Goal: Information Seeking & Learning: Compare options

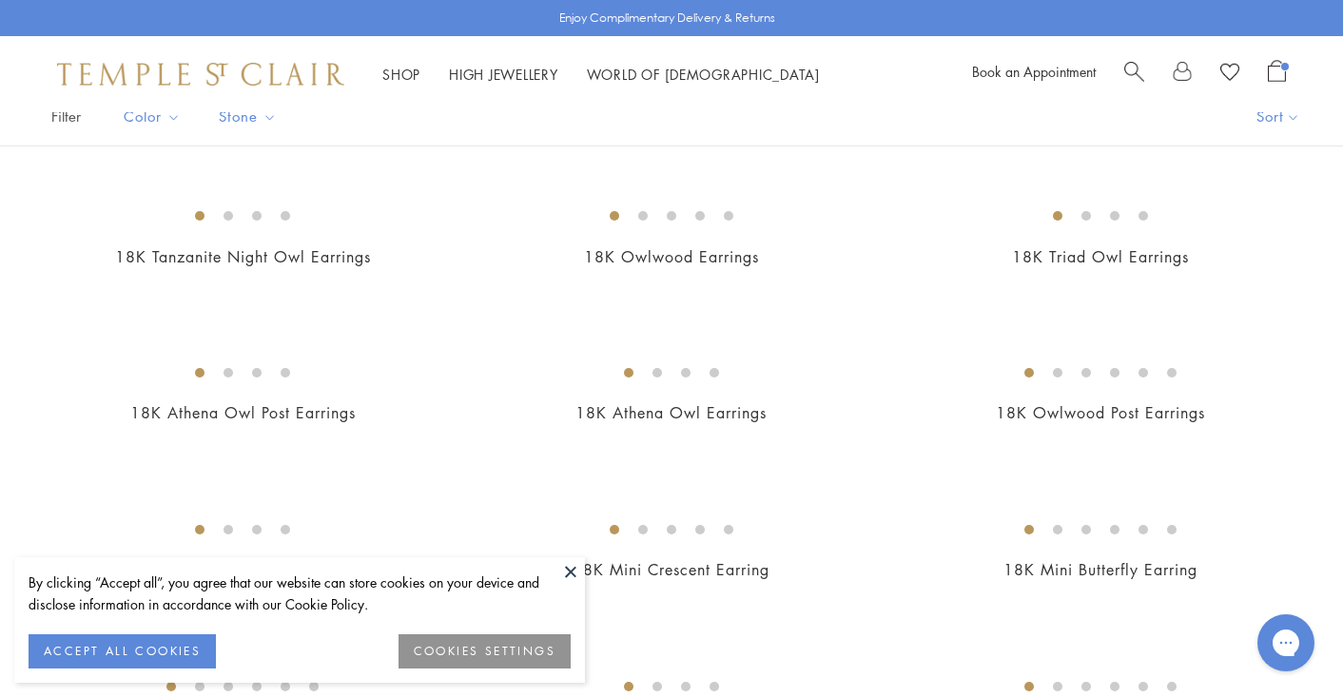
scroll to position [163, 0]
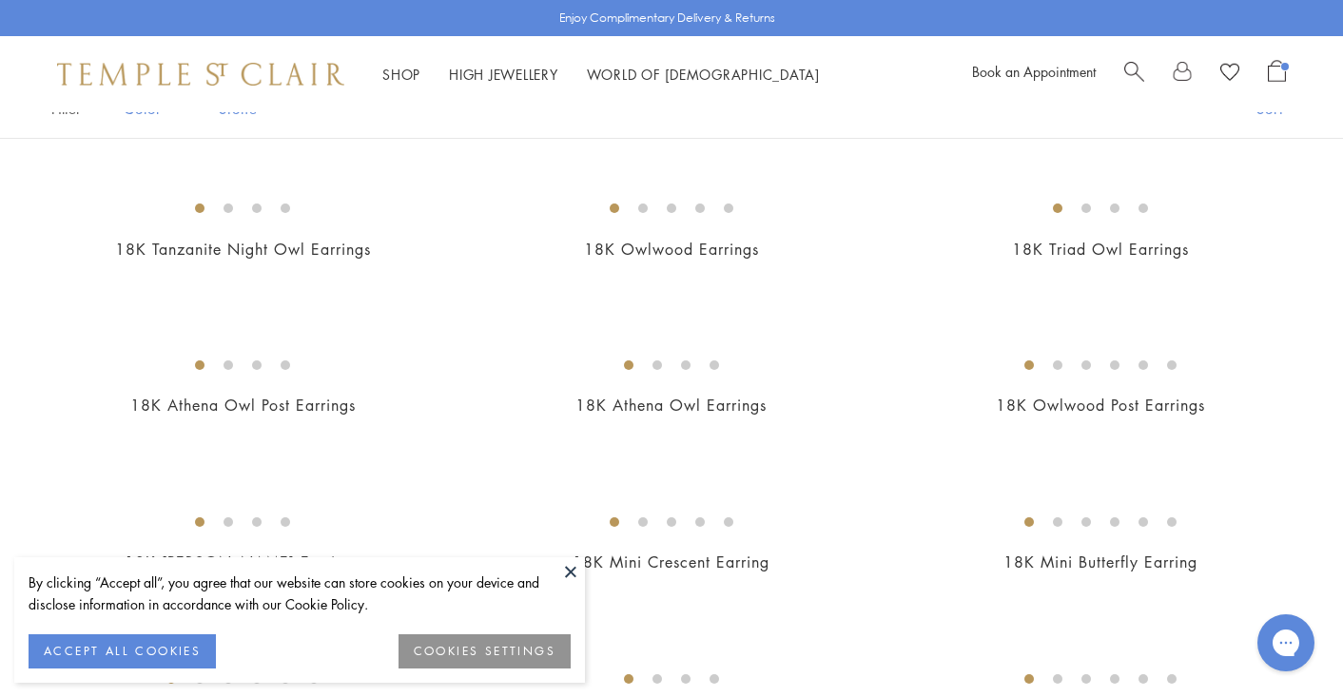
click at [574, 577] on button at bounding box center [570, 571] width 29 height 29
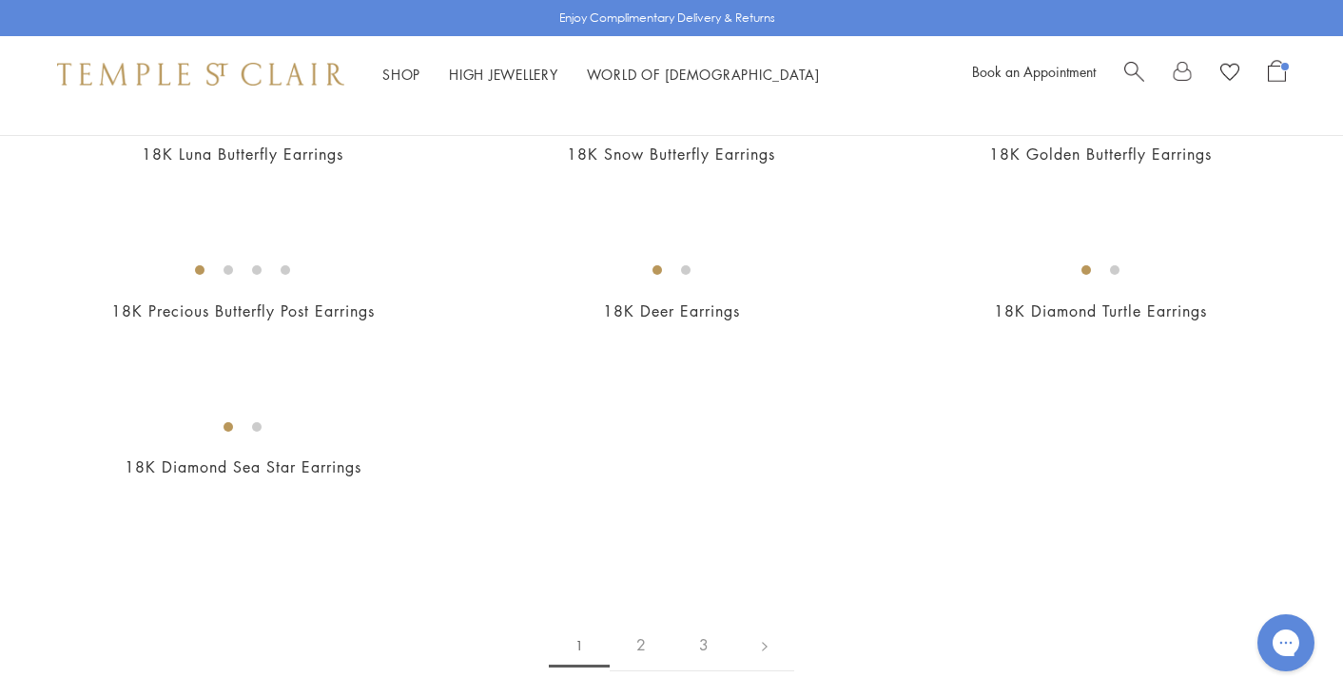
scroll to position [2628, 0]
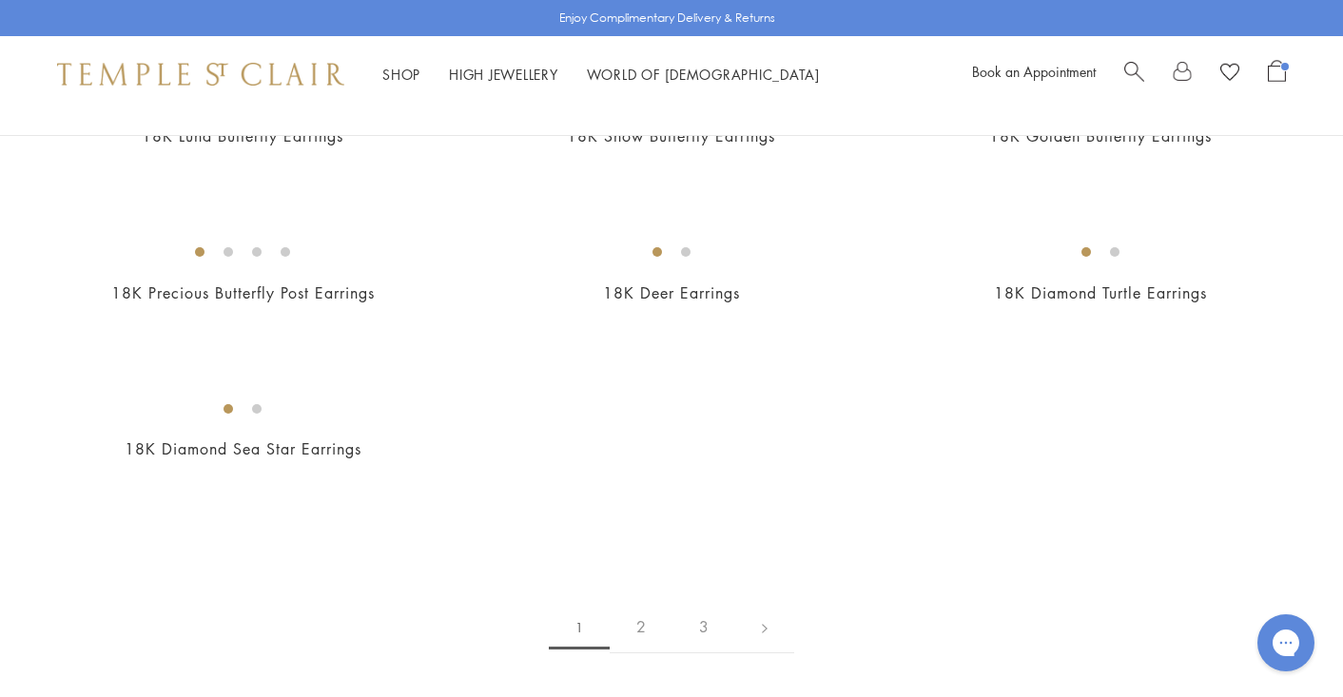
click at [1278, 76] on span "Open Shopping Bag" at bounding box center [1276, 71] width 18 height 22
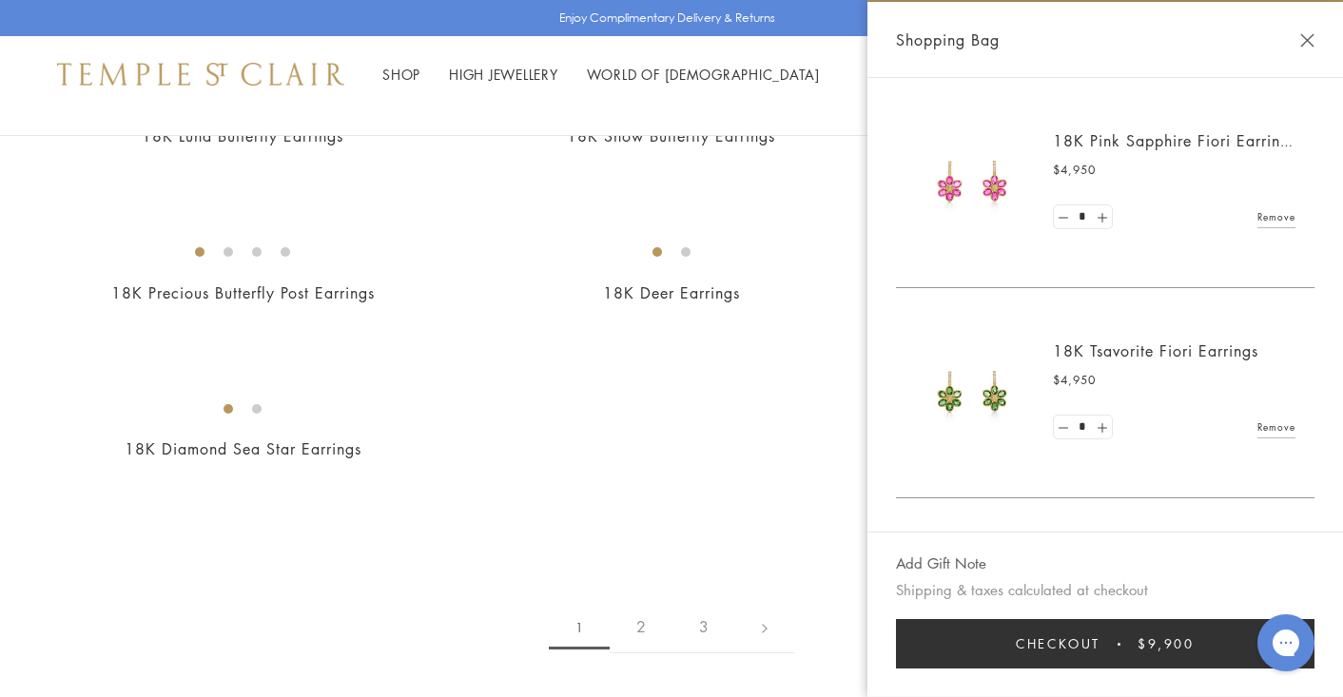
click at [1186, 131] on h2 "18K Pink Sapphire Fiori Earrings" at bounding box center [1174, 140] width 242 height 21
click at [1188, 136] on link "18K Pink Sapphire Fiori Earrings" at bounding box center [1174, 140] width 243 height 21
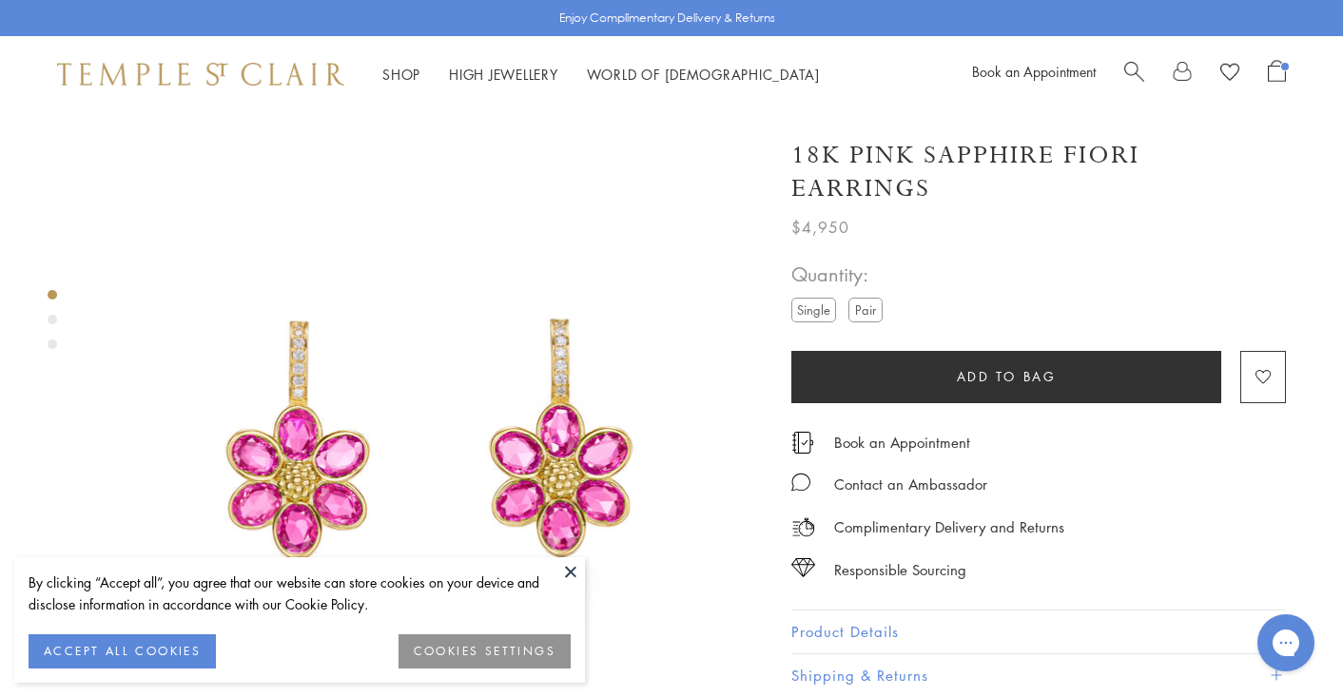
click at [572, 570] on button at bounding box center [570, 571] width 29 height 29
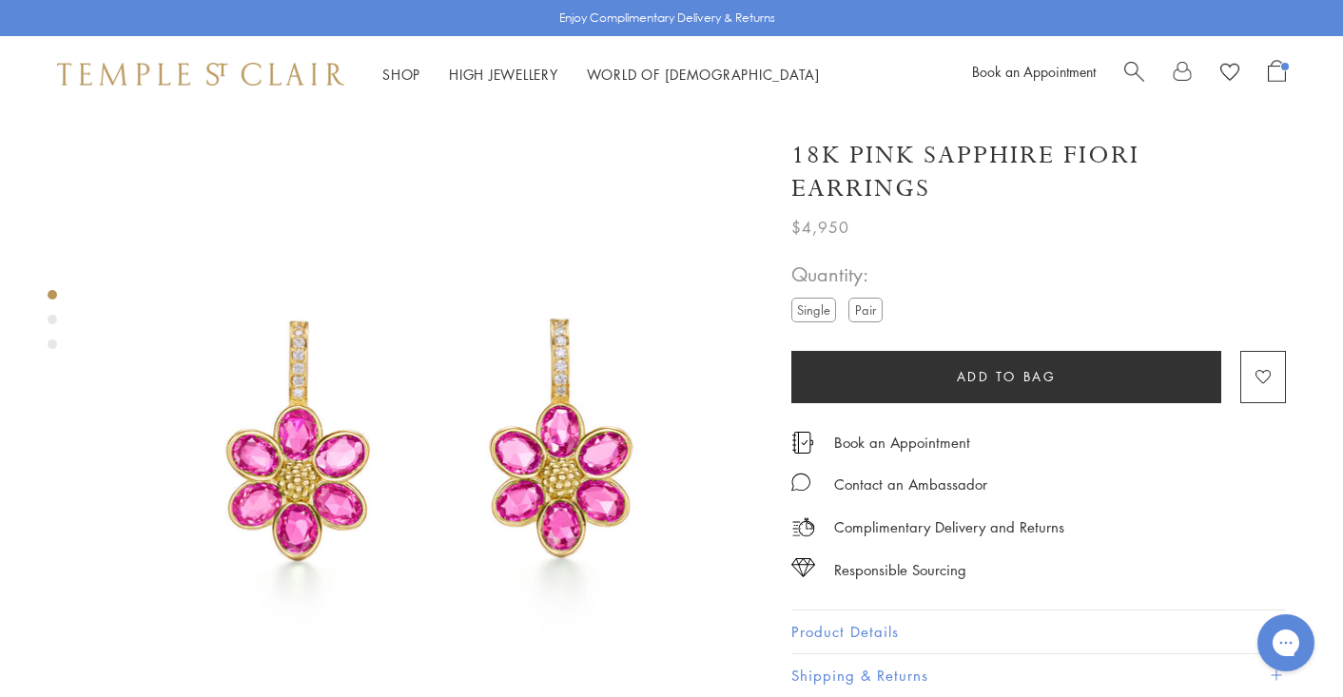
click at [1272, 73] on span "Open Shopping Bag" at bounding box center [1276, 71] width 18 height 22
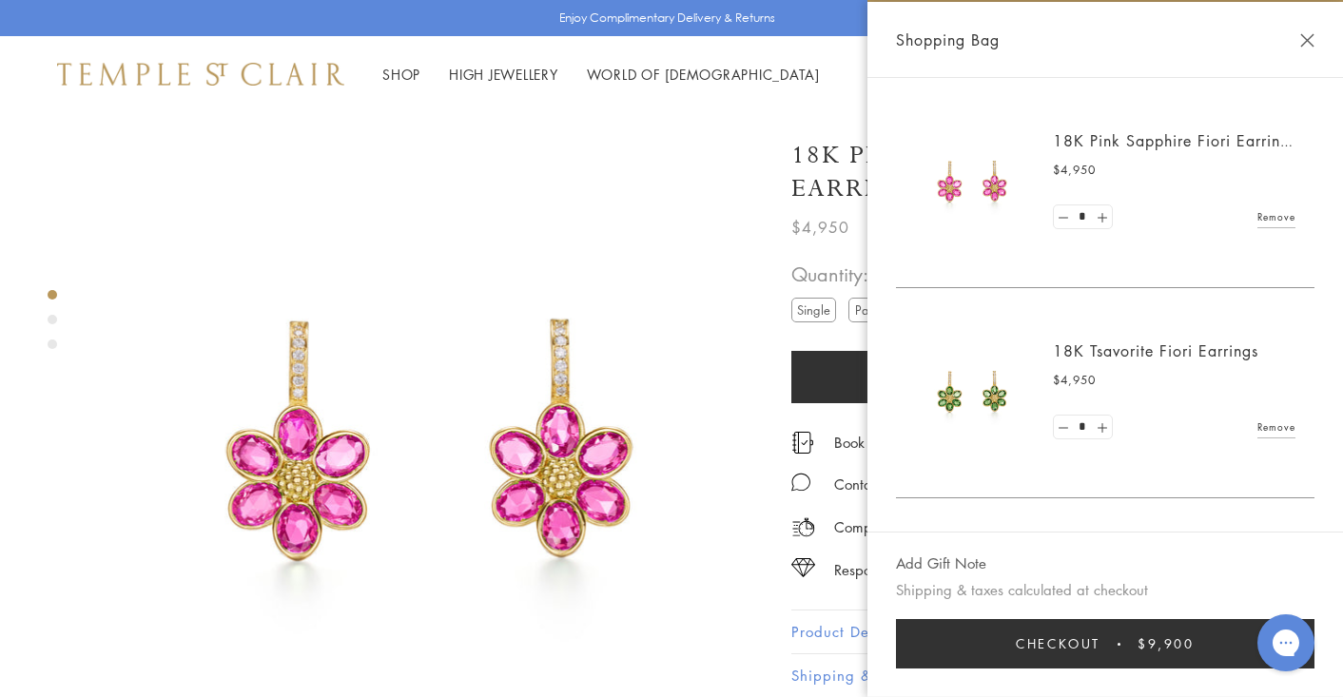
click at [1134, 358] on h2 "18K Tsavorite Fiori Earrings" at bounding box center [1174, 350] width 242 height 21
click at [1145, 342] on link "18K Tsavorite Fiori Earrings" at bounding box center [1155, 350] width 205 height 21
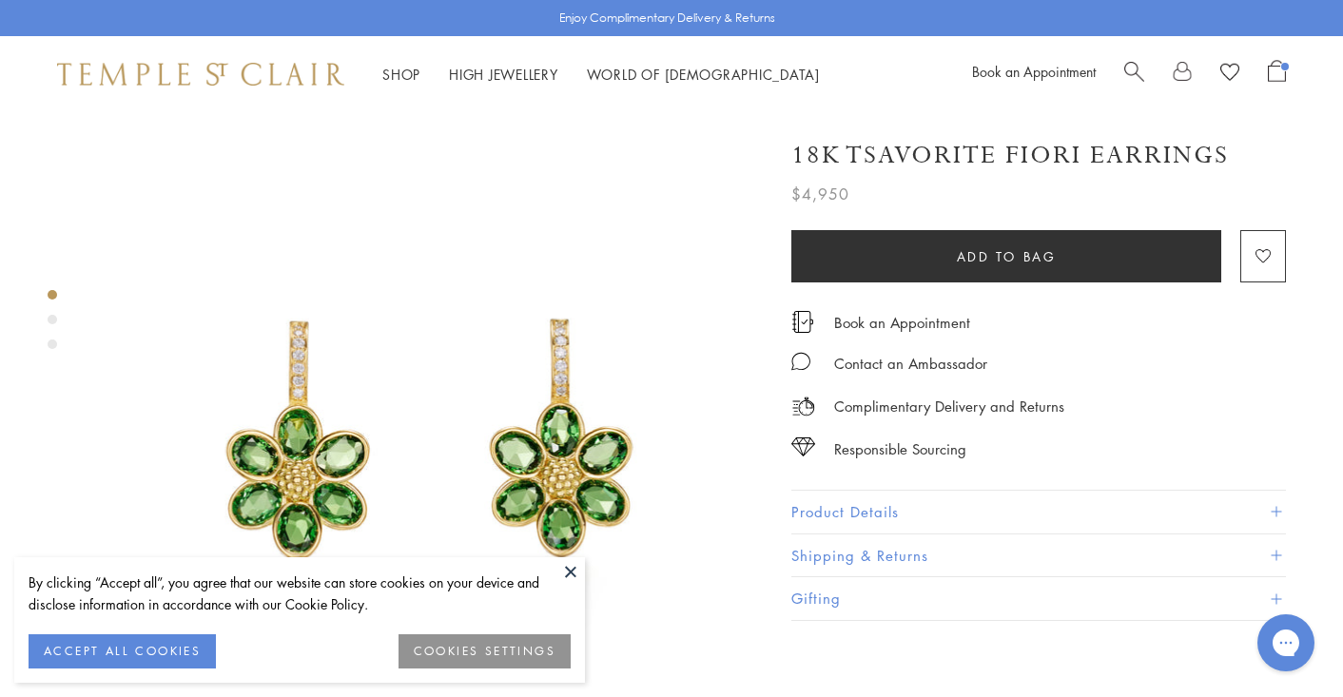
click at [566, 560] on button at bounding box center [570, 571] width 29 height 29
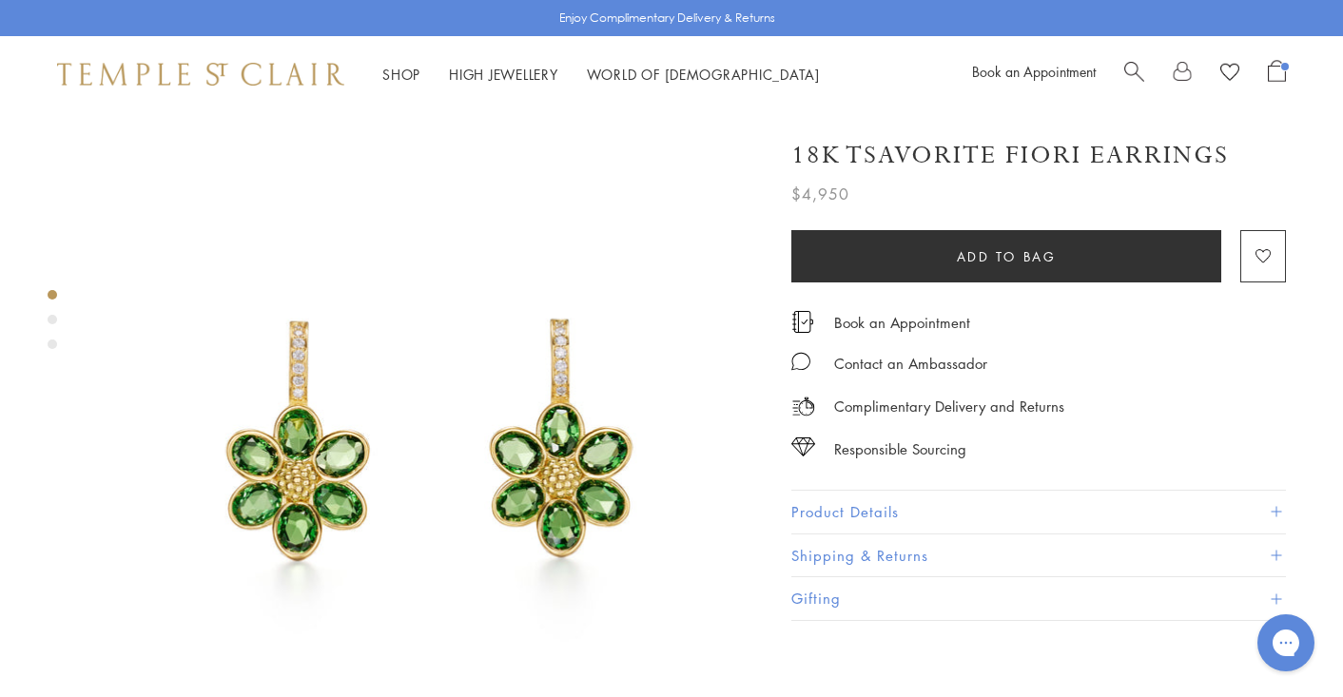
click at [1137, 80] on link "Search" at bounding box center [1134, 74] width 20 height 29
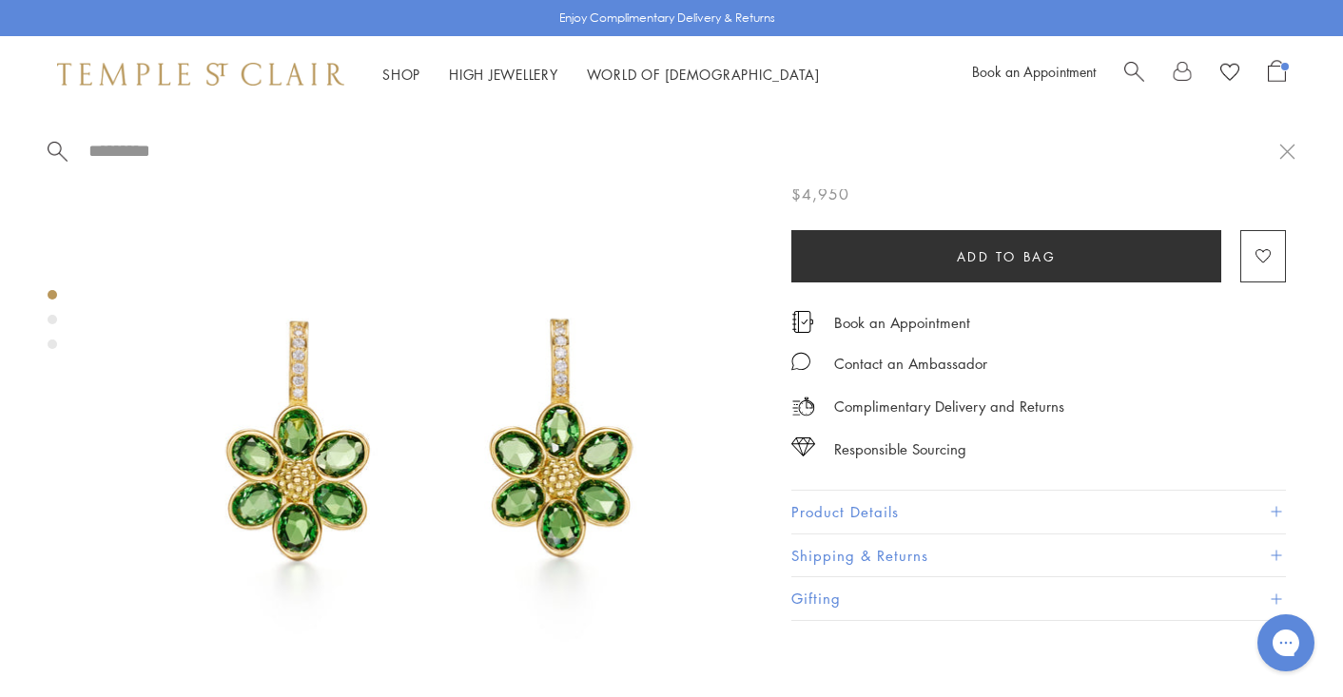
click at [1124, 68] on span "Search" at bounding box center [1134, 70] width 20 height 20
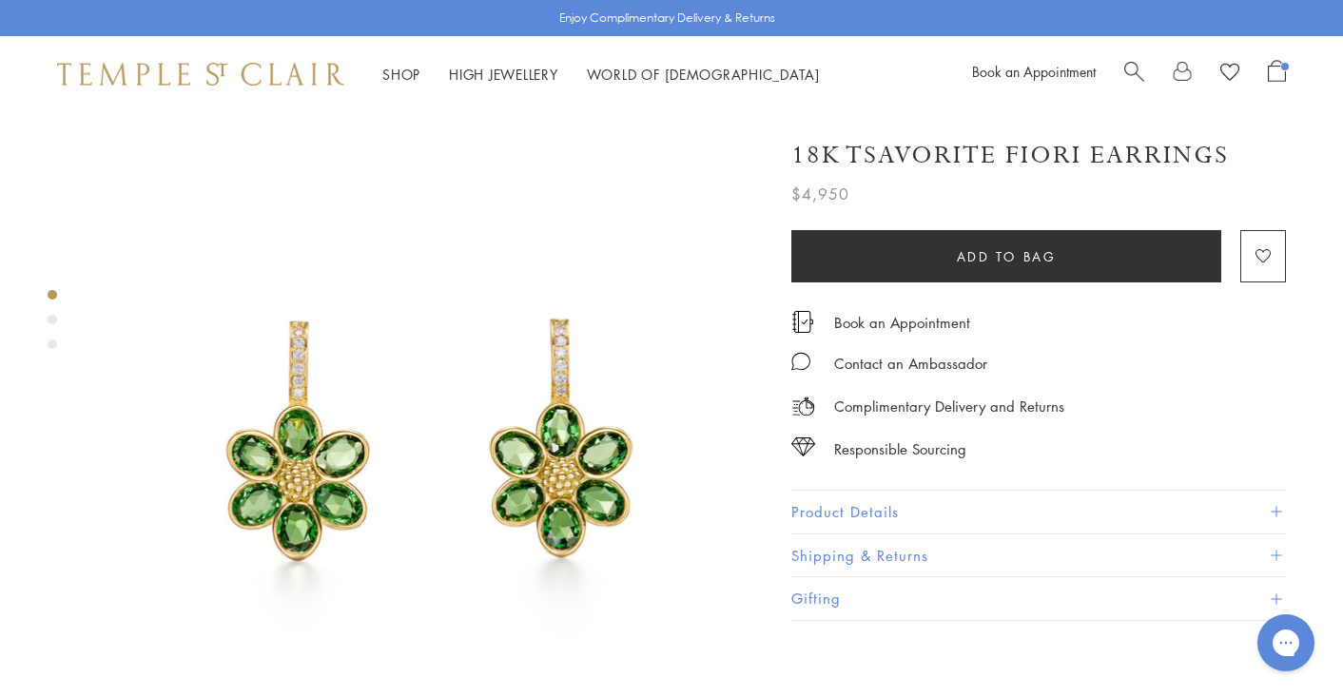
click at [1130, 73] on span "Search" at bounding box center [1134, 70] width 20 height 20
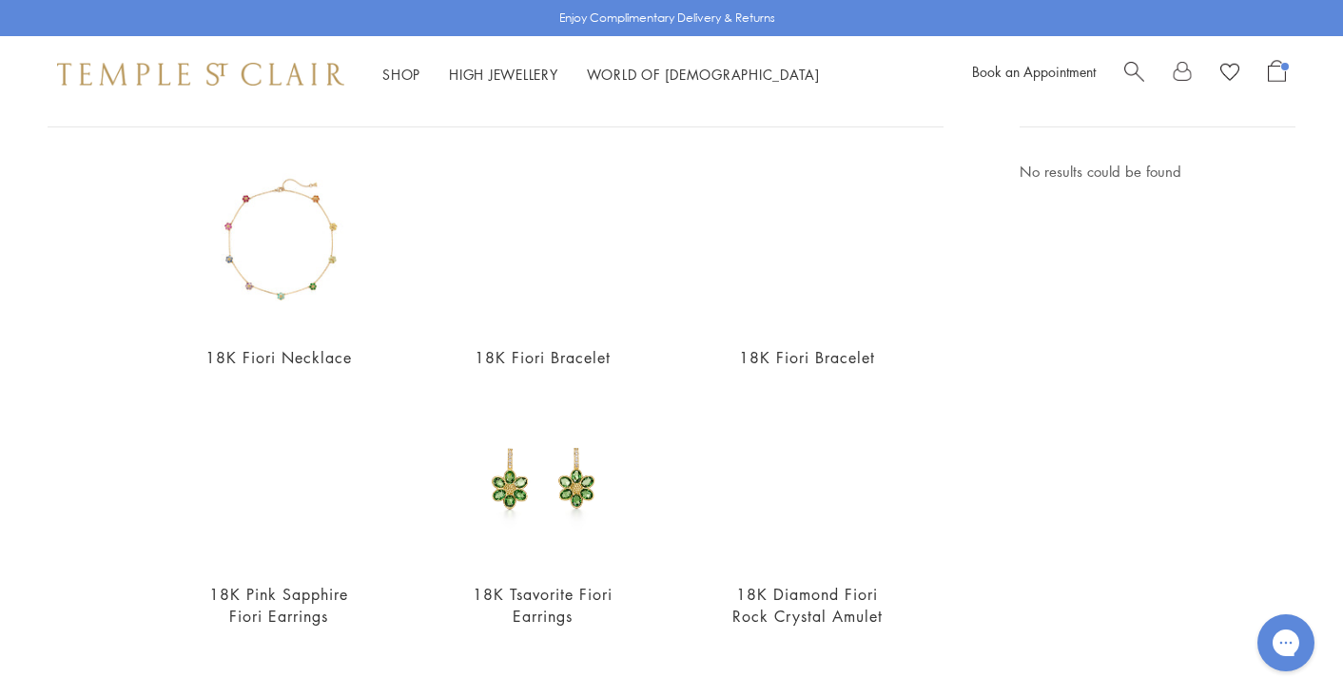
scroll to position [93, 0]
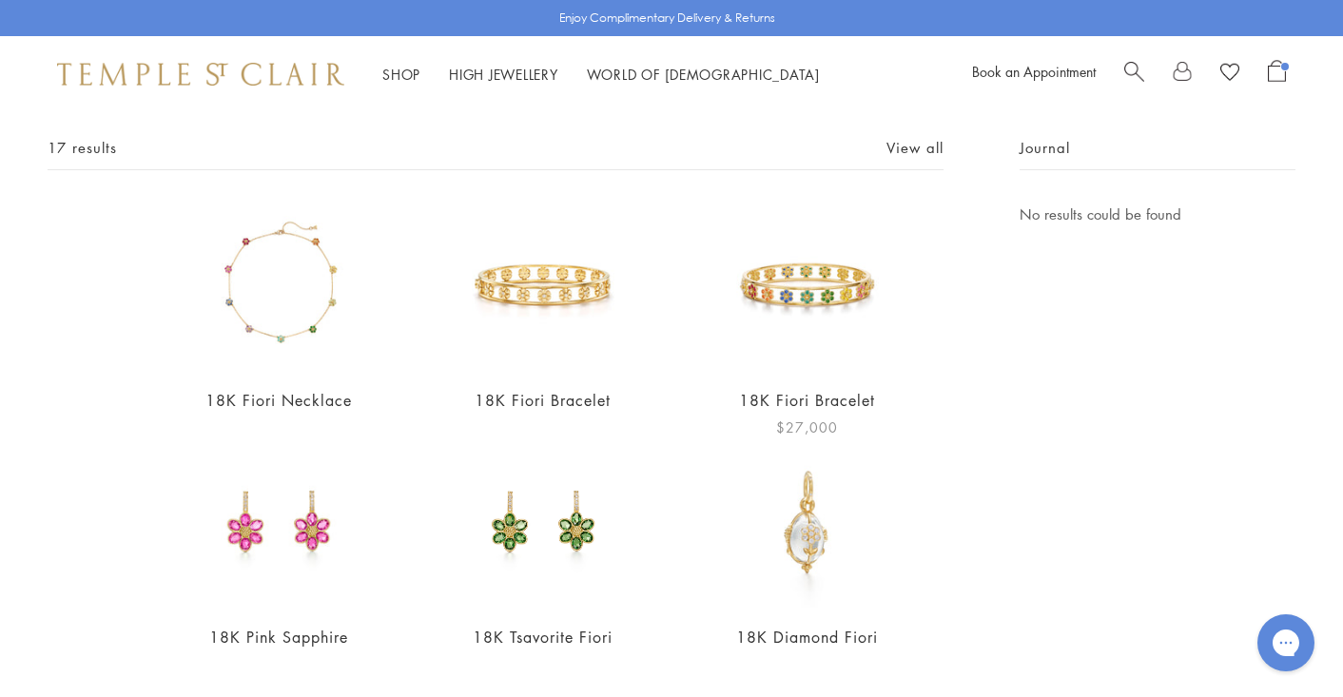
type input "*****"
click at [867, 405] on link "18K Fiori Bracelet" at bounding box center [807, 400] width 136 height 21
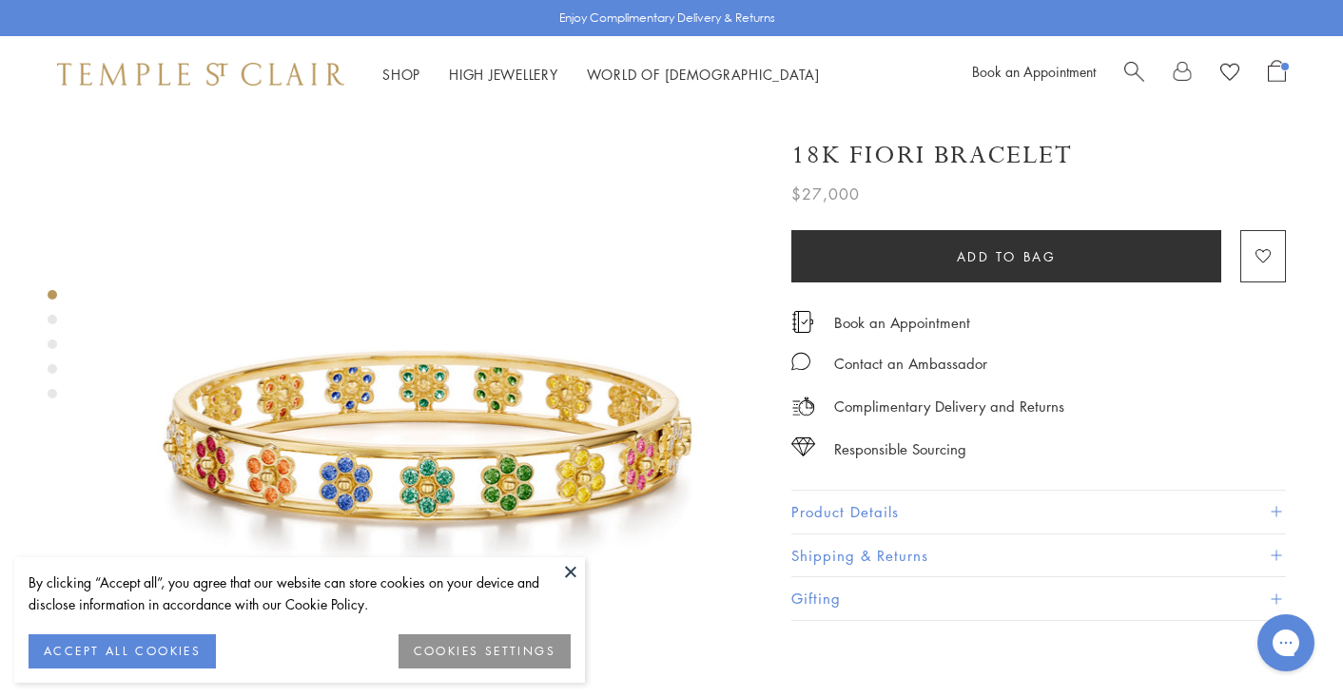
click at [572, 565] on button at bounding box center [570, 571] width 29 height 29
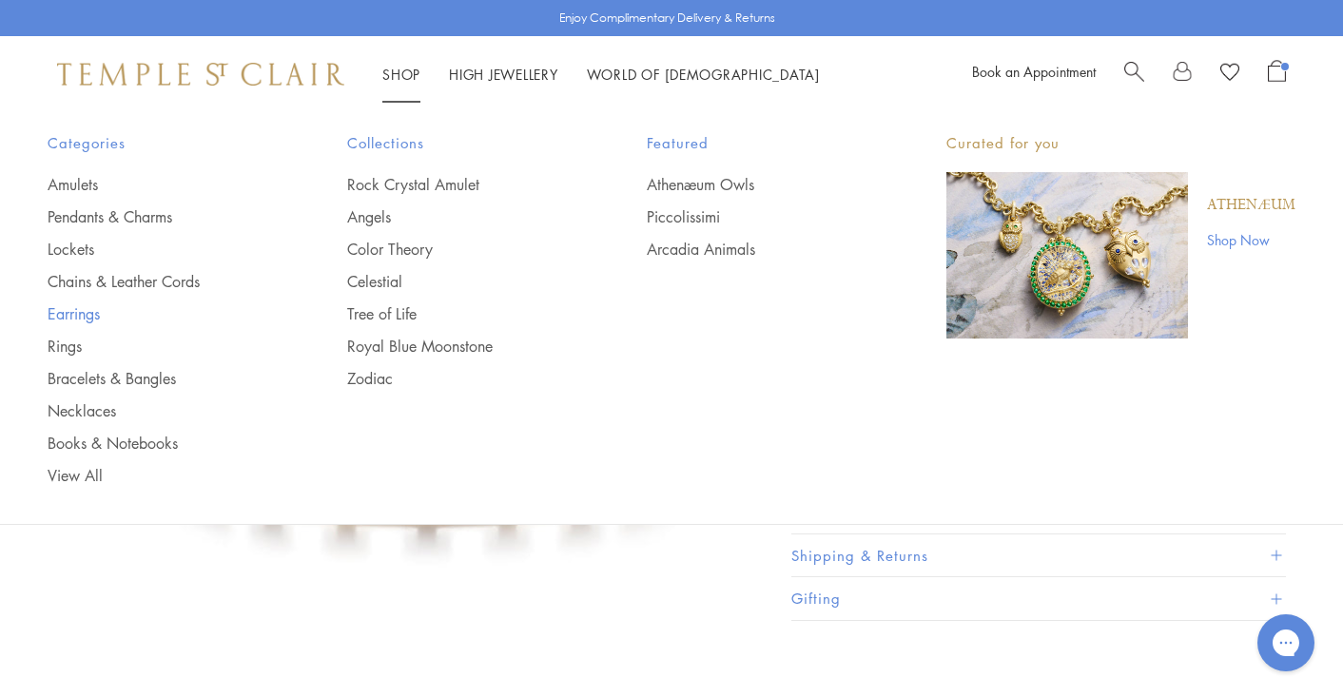
click at [97, 319] on link "Earrings" at bounding box center [159, 313] width 223 height 21
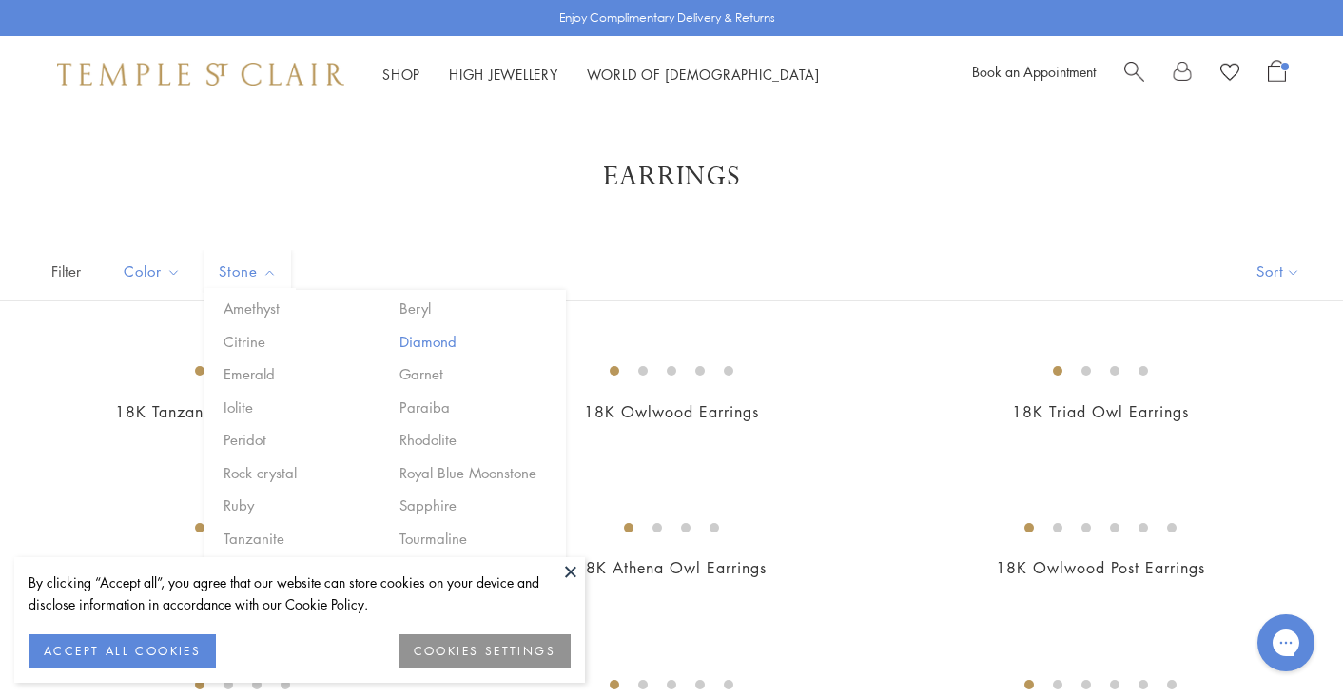
click at [431, 342] on button "Diamond" at bounding box center [476, 342] width 162 height 22
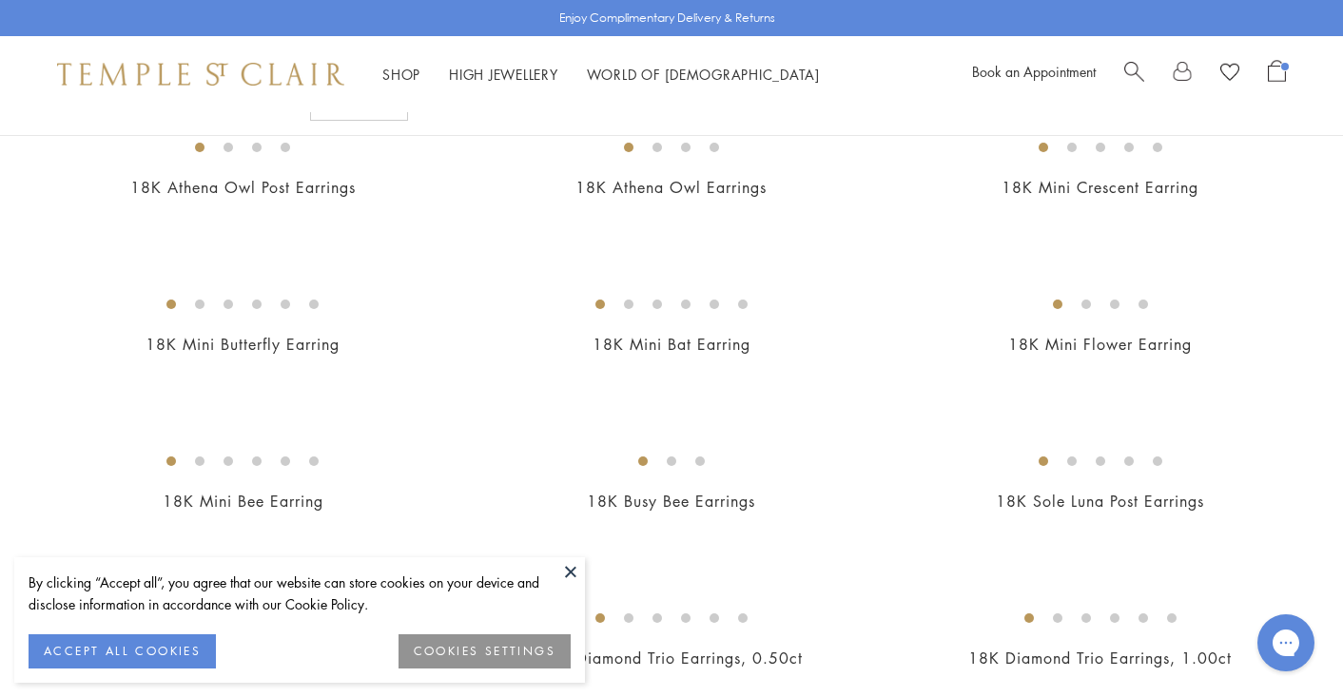
scroll to position [387, 0]
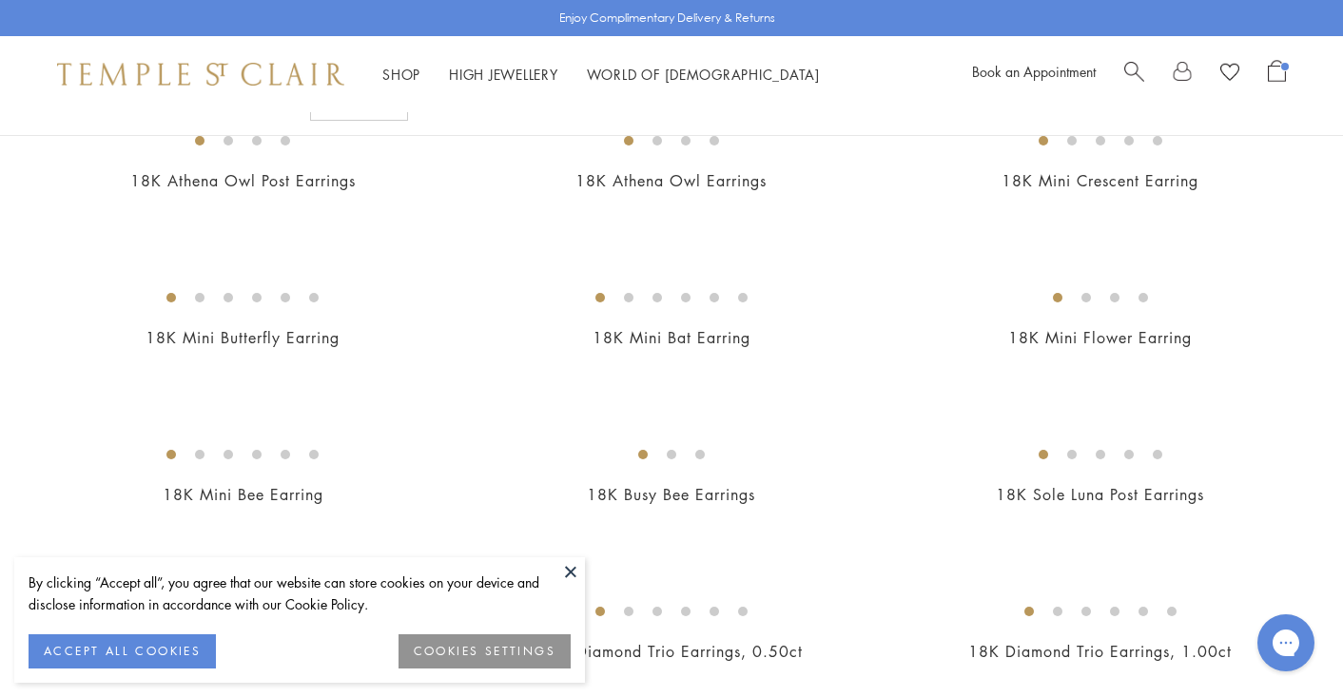
click at [571, 572] on button at bounding box center [570, 571] width 29 height 29
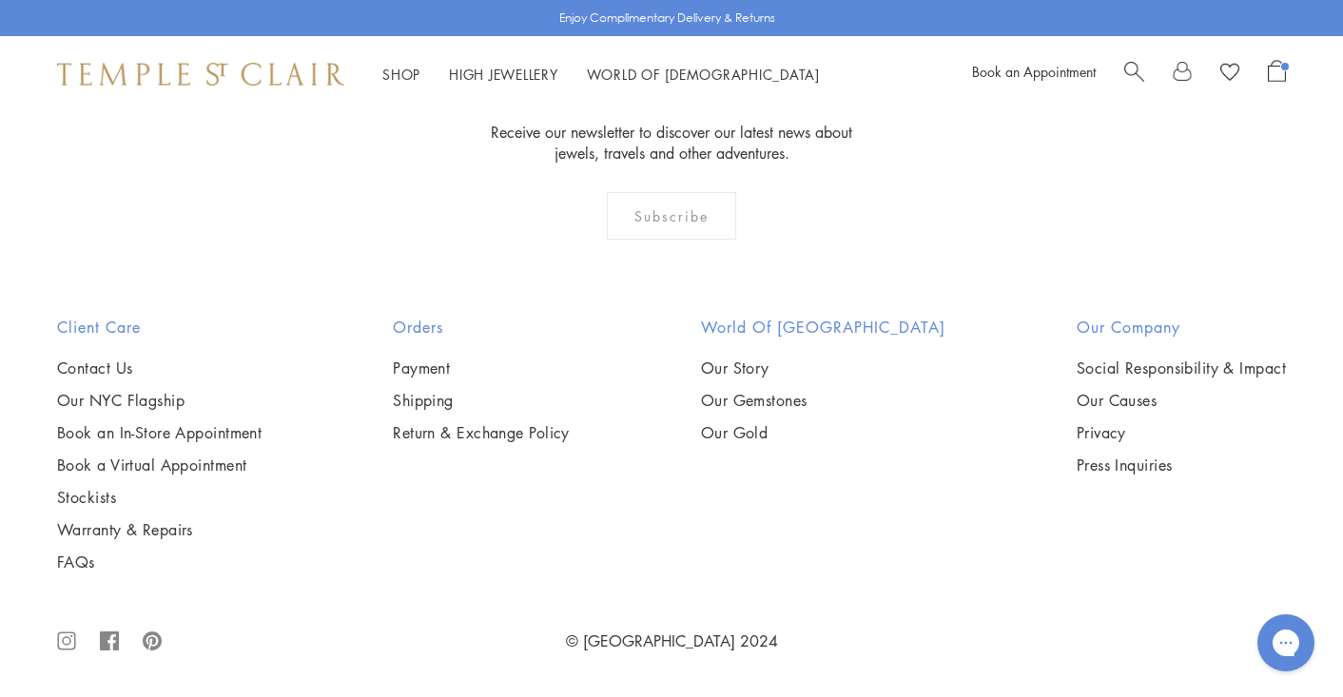
scroll to position [5784, 0]
click at [0, 0] on img at bounding box center [0, 0] width 0 height 0
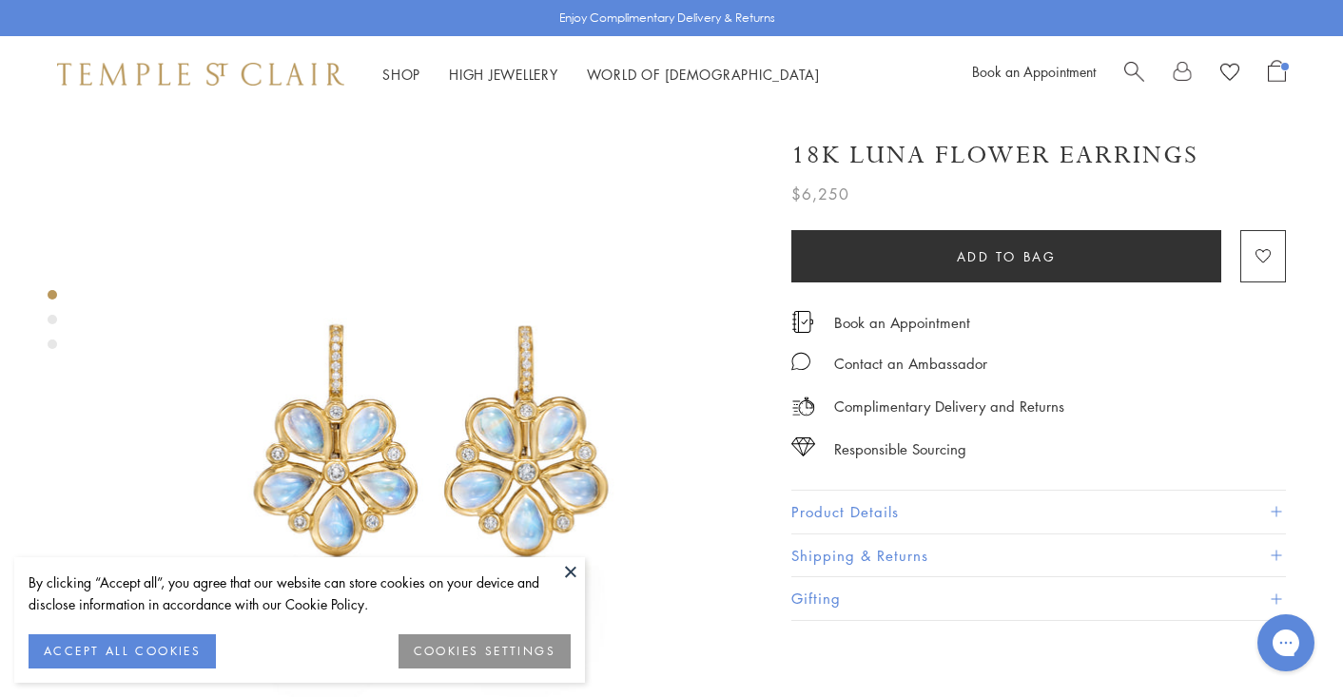
click at [571, 572] on button at bounding box center [570, 571] width 29 height 29
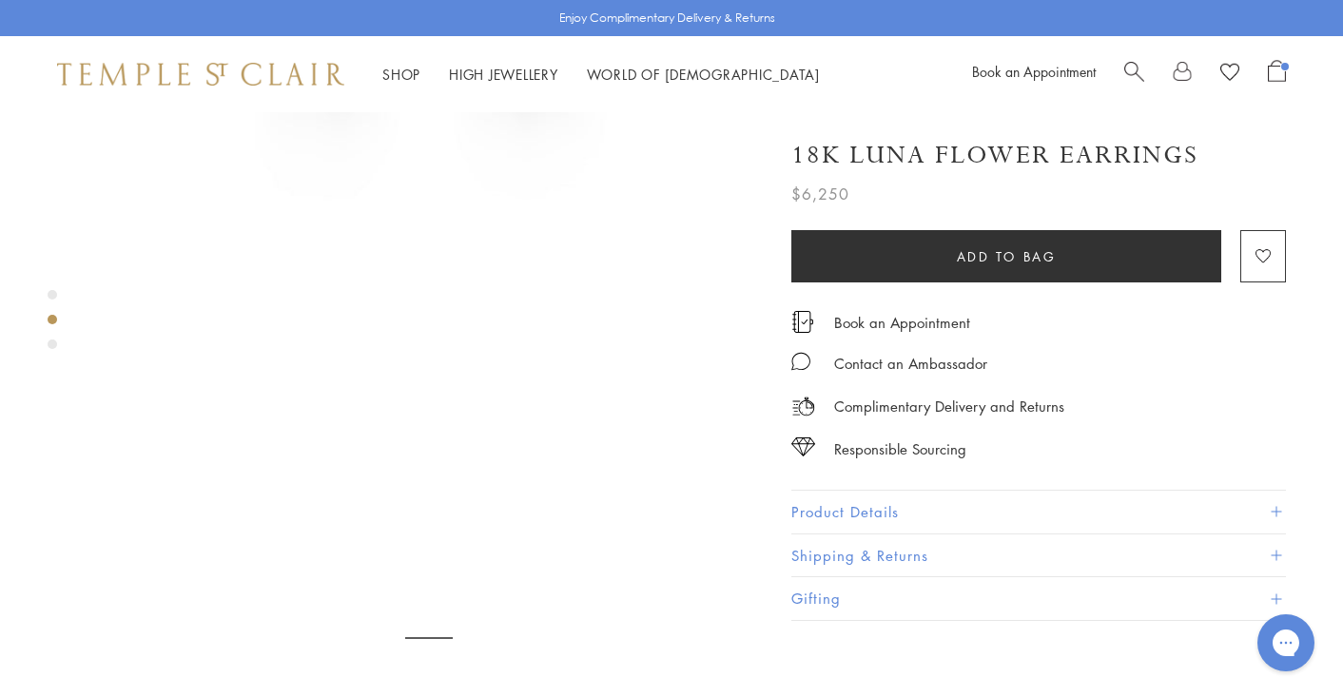
scroll to position [740, 0]
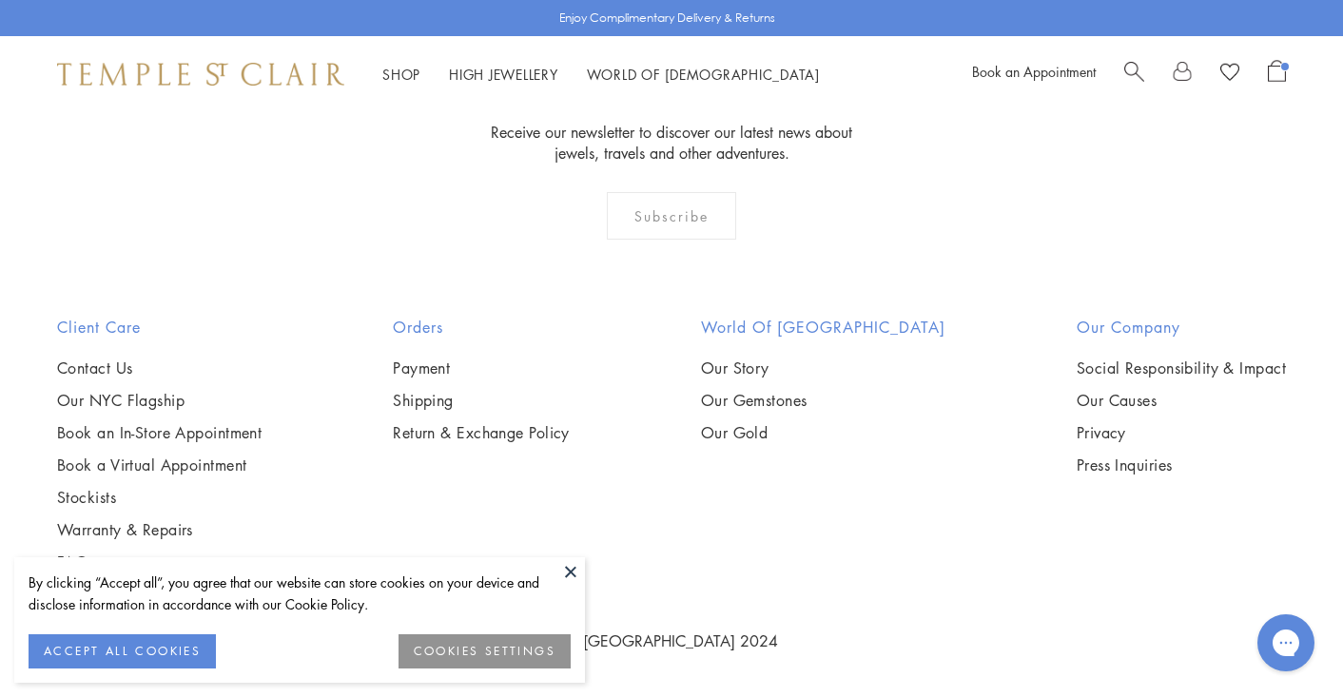
scroll to position [5966, 0]
click at [571, 578] on button at bounding box center [570, 571] width 29 height 29
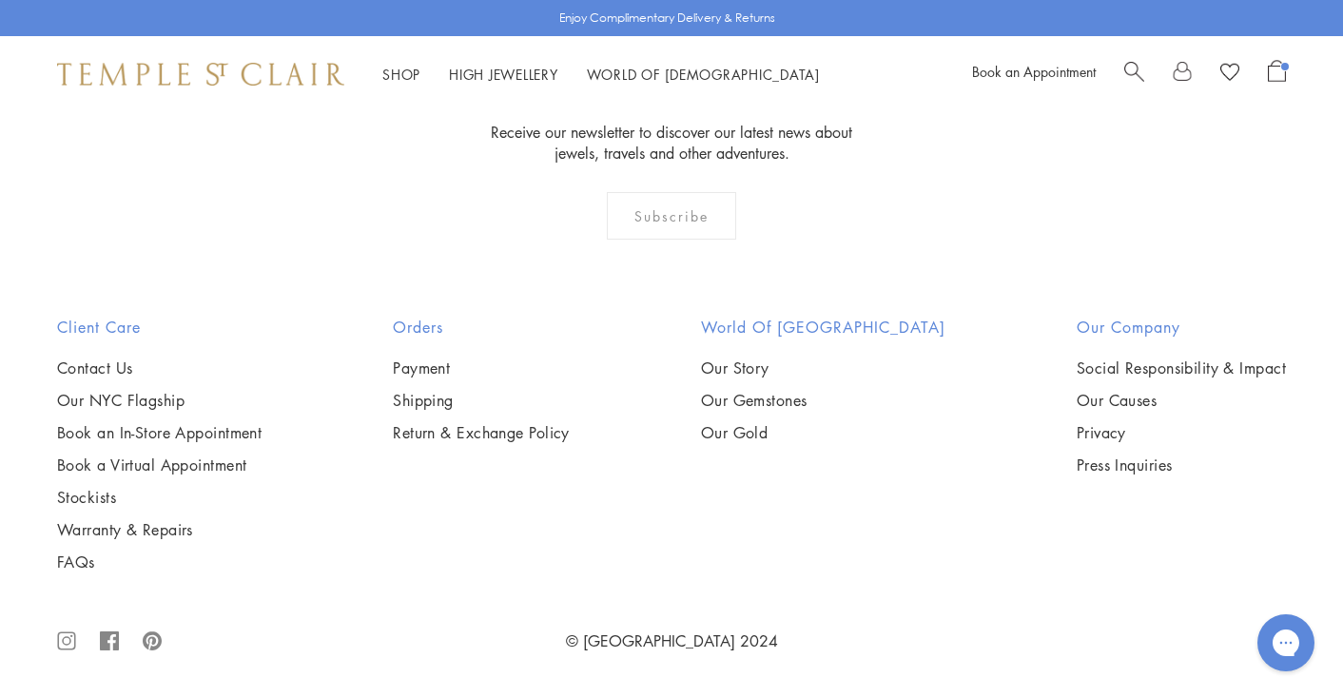
scroll to position [7355, 0]
click at [0, 0] on img at bounding box center [0, 0] width 0 height 0
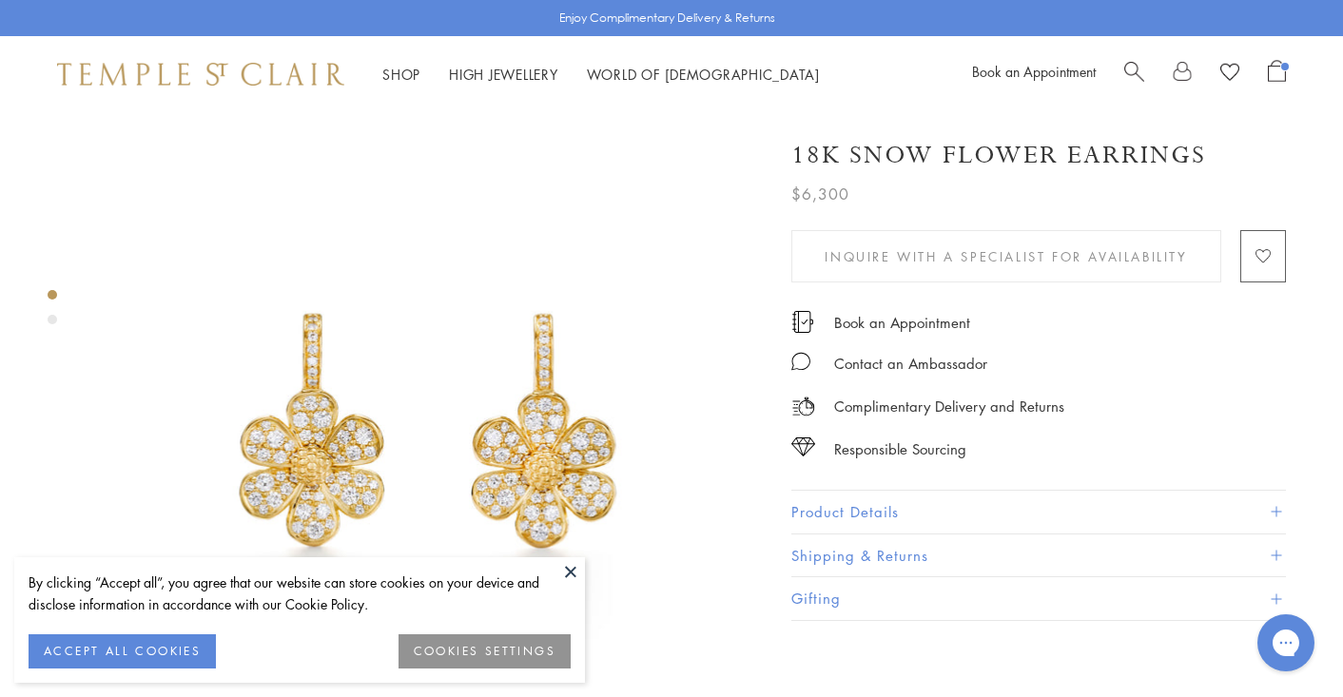
click at [1261, 255] on image "button" at bounding box center [1262, 257] width 15 height 14
click at [574, 568] on button at bounding box center [570, 571] width 29 height 29
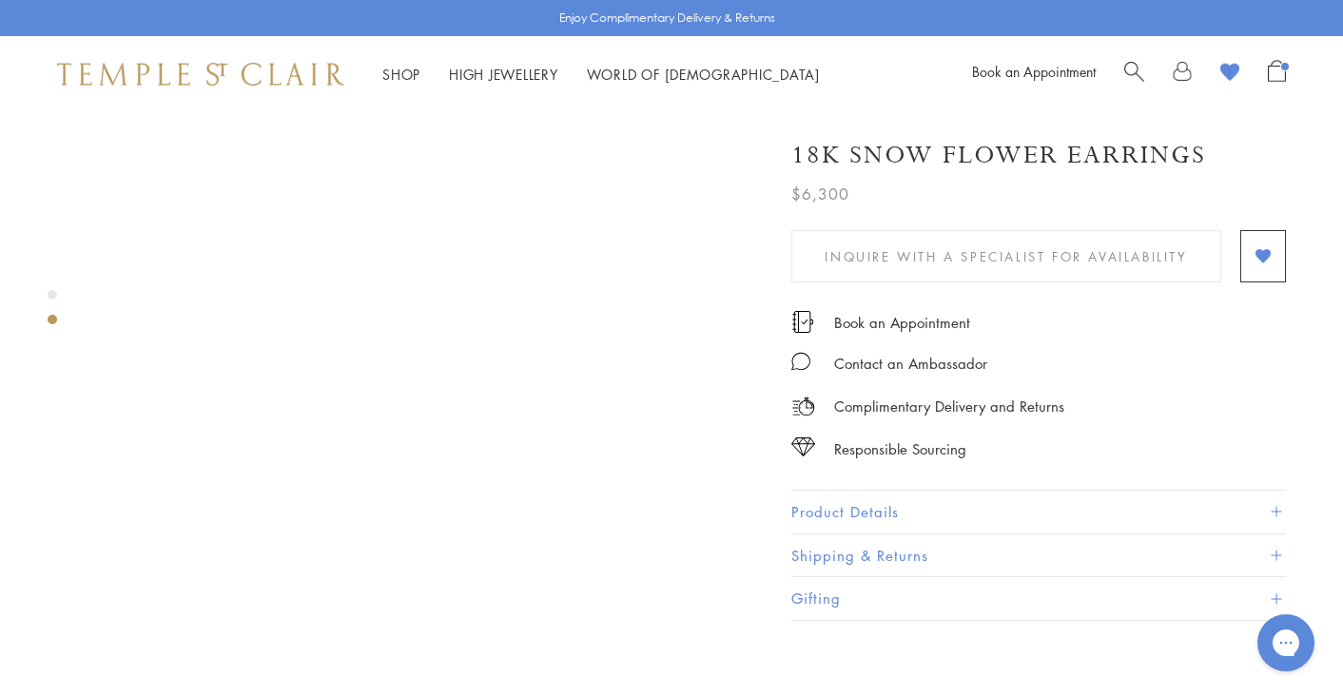
scroll to position [682, 0]
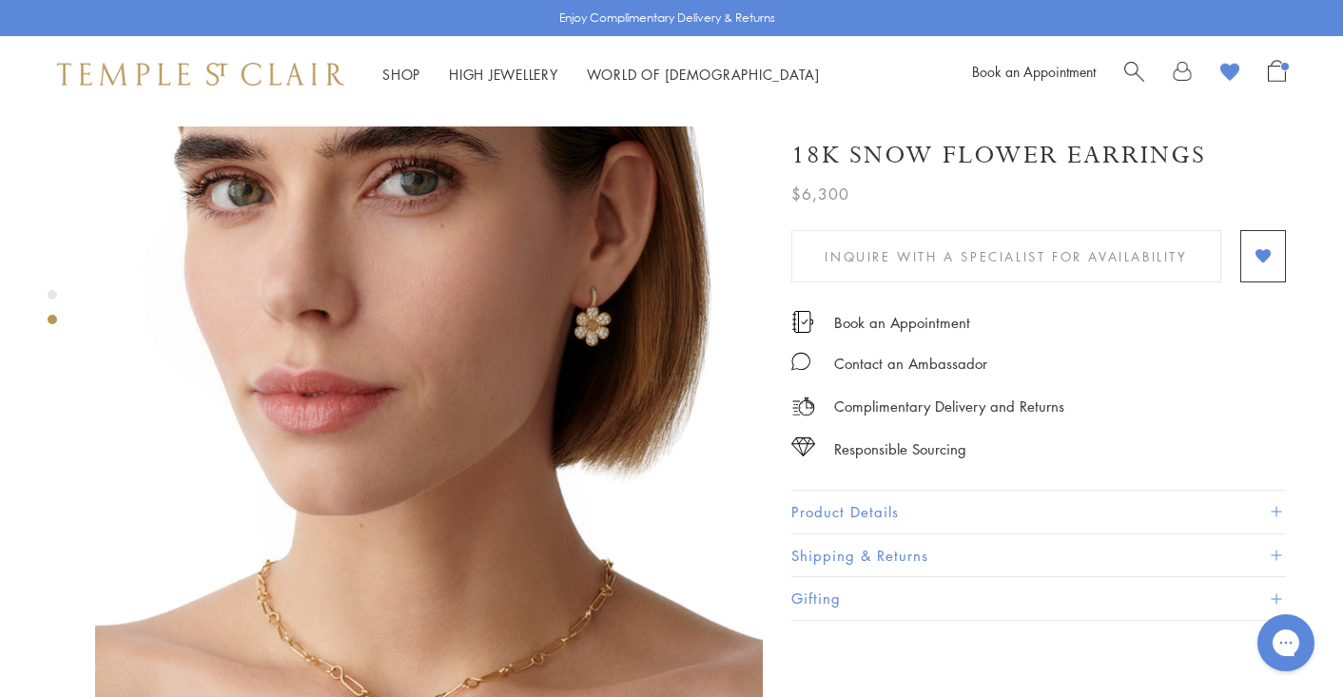
click at [853, 511] on button "Product Details" at bounding box center [1038, 512] width 494 height 43
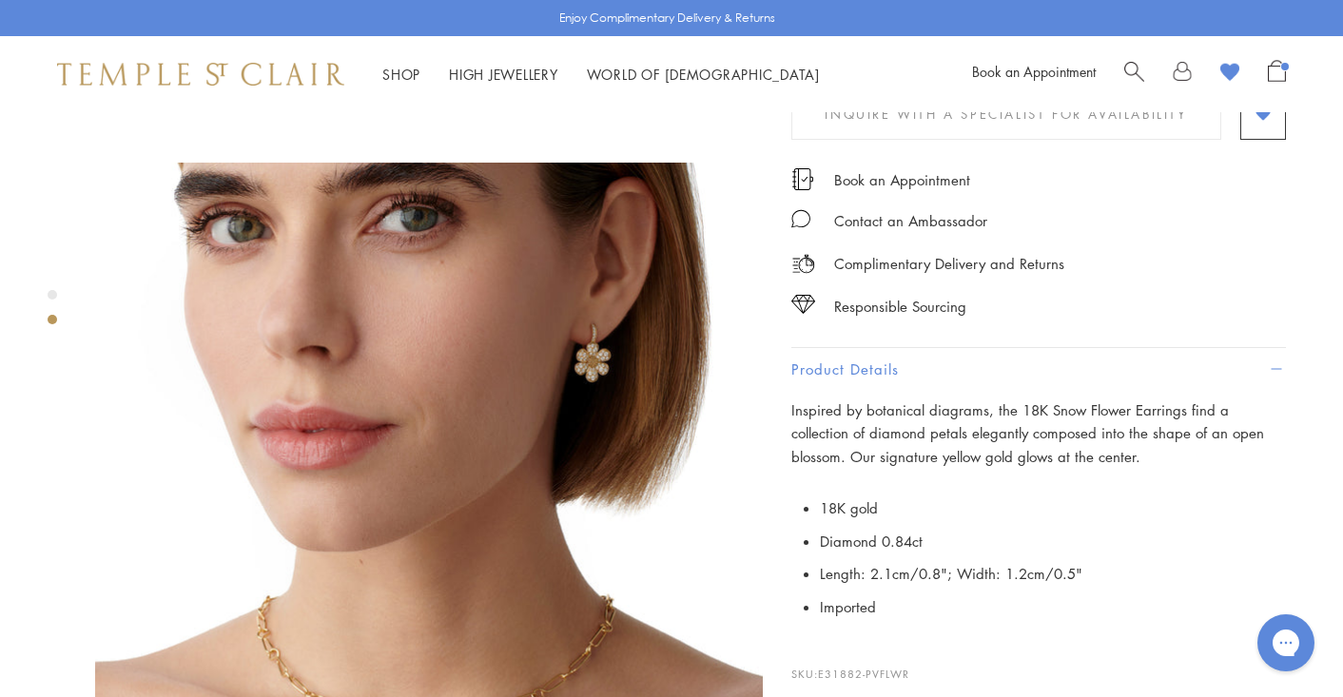
scroll to position [647, 0]
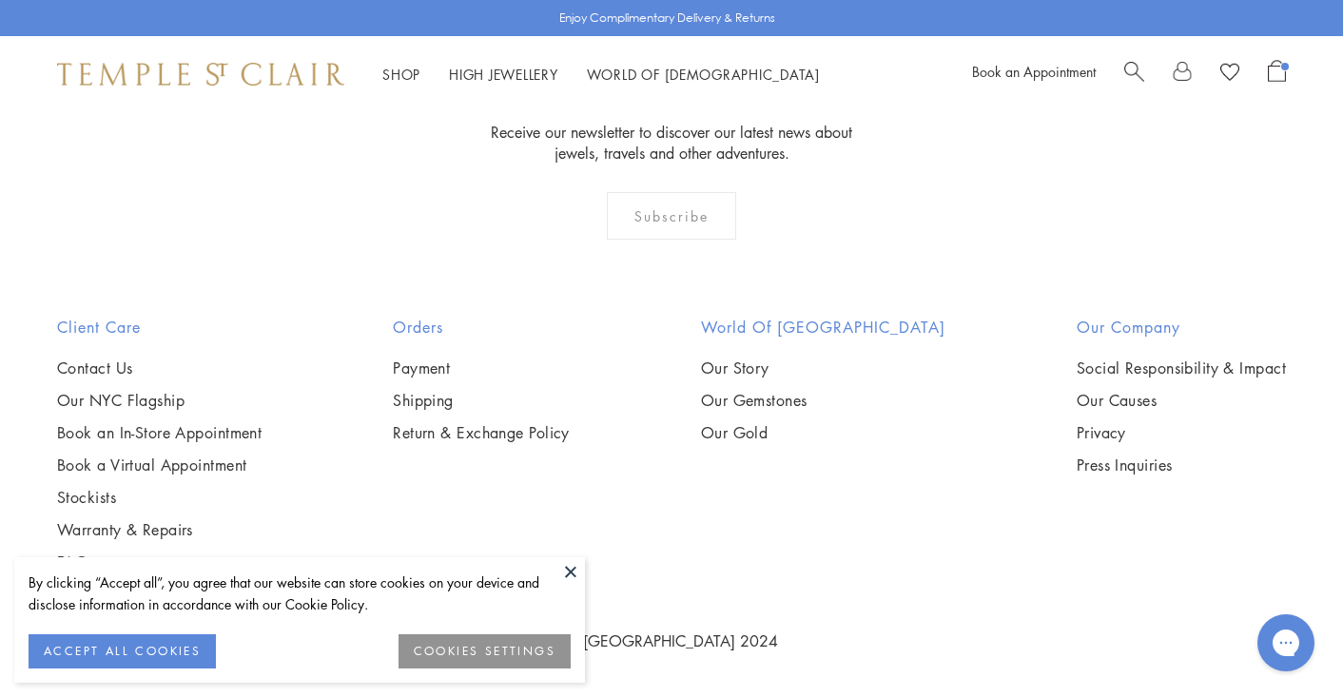
click at [573, 576] on button at bounding box center [570, 571] width 29 height 29
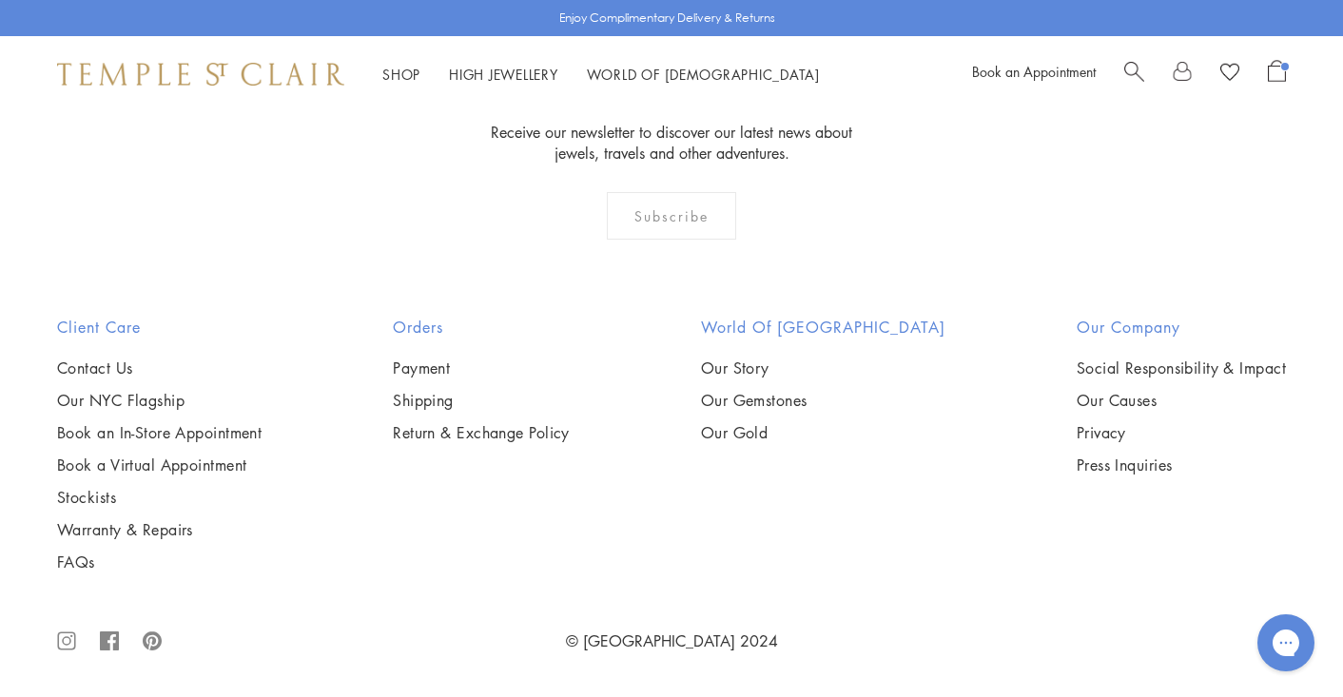
scroll to position [7910, 0]
click at [0, 0] on img at bounding box center [0, 0] width 0 height 0
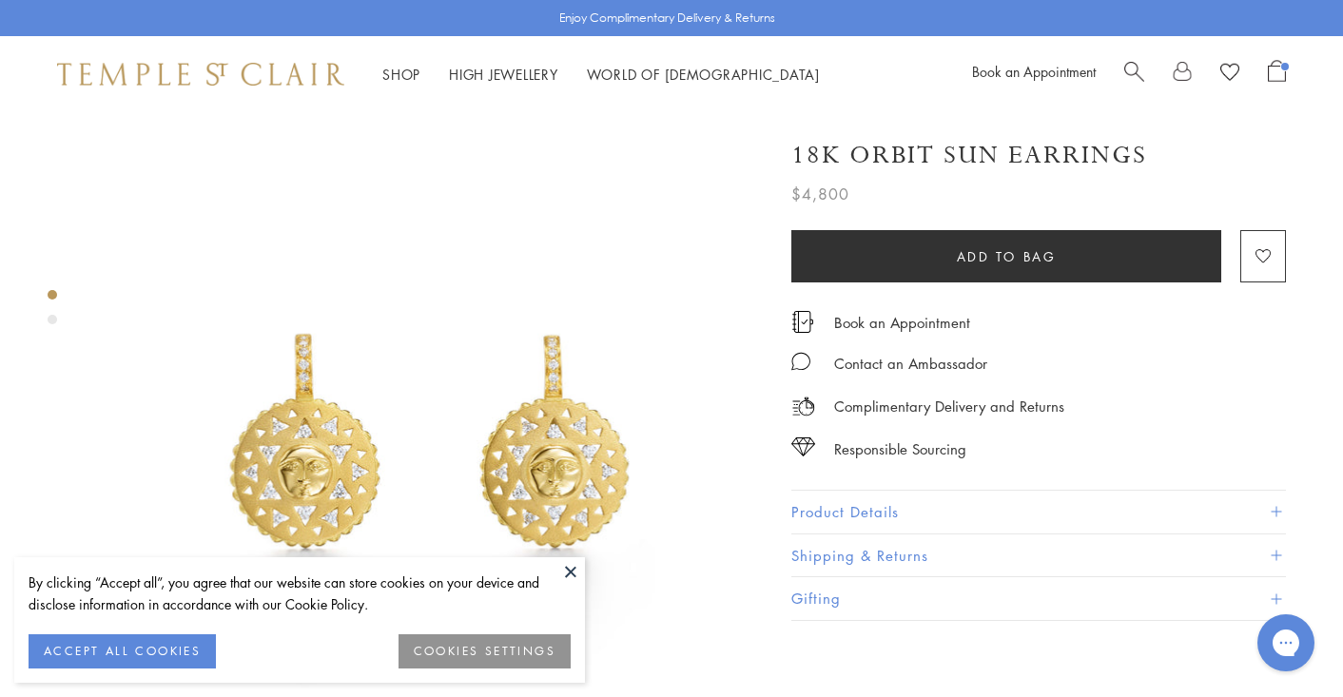
click at [565, 562] on button at bounding box center [570, 571] width 29 height 29
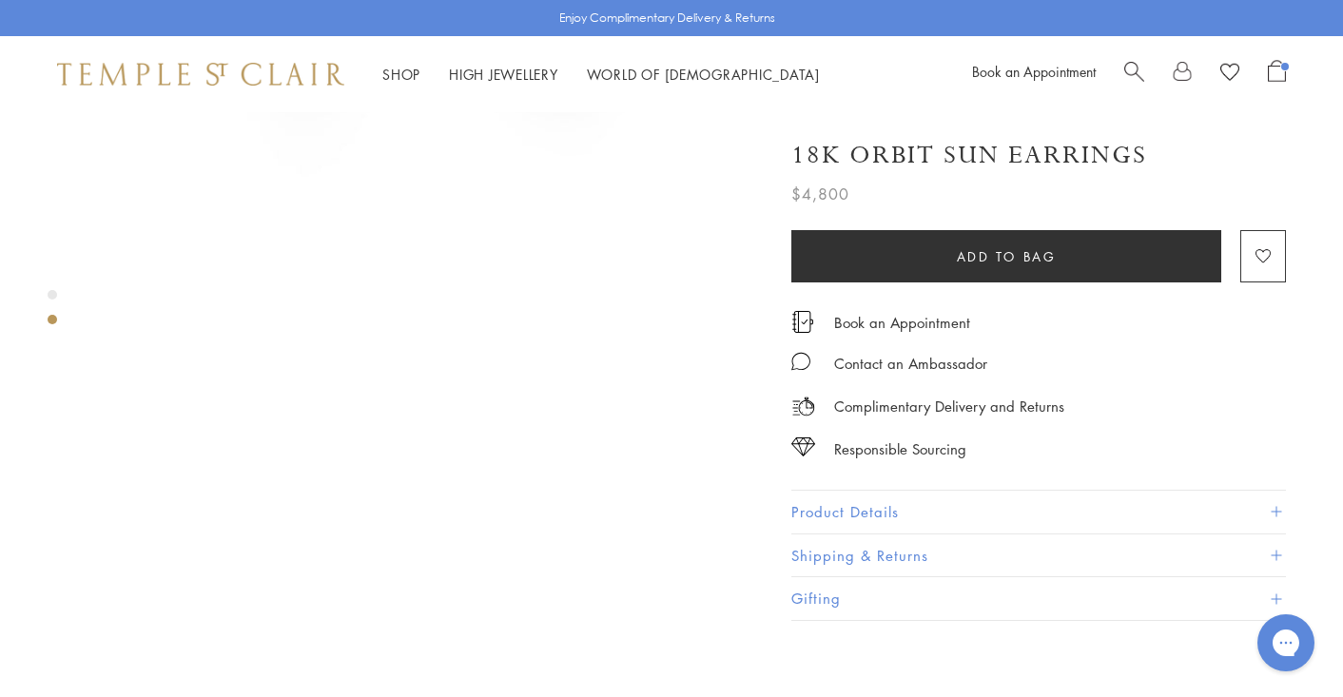
scroll to position [573, 0]
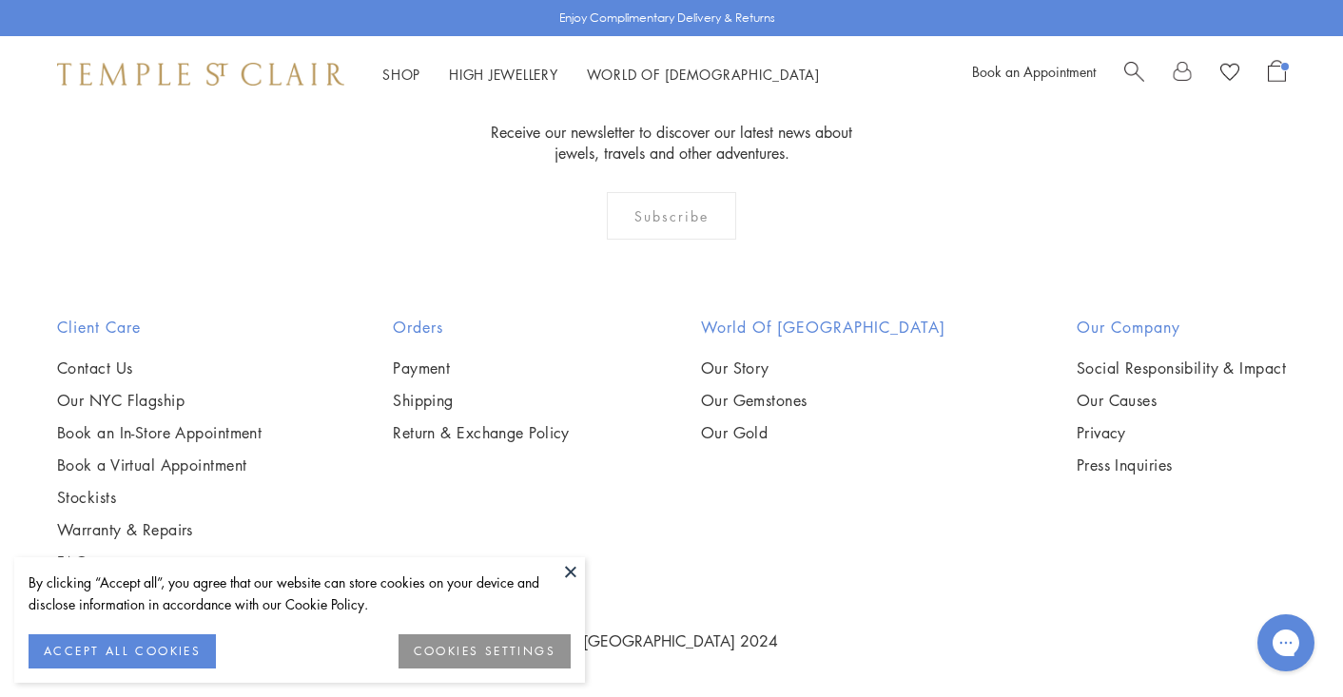
click at [575, 571] on button at bounding box center [570, 571] width 29 height 29
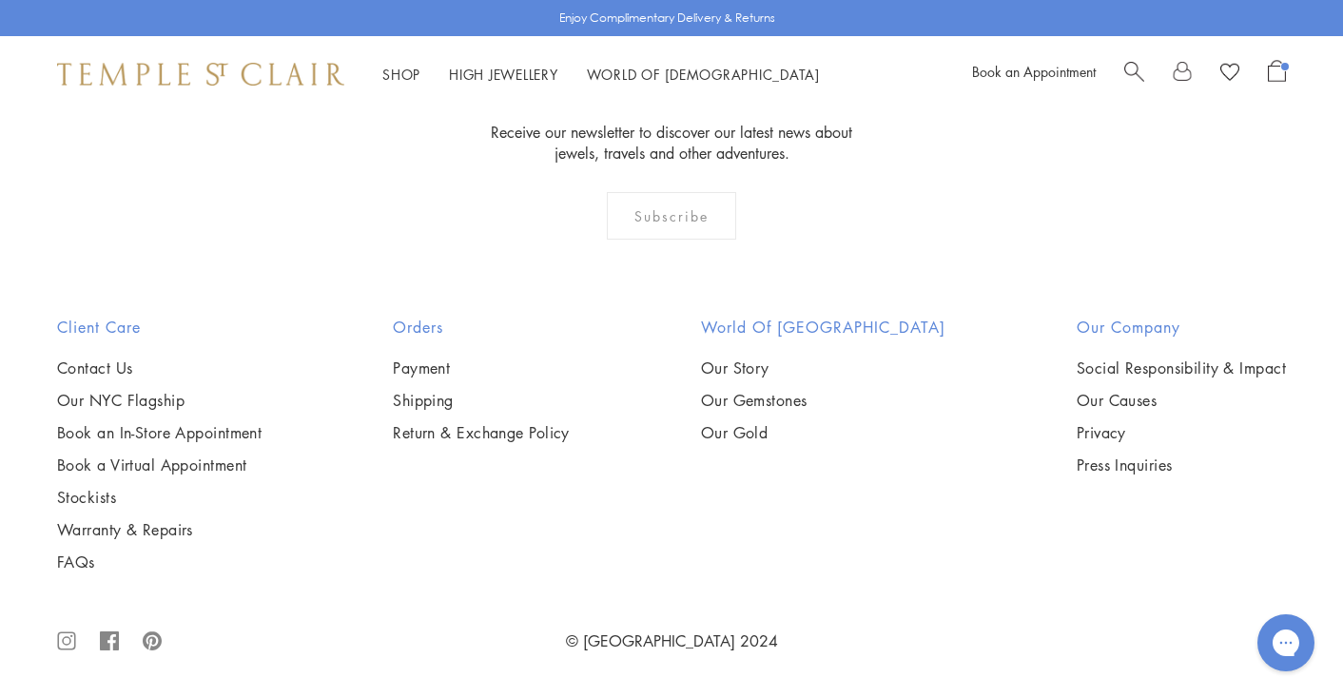
scroll to position [8856, 0]
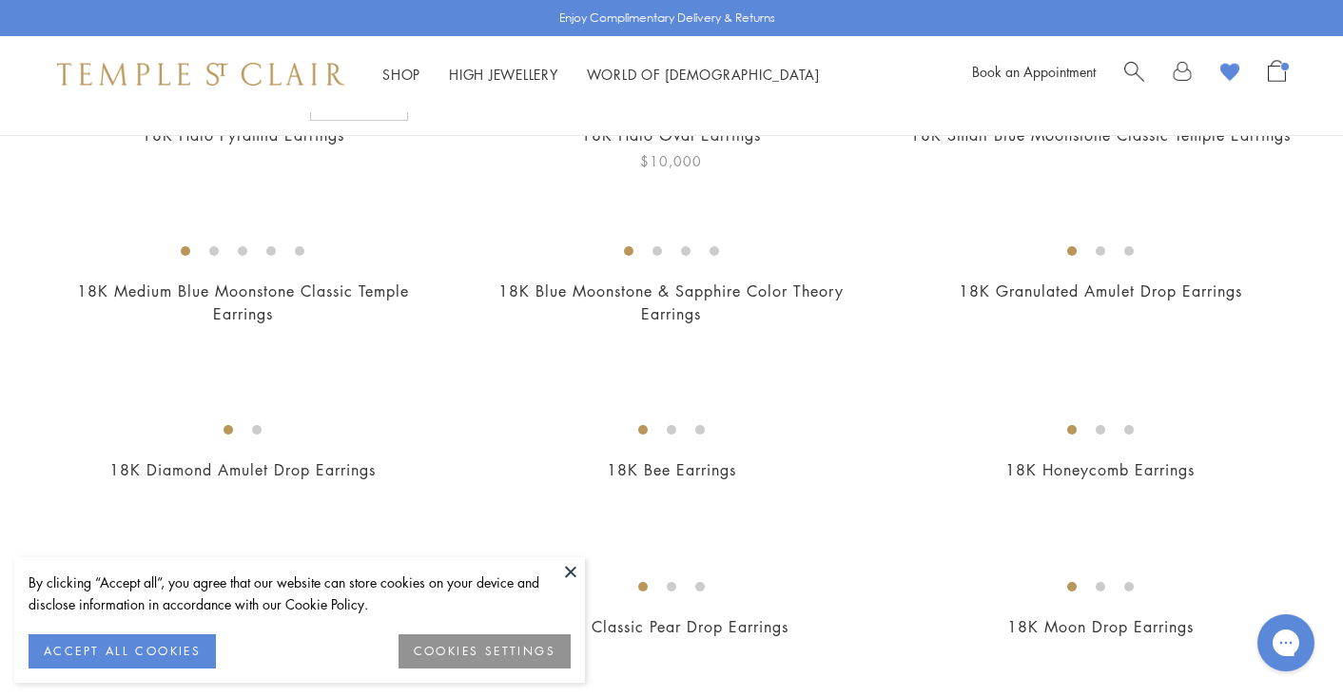
scroll to position [290, 0]
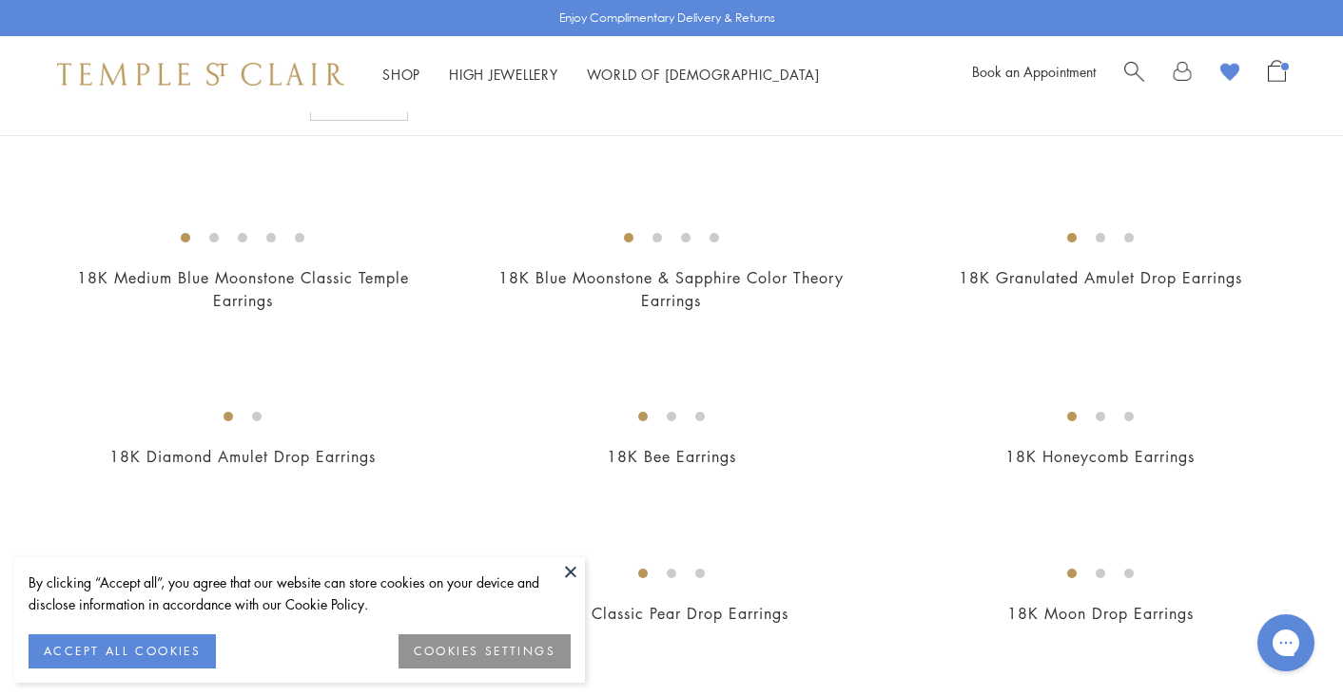
click at [571, 574] on button at bounding box center [570, 571] width 29 height 29
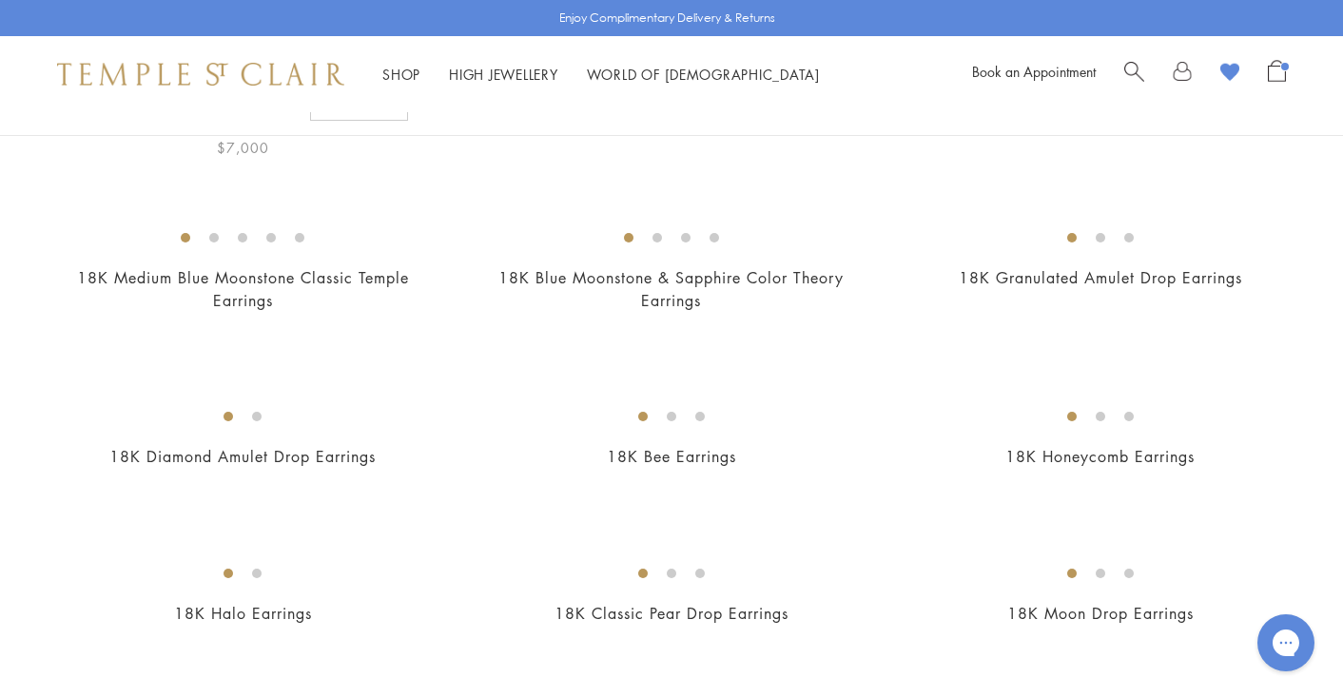
click at [0, 0] on img at bounding box center [0, 0] width 0 height 0
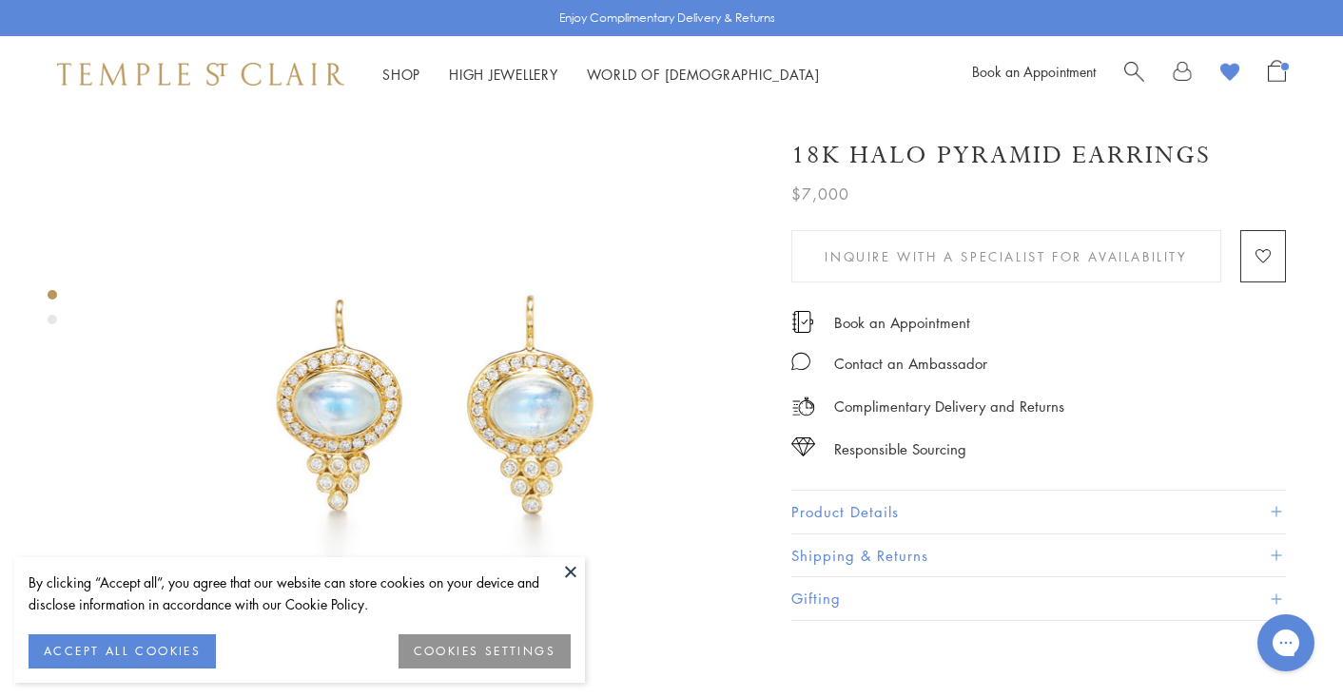
scroll to position [76, 0]
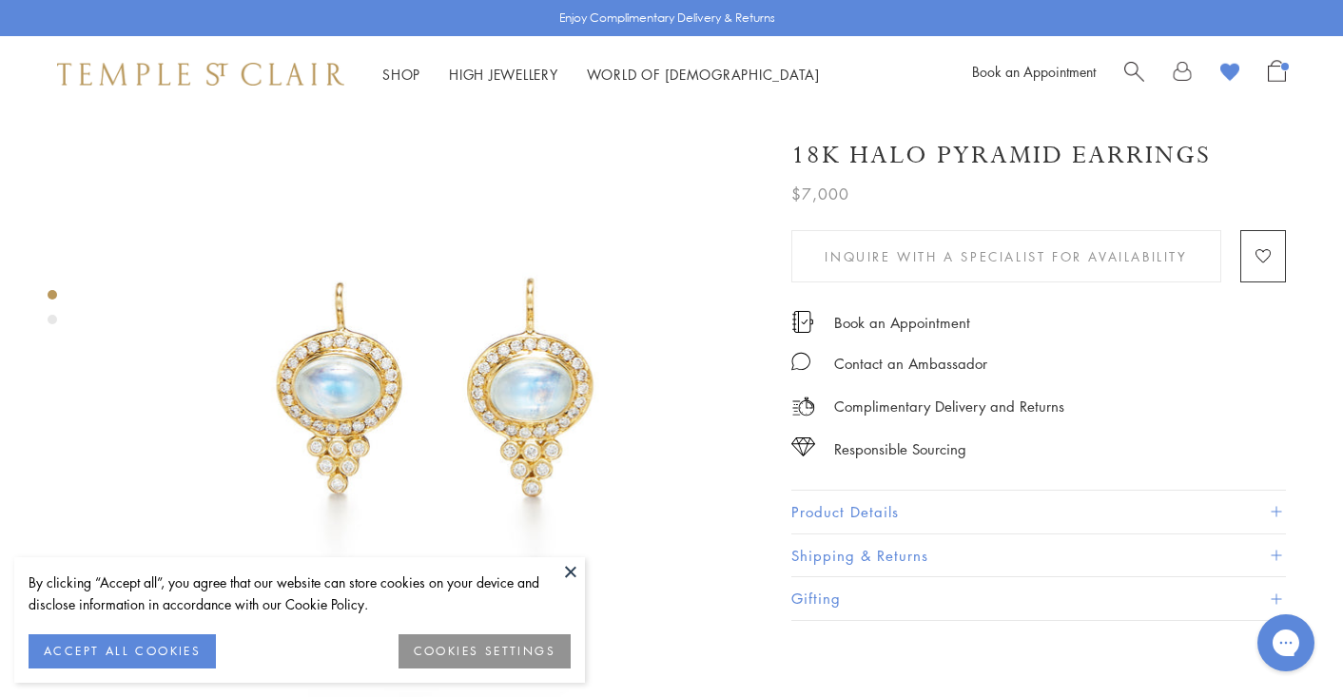
click at [569, 570] on button at bounding box center [570, 571] width 29 height 29
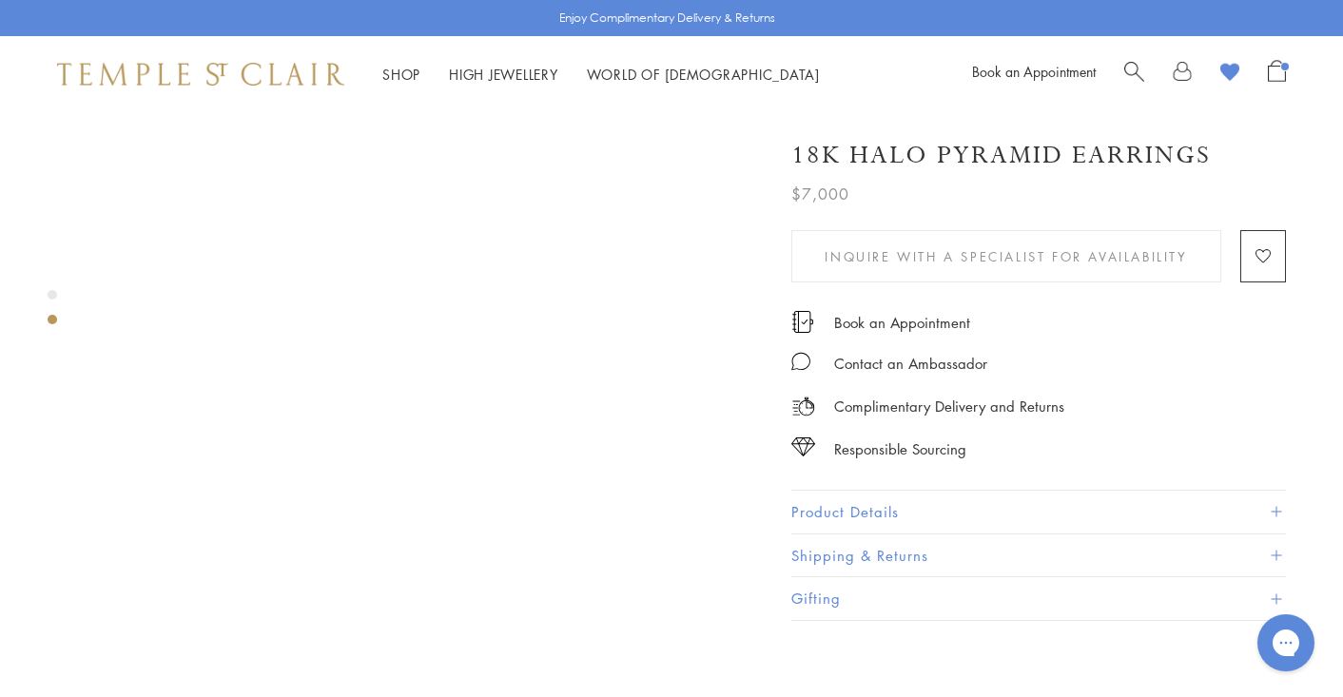
scroll to position [777, 0]
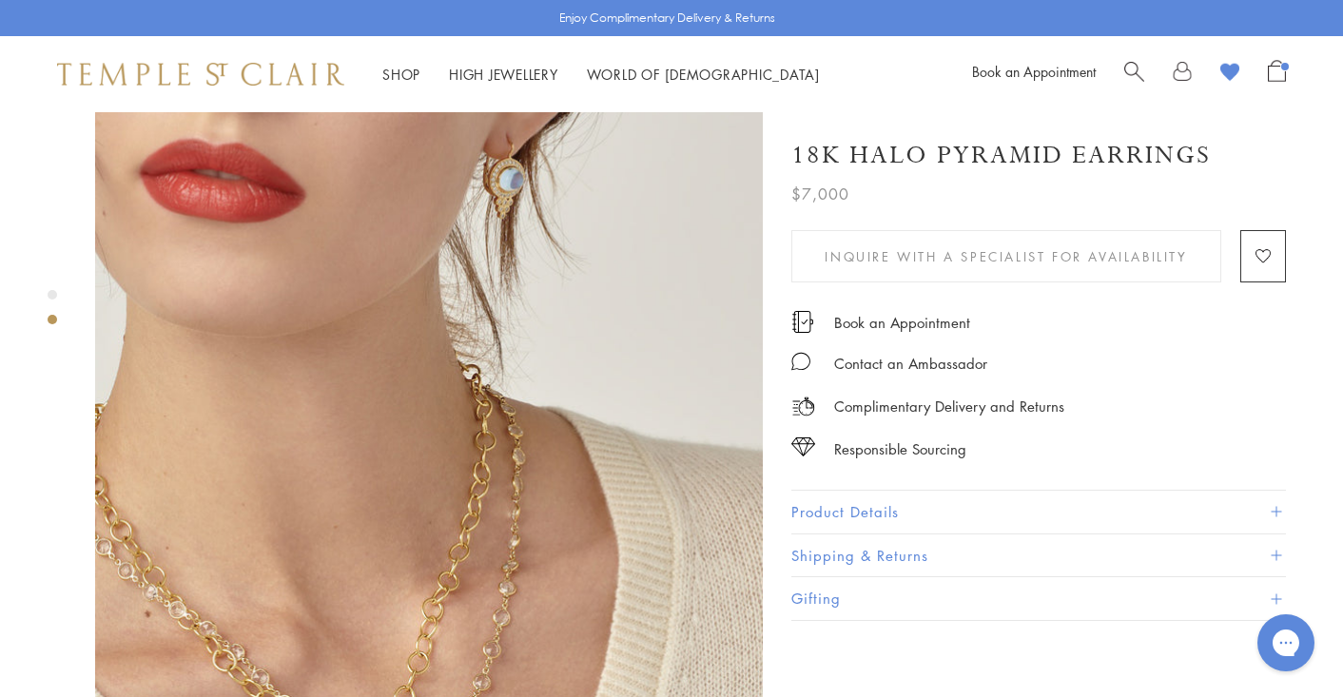
click at [870, 509] on button "Product Details" at bounding box center [1038, 512] width 494 height 43
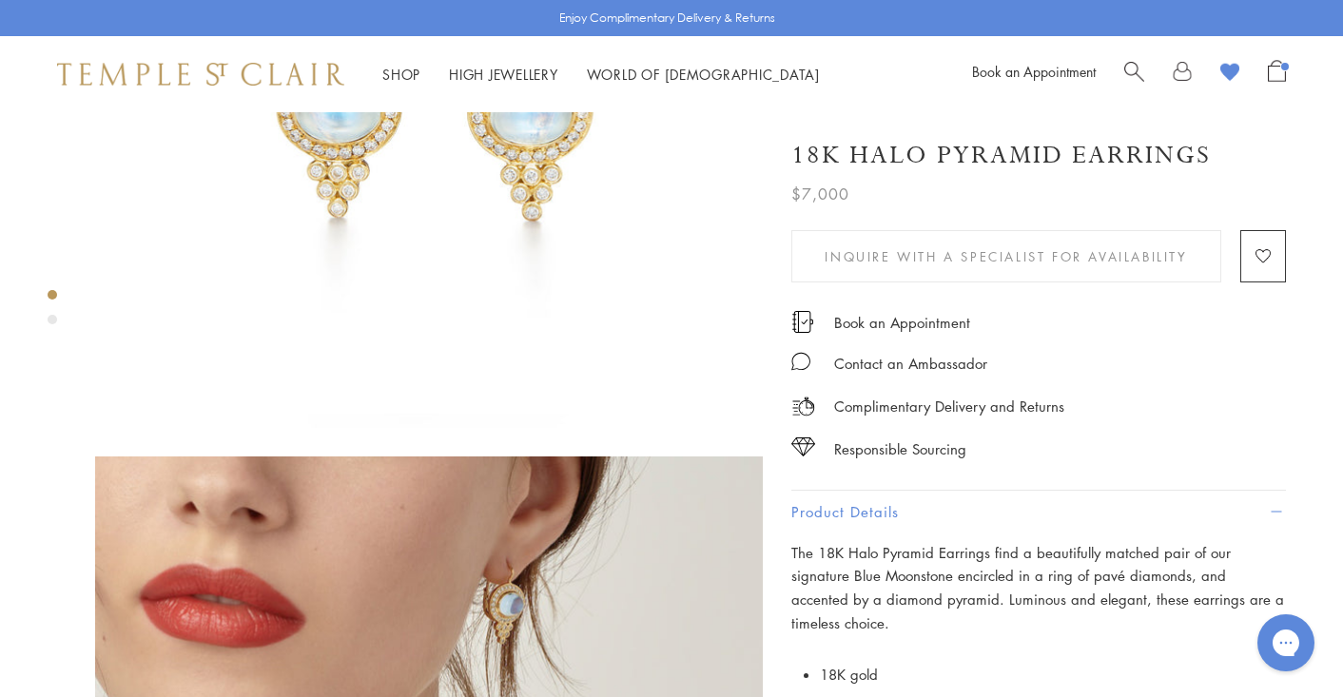
scroll to position [254, 0]
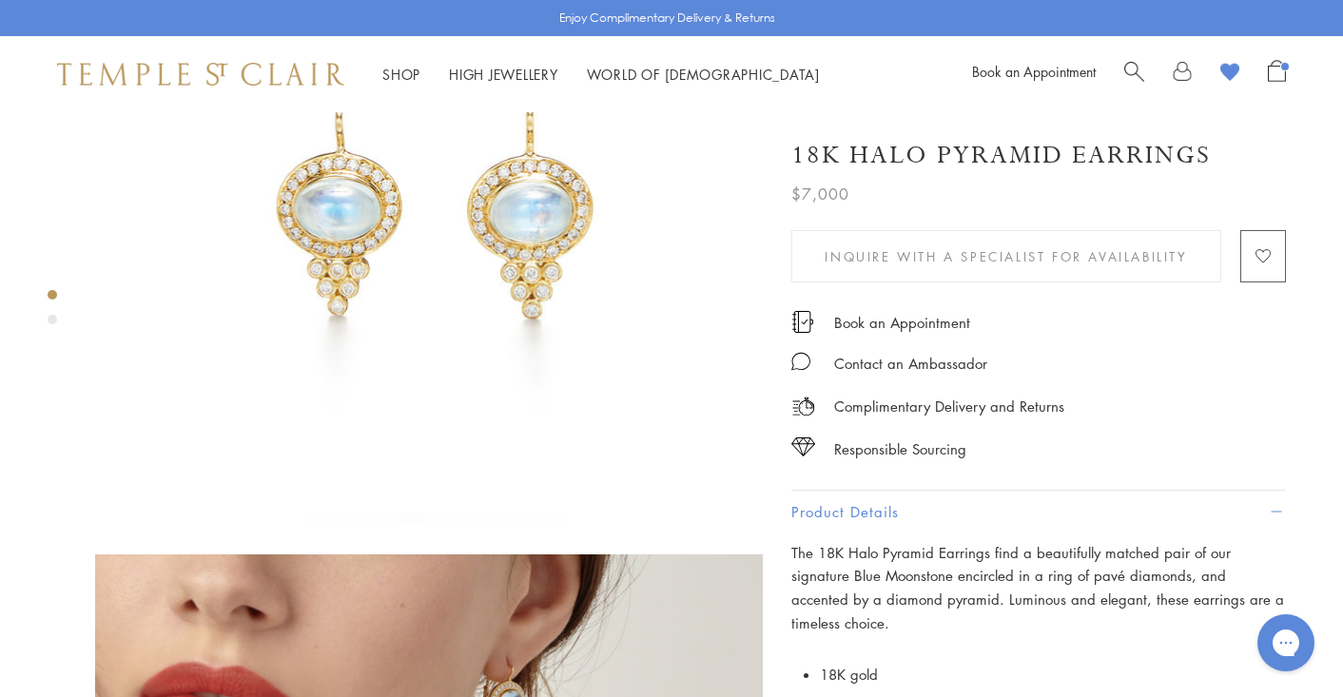
click at [1262, 254] on image "button" at bounding box center [1262, 257] width 15 height 14
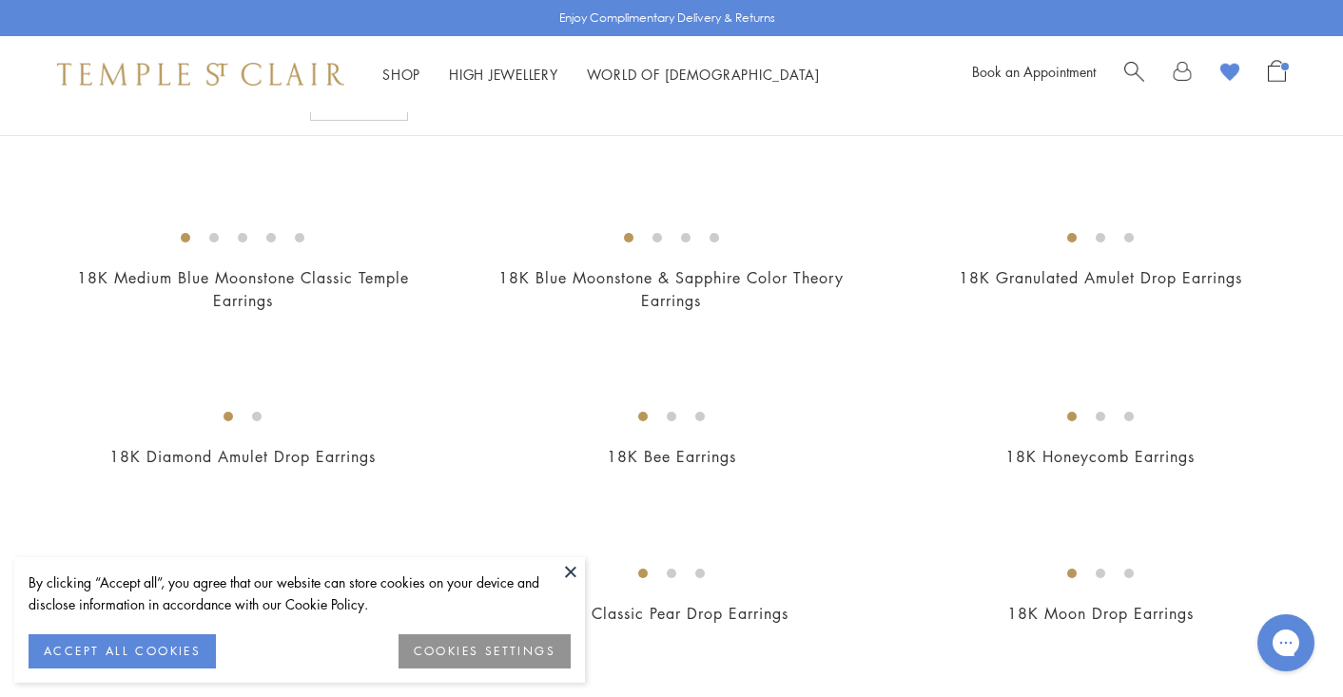
click at [575, 574] on button at bounding box center [570, 571] width 29 height 29
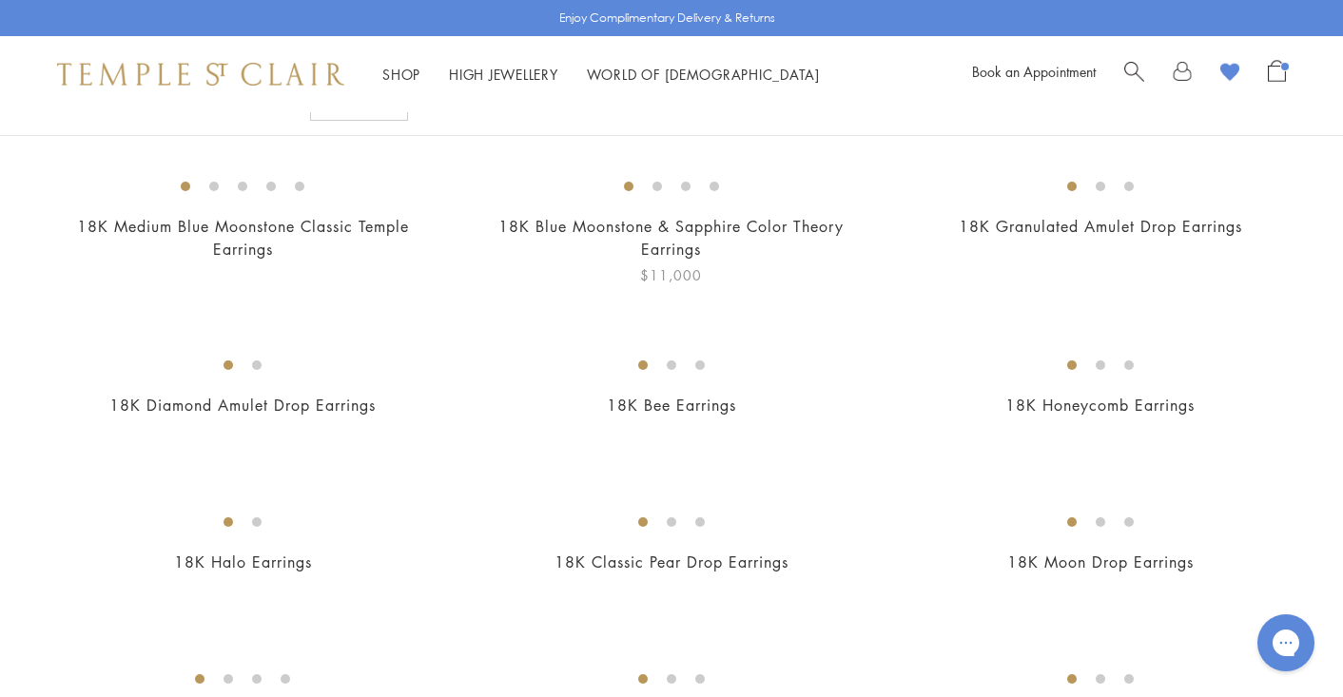
scroll to position [342, 0]
click at [0, 0] on img at bounding box center [0, 0] width 0 height 0
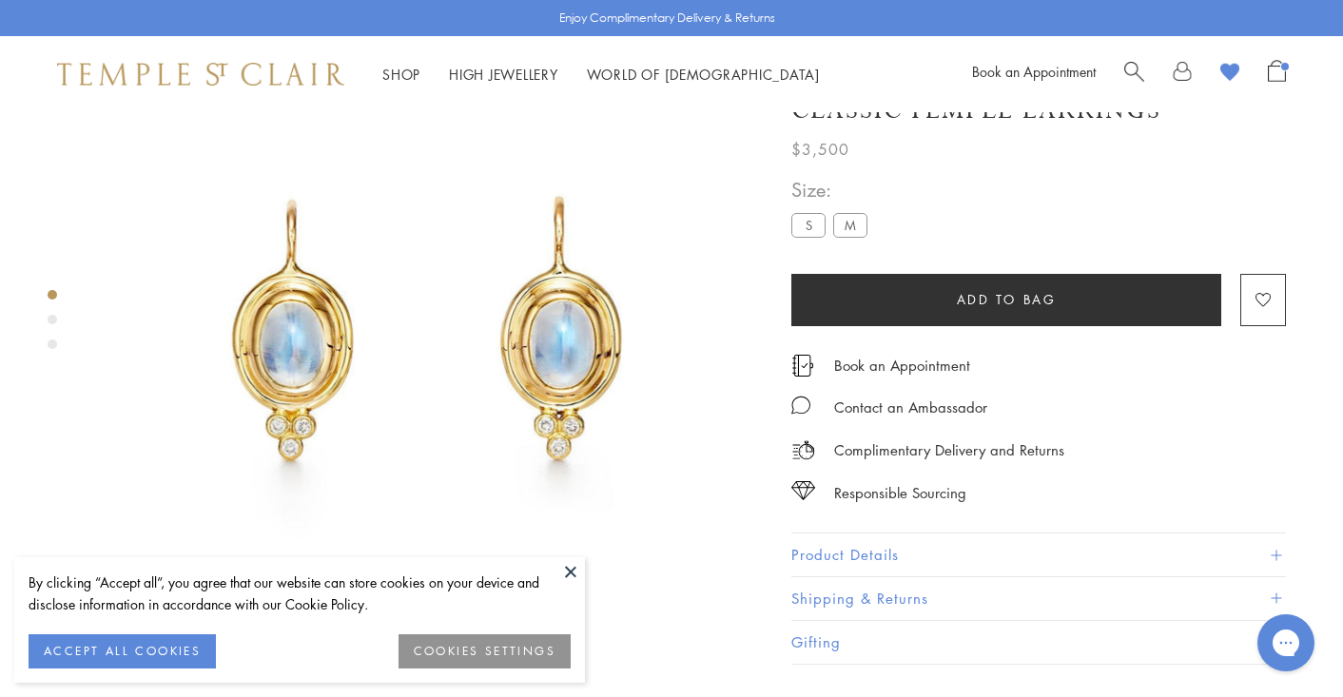
scroll to position [112, 0]
click at [563, 557] on button at bounding box center [570, 571] width 29 height 29
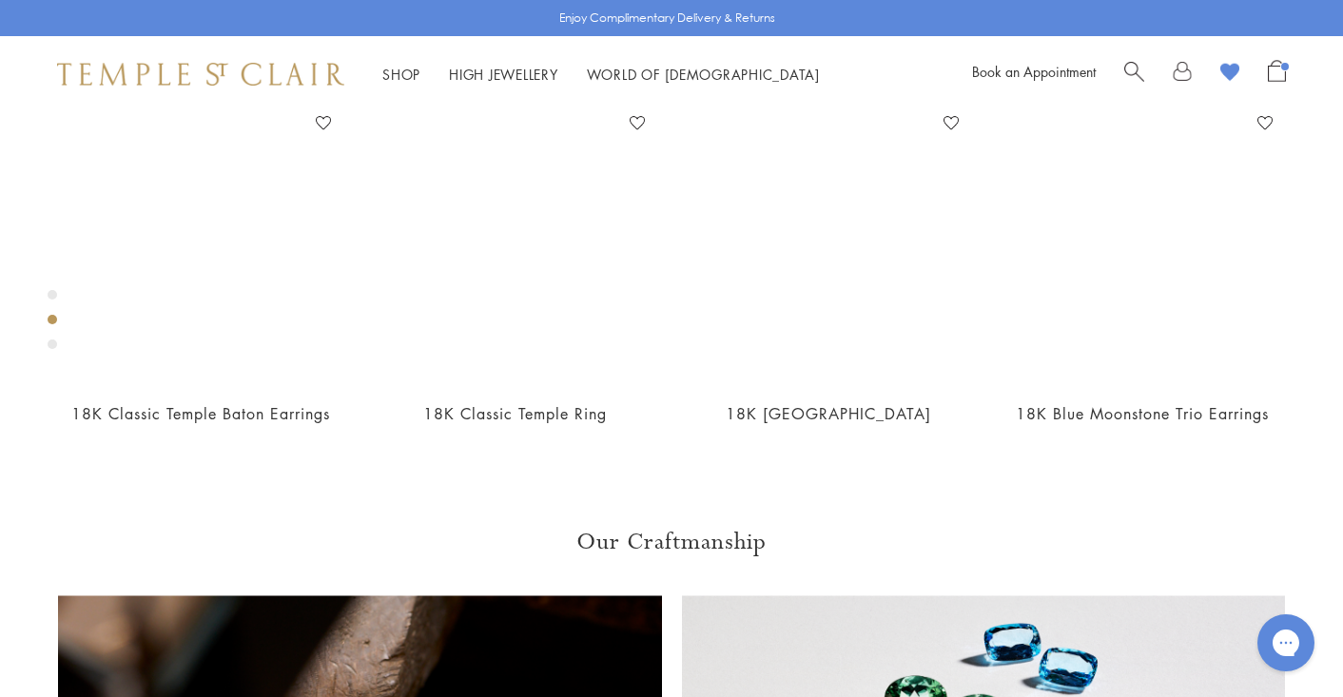
scroll to position [802, 0]
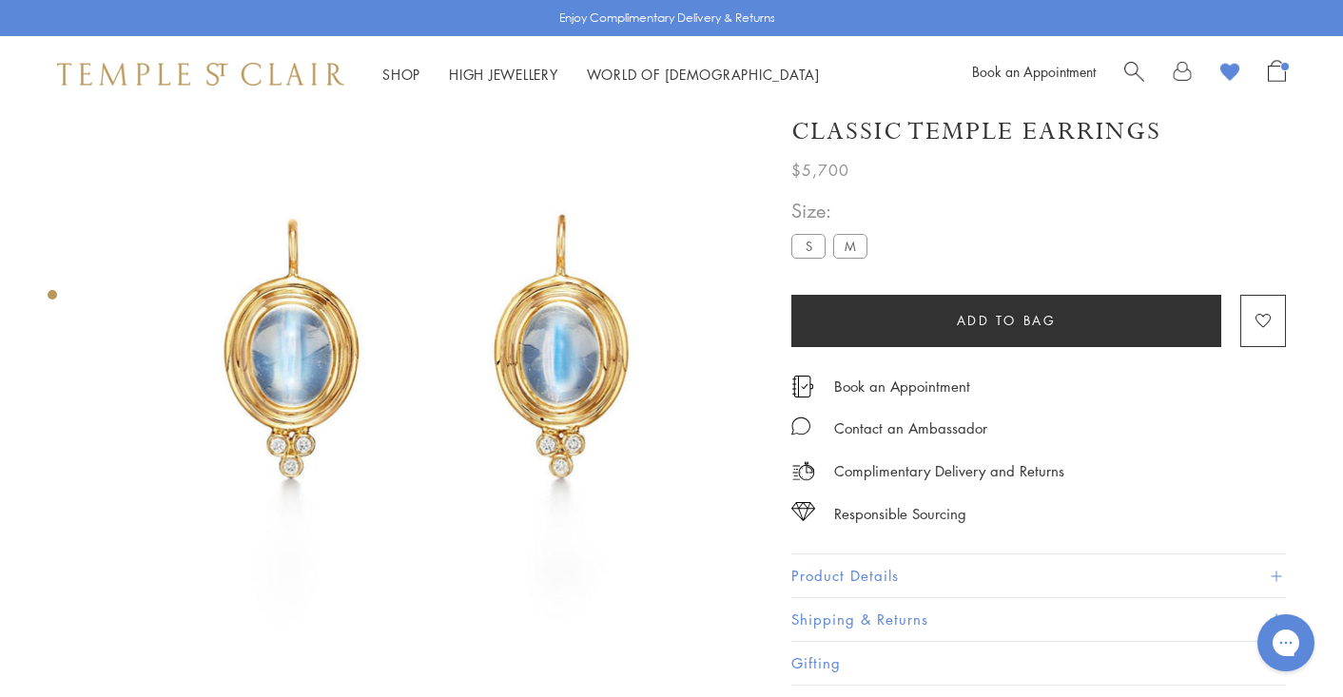
scroll to position [16, 0]
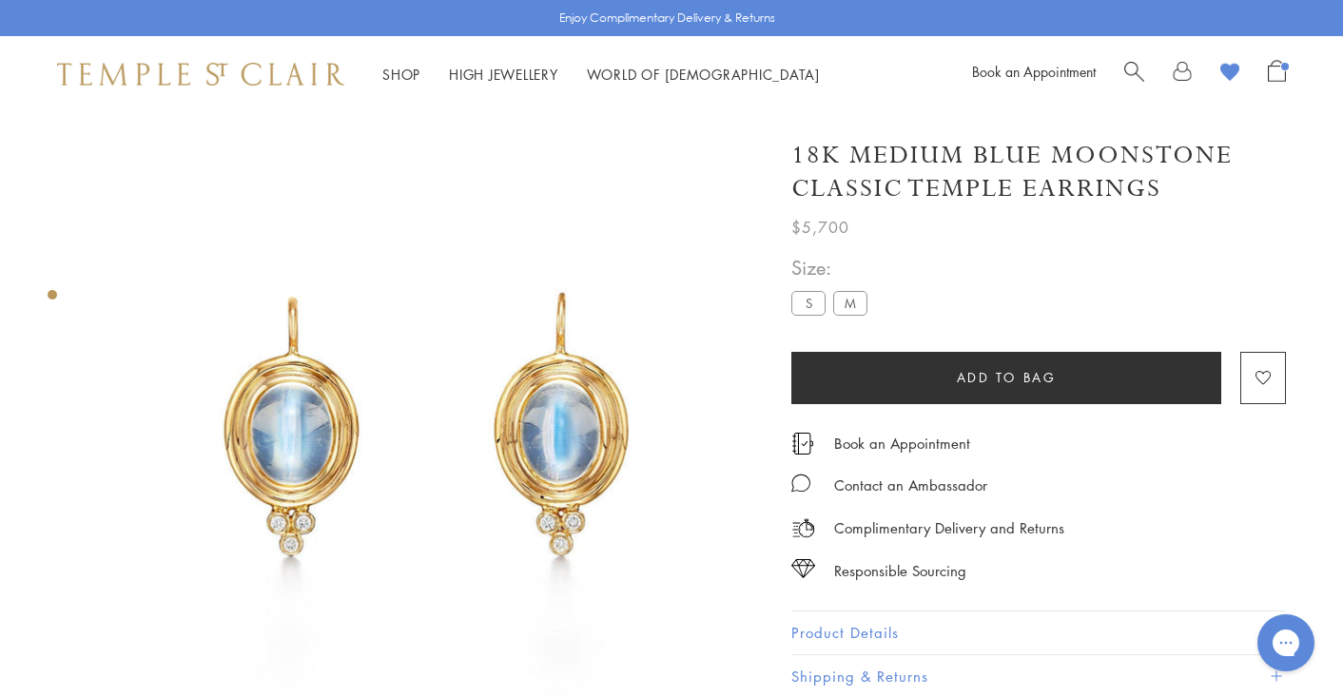
click at [802, 300] on label "S" at bounding box center [808, 303] width 34 height 24
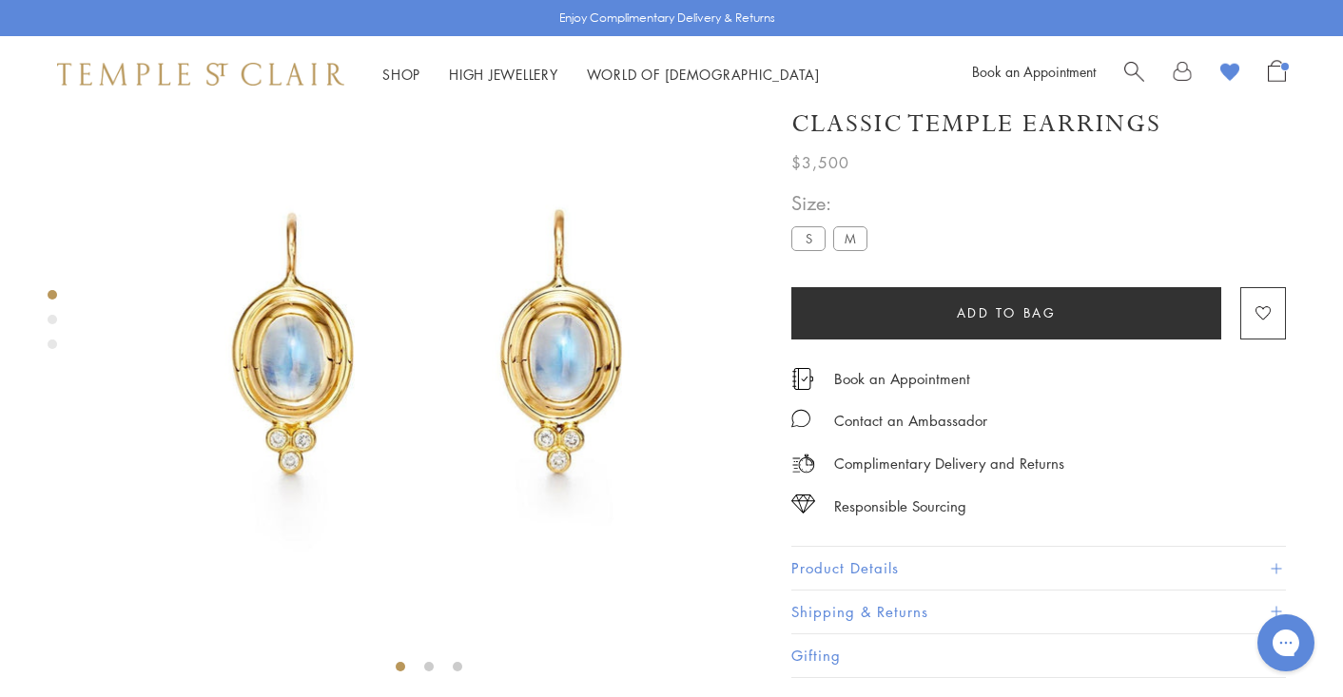
scroll to position [112, 0]
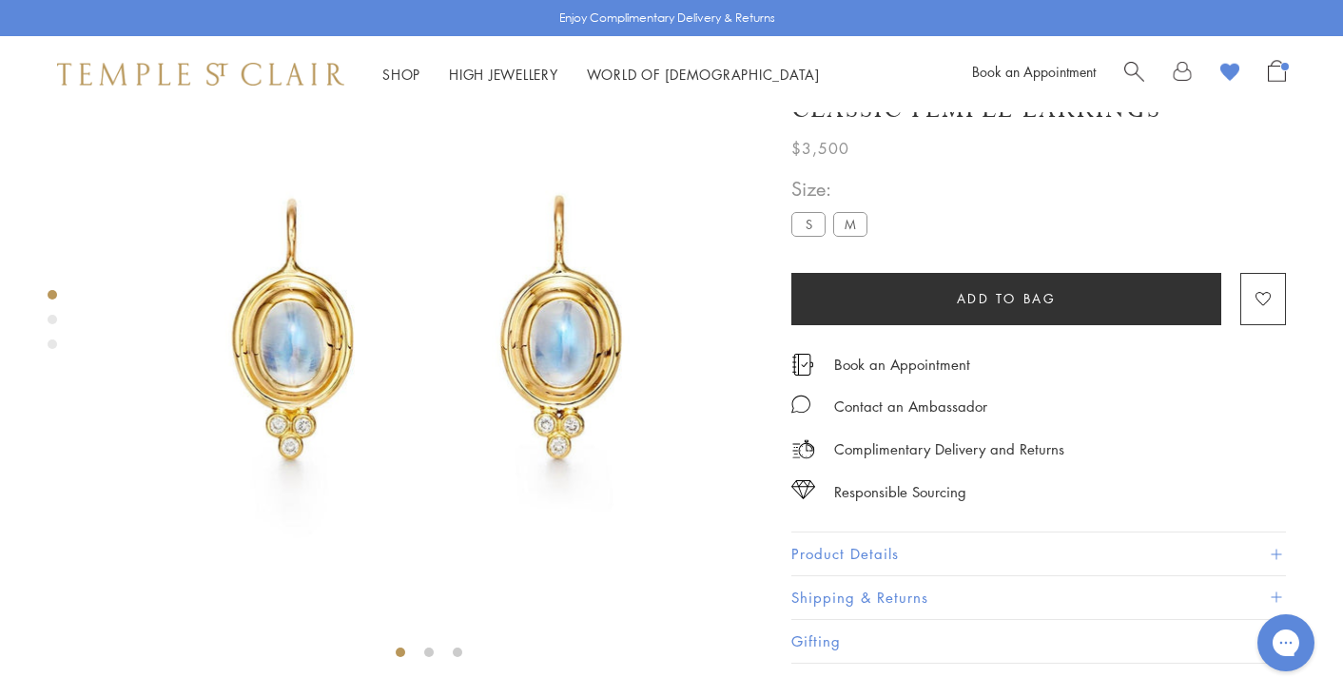
click at [852, 237] on label "M" at bounding box center [850, 225] width 34 height 24
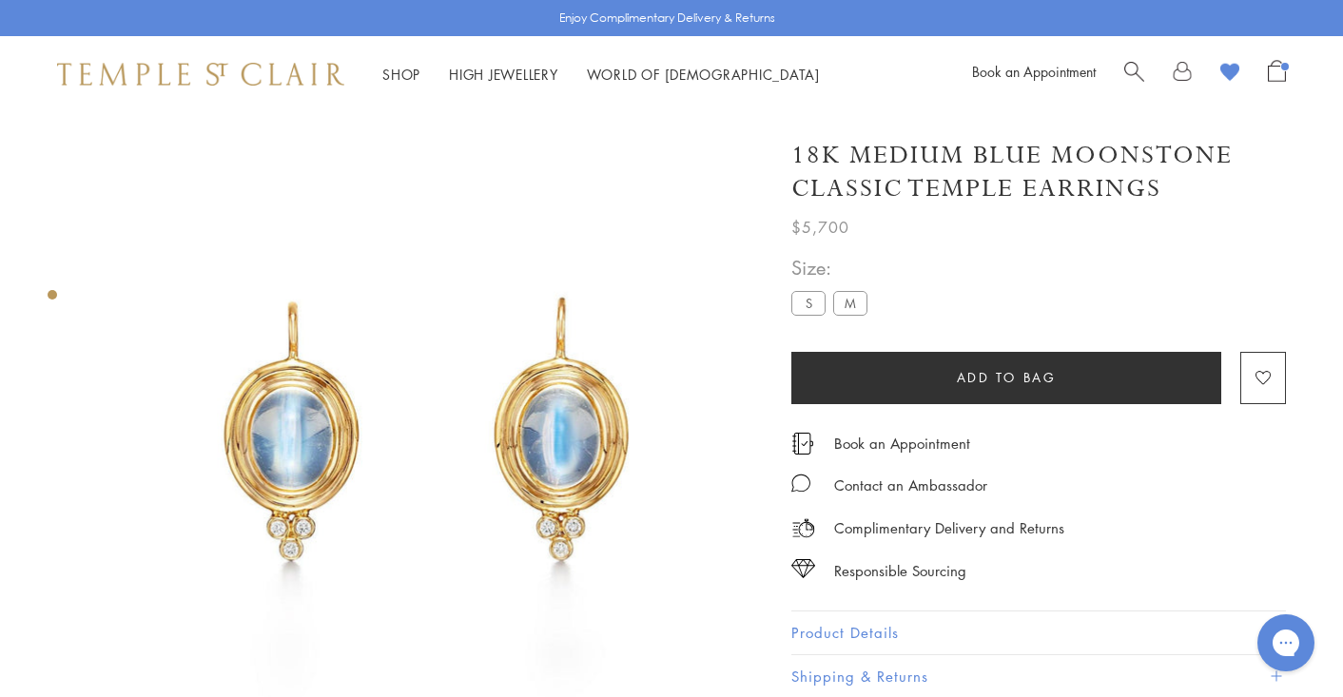
scroll to position [2, 0]
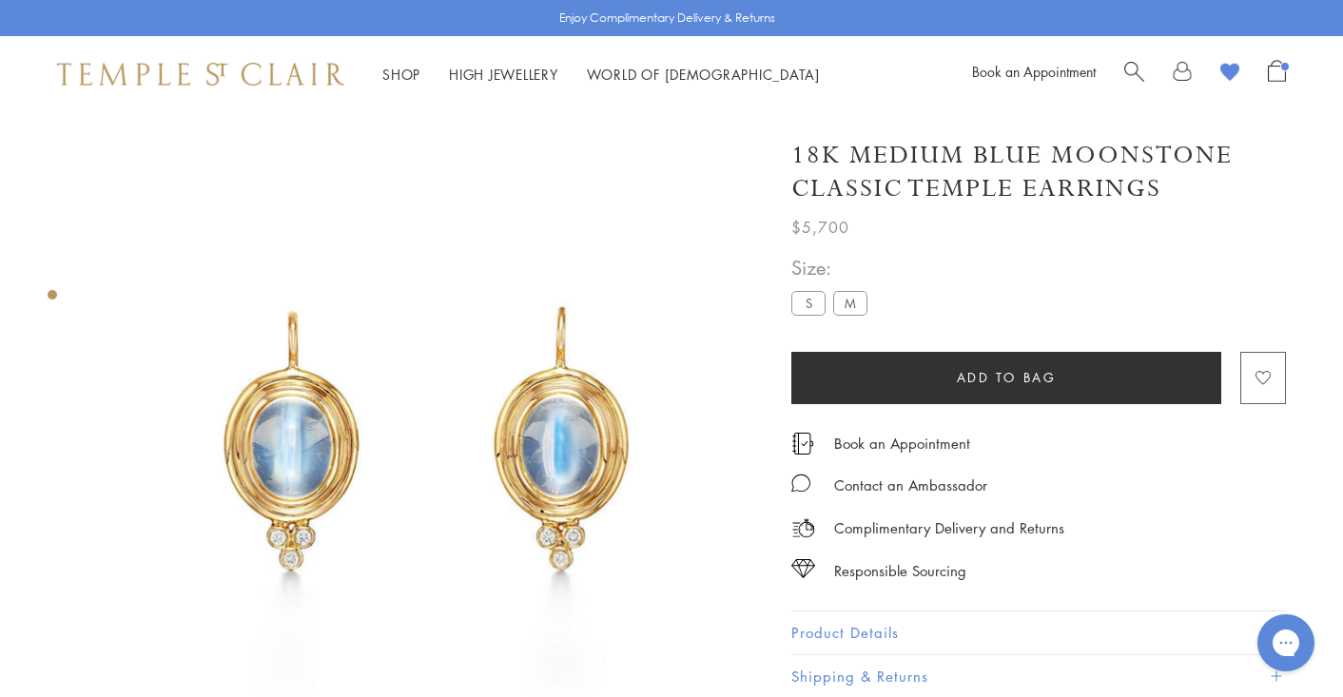
click at [1264, 376] on image "button" at bounding box center [1262, 378] width 15 height 14
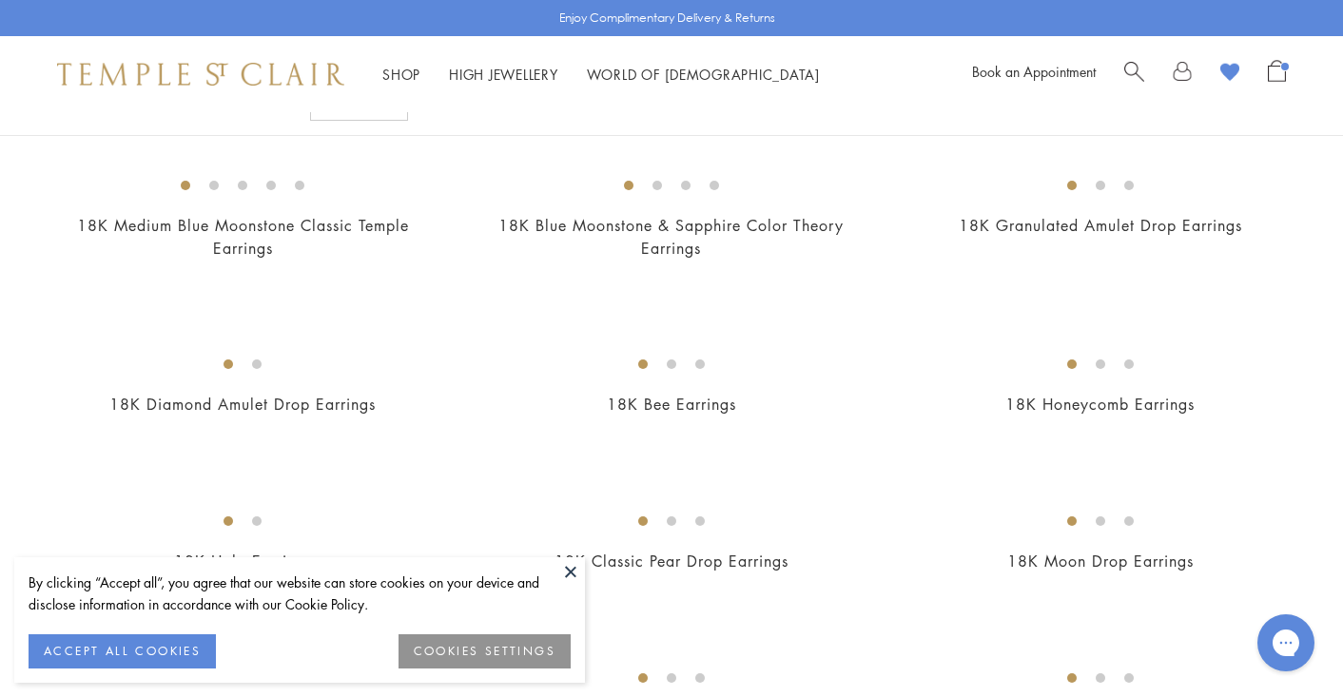
click at [575, 577] on button at bounding box center [570, 571] width 29 height 29
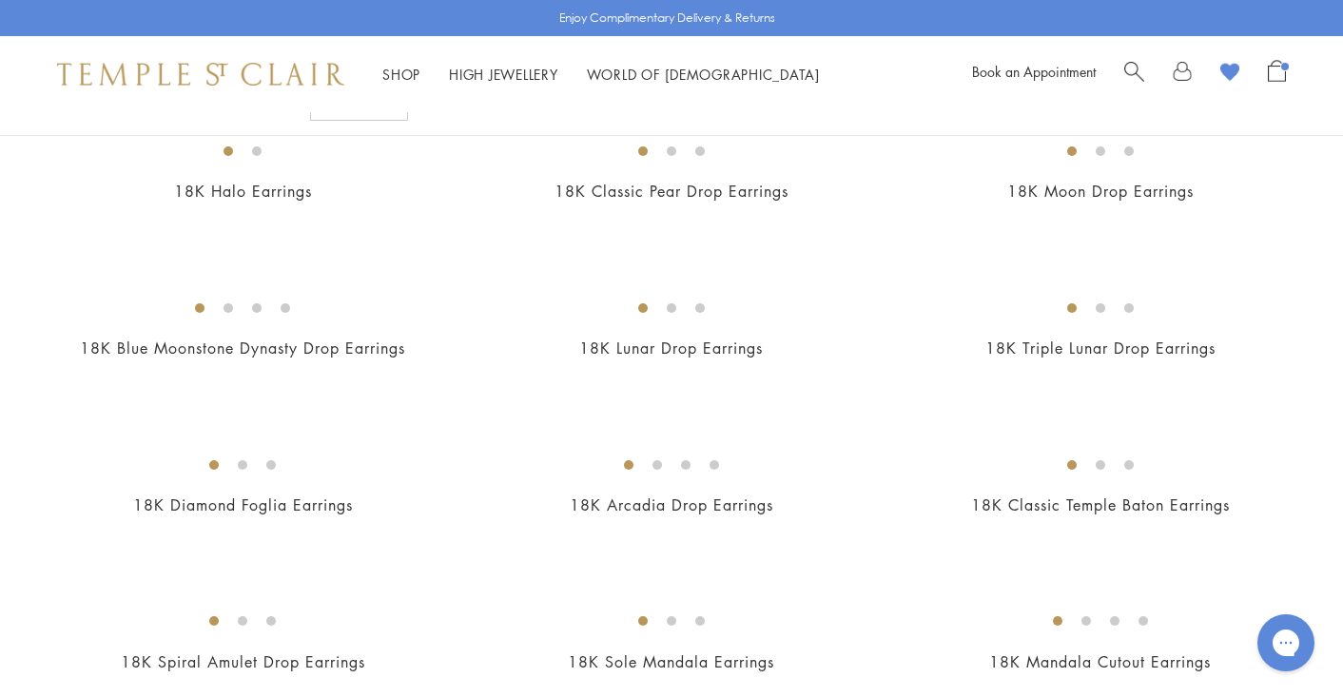
scroll to position [716, 0]
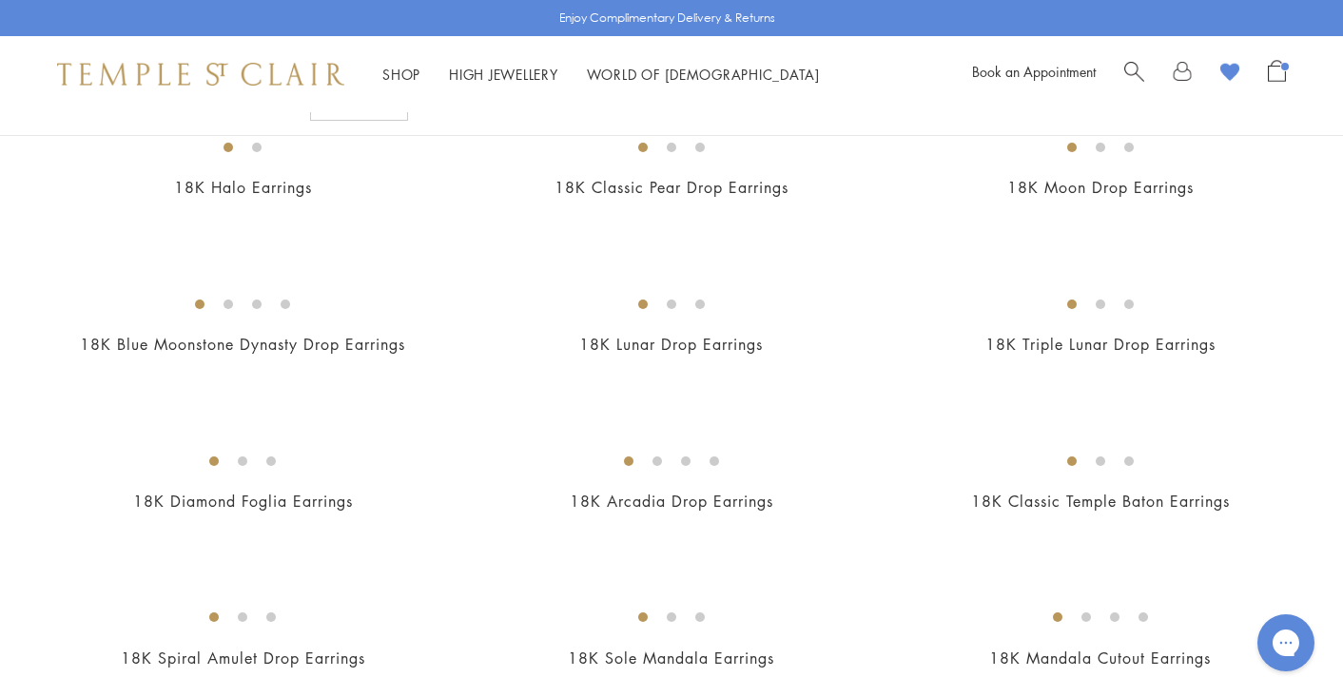
click at [0, 0] on img at bounding box center [0, 0] width 0 height 0
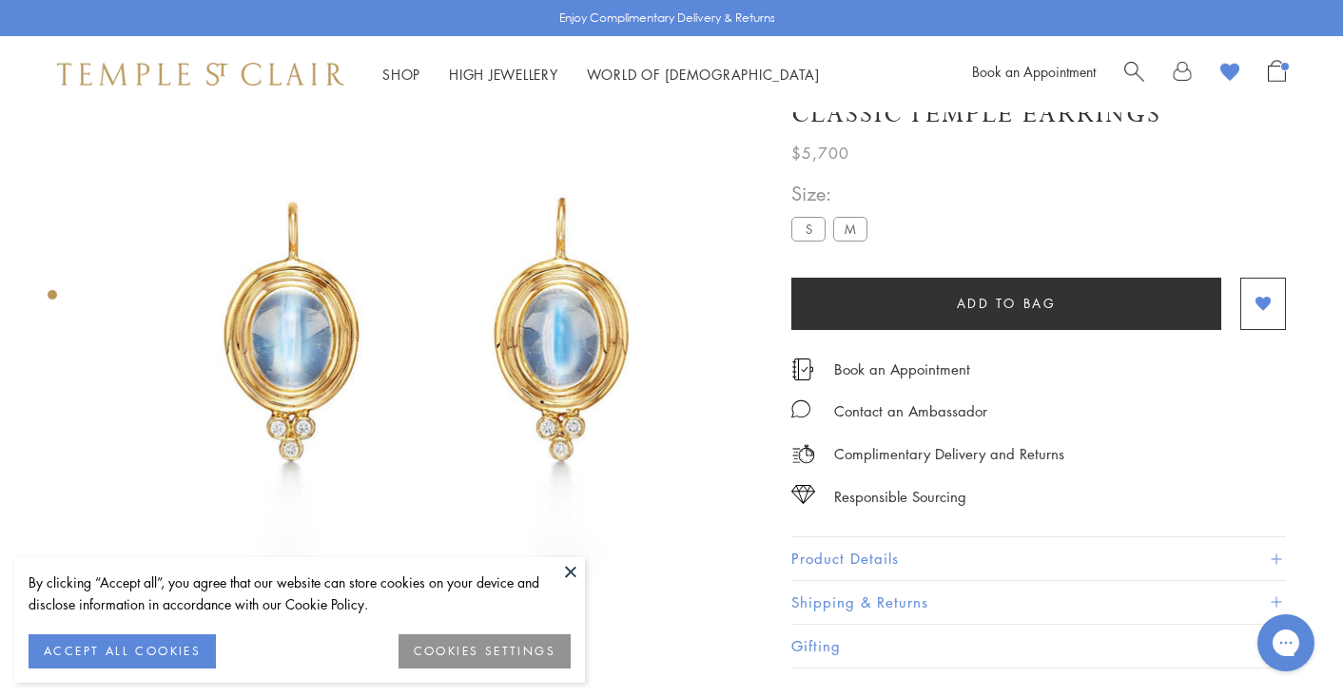
scroll to position [112, 0]
click at [558, 558] on button at bounding box center [570, 571] width 29 height 29
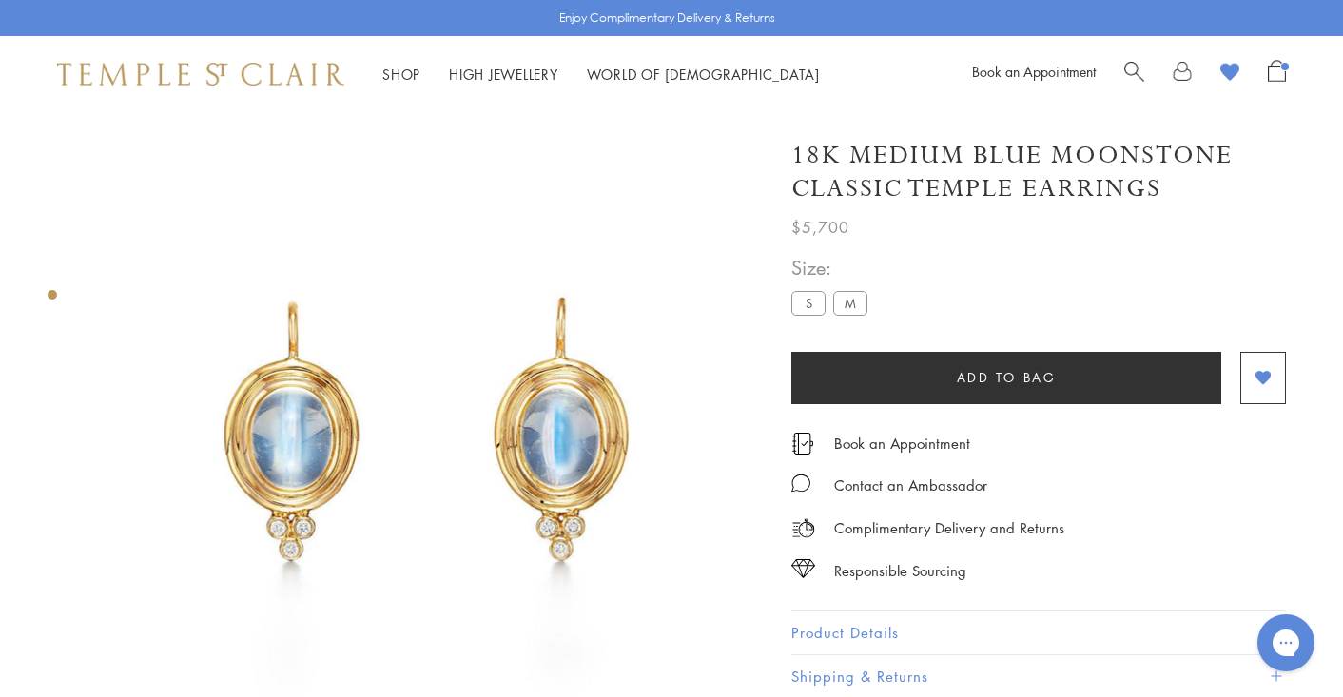
scroll to position [0, 0]
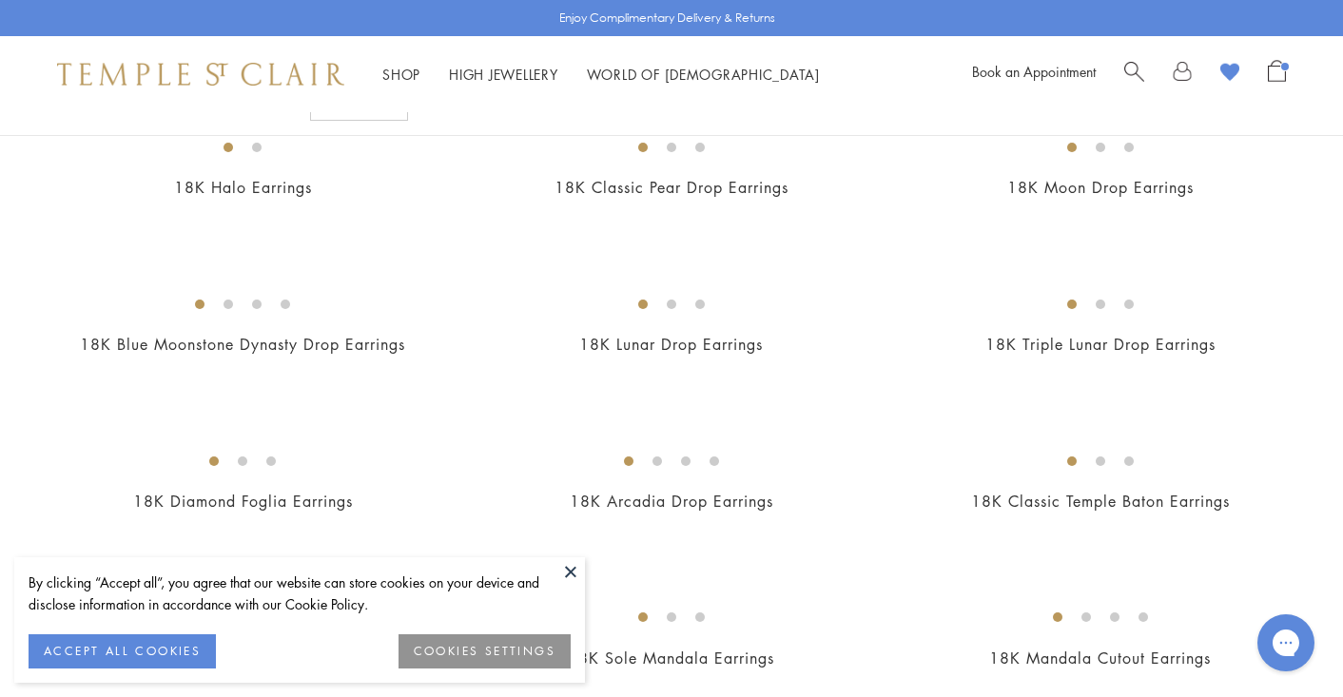
click at [572, 571] on button at bounding box center [570, 571] width 29 height 29
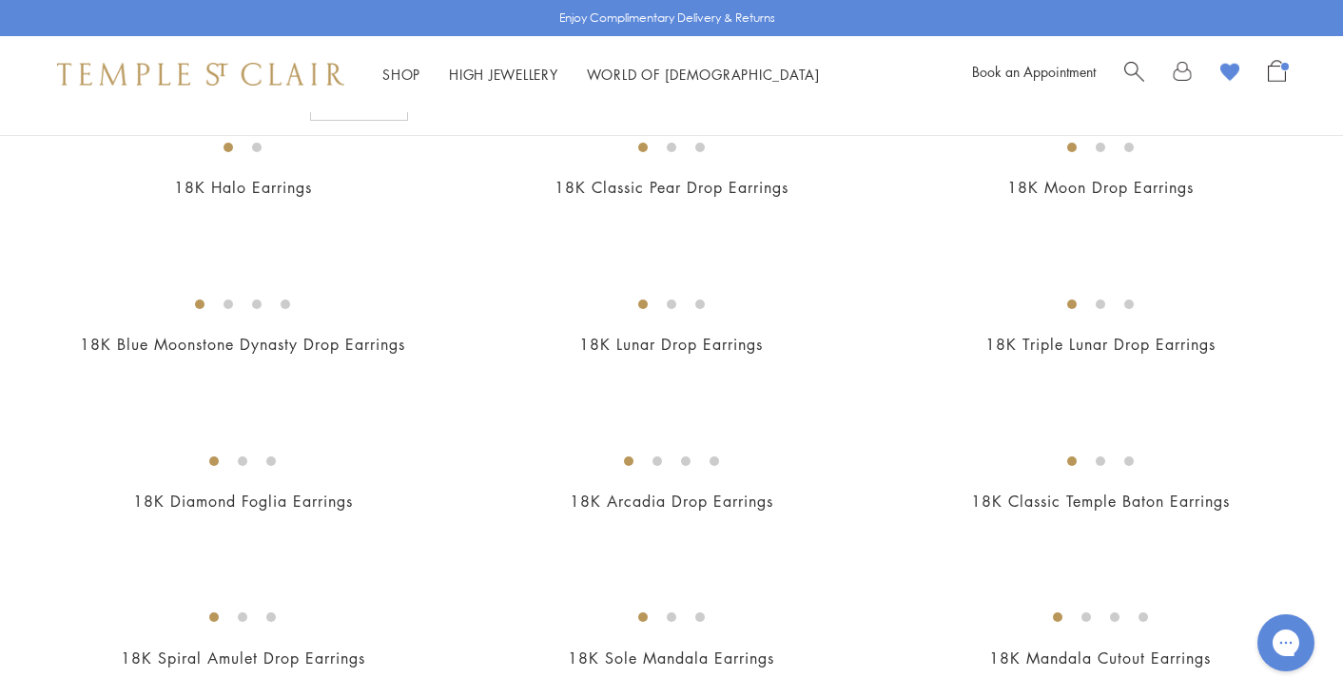
click at [0, 0] on img at bounding box center [0, 0] width 0 height 0
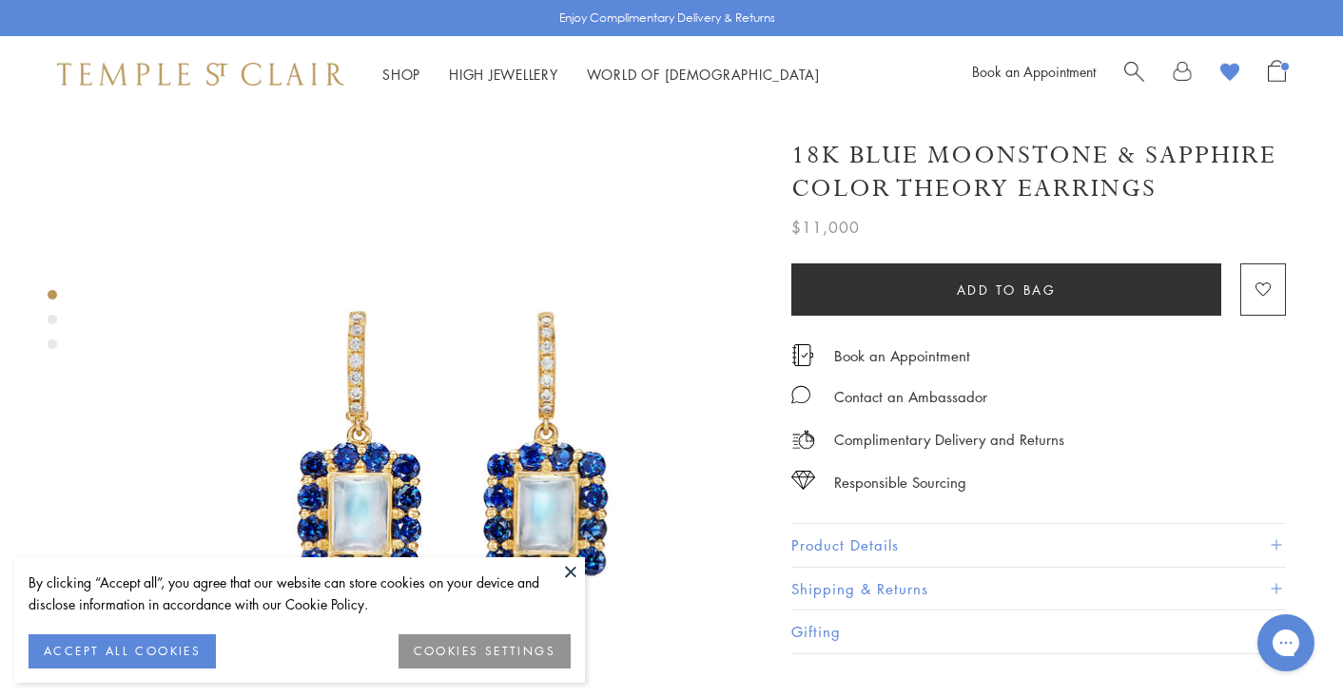
click at [561, 568] on button at bounding box center [570, 571] width 29 height 29
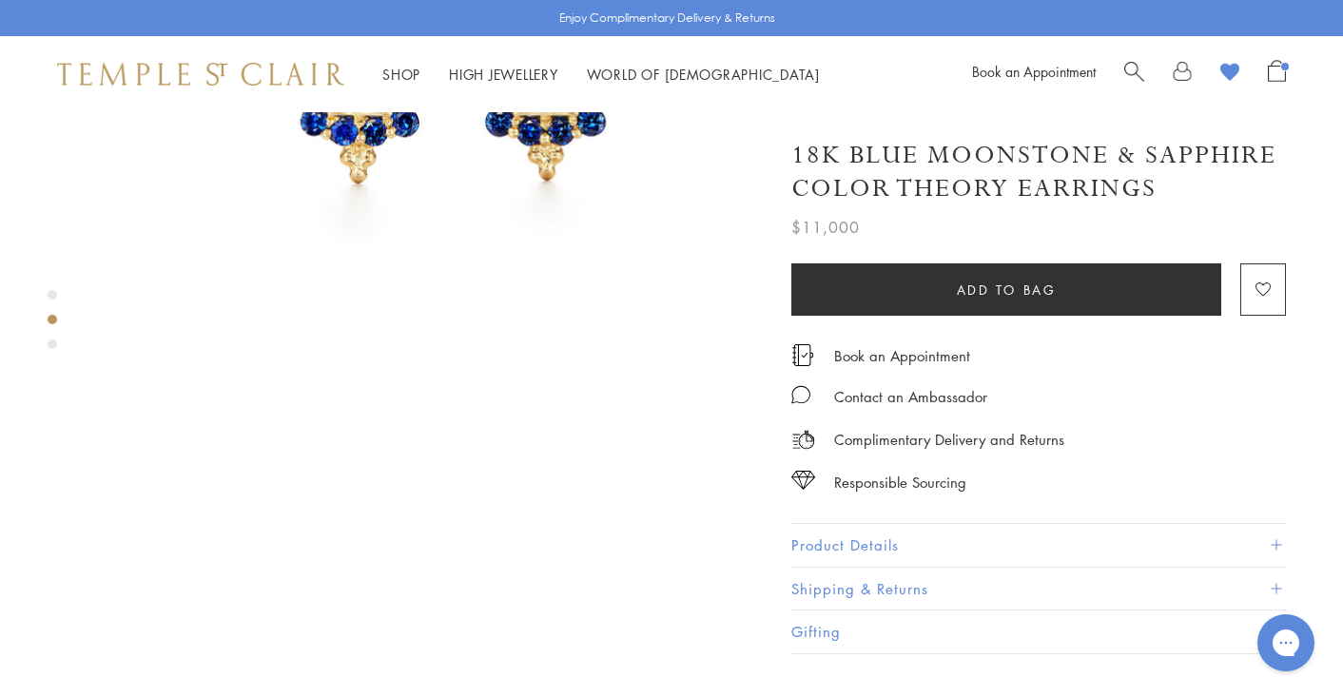
scroll to position [741, 0]
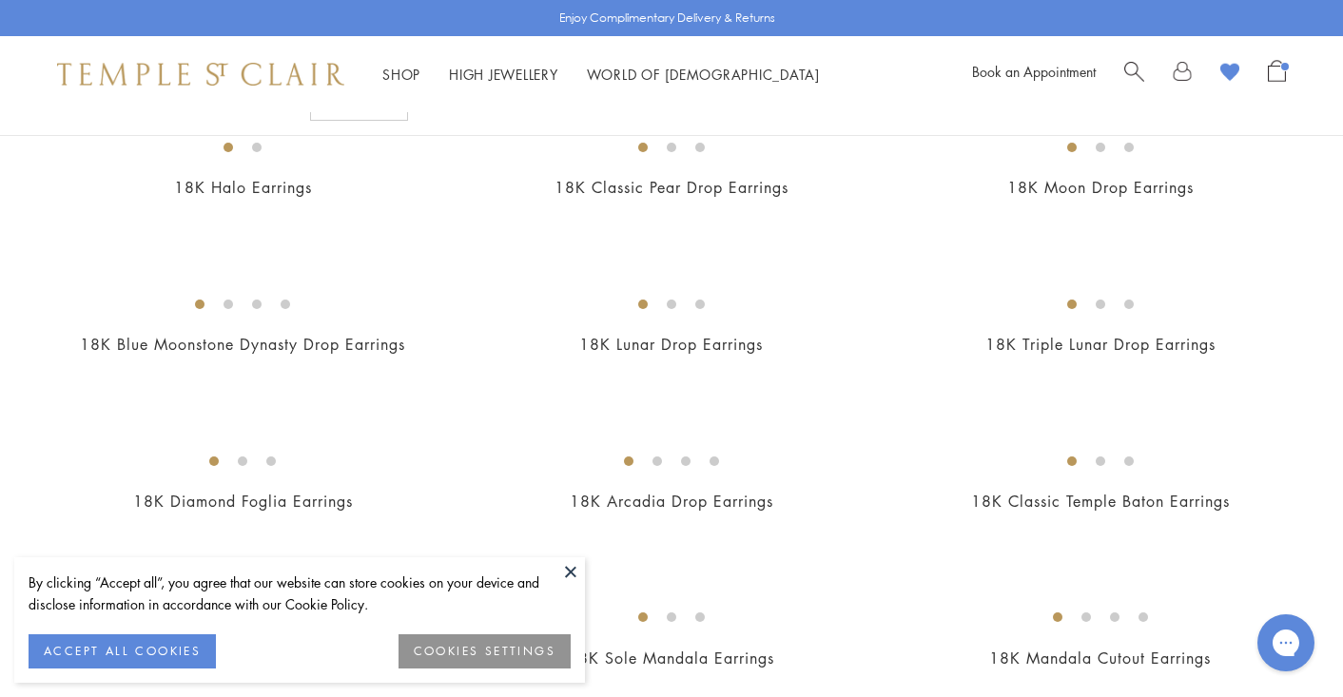
click at [574, 572] on button at bounding box center [570, 571] width 29 height 29
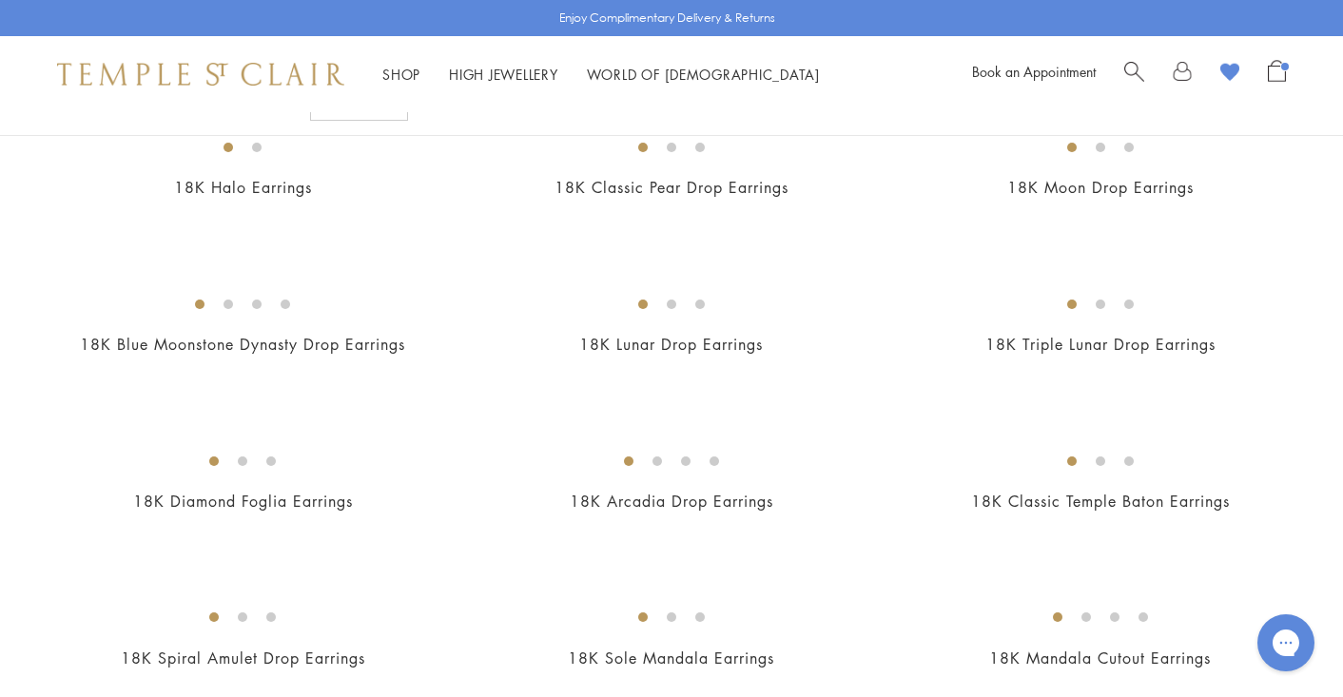
scroll to position [755, 0]
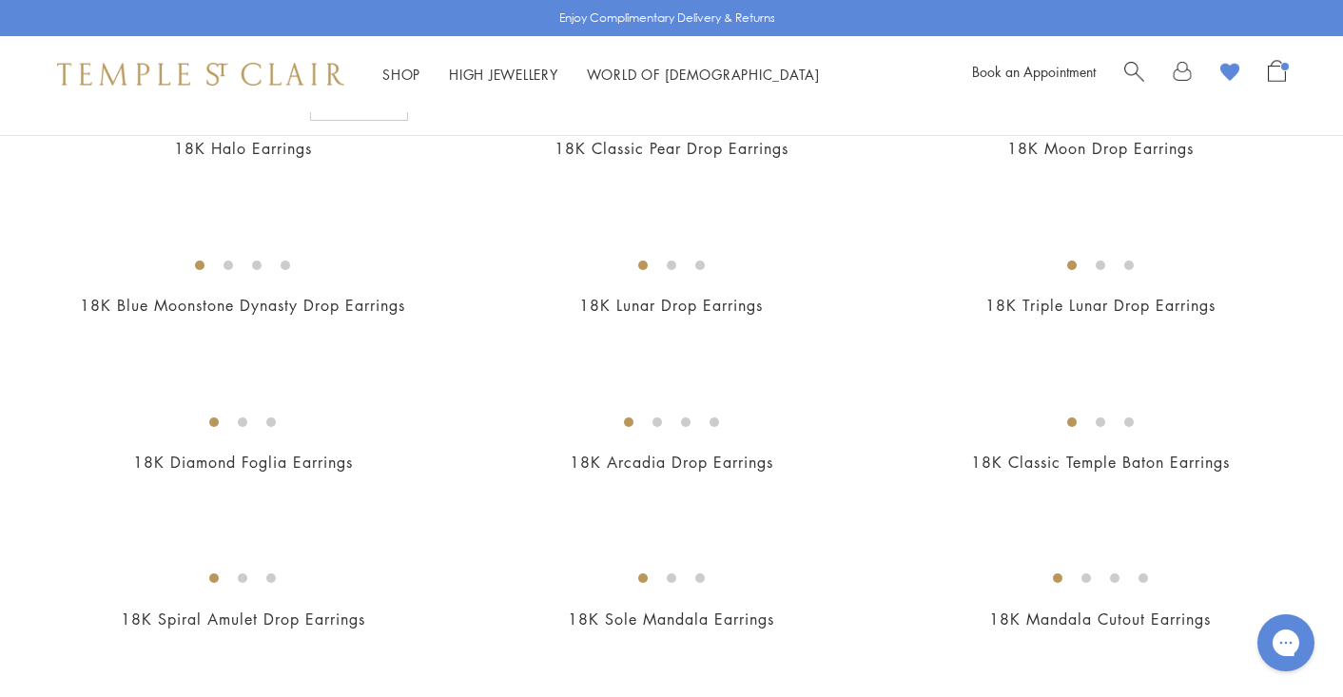
click at [0, 0] on img at bounding box center [0, 0] width 0 height 0
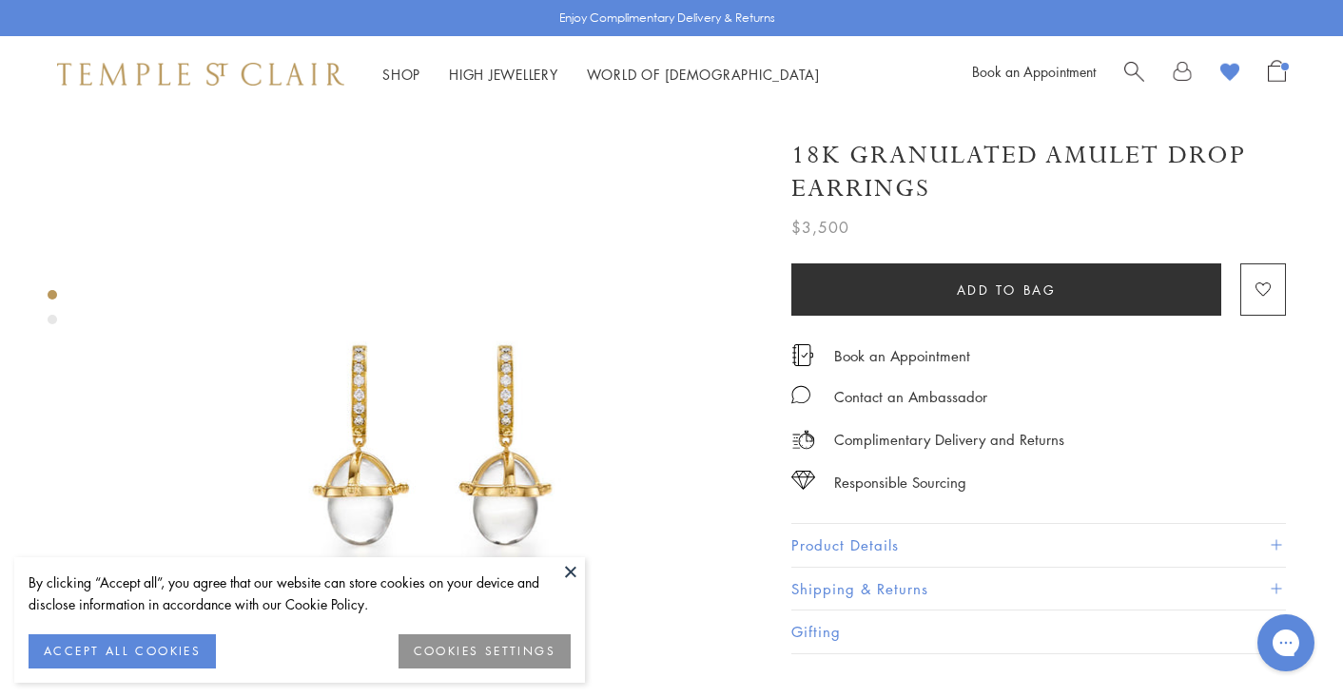
click at [565, 561] on button at bounding box center [570, 571] width 29 height 29
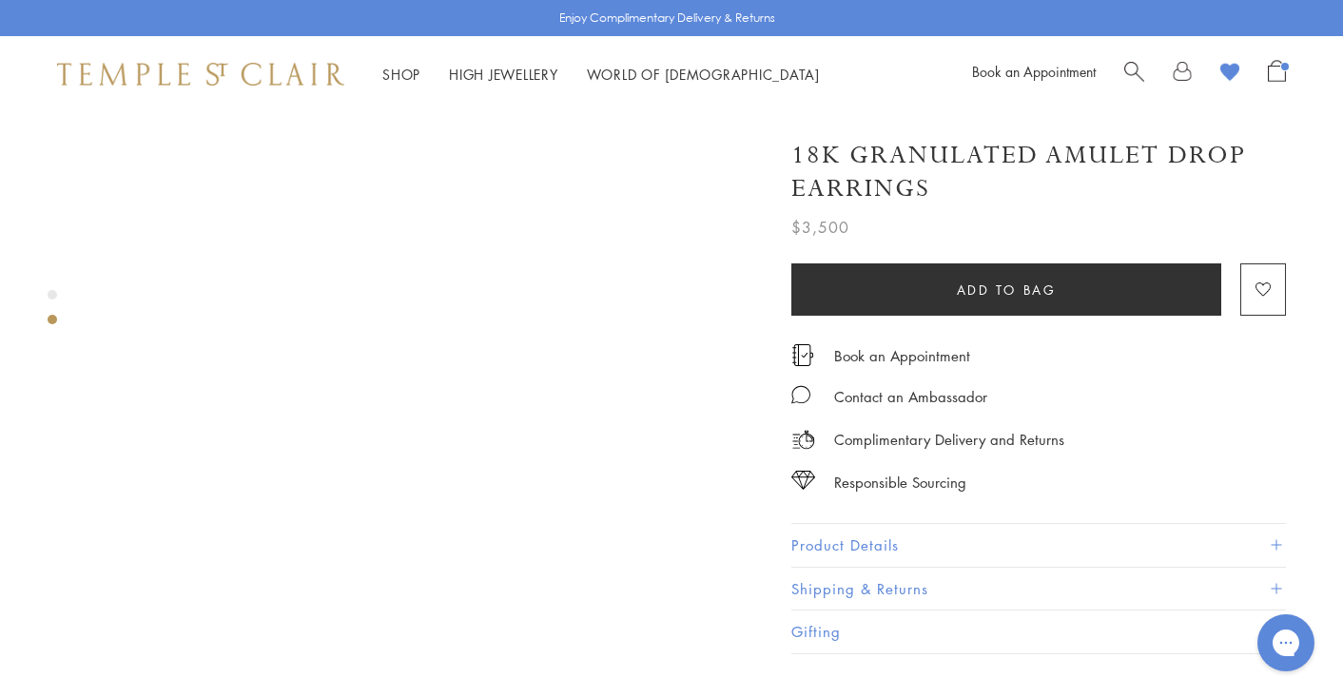
scroll to position [733, 0]
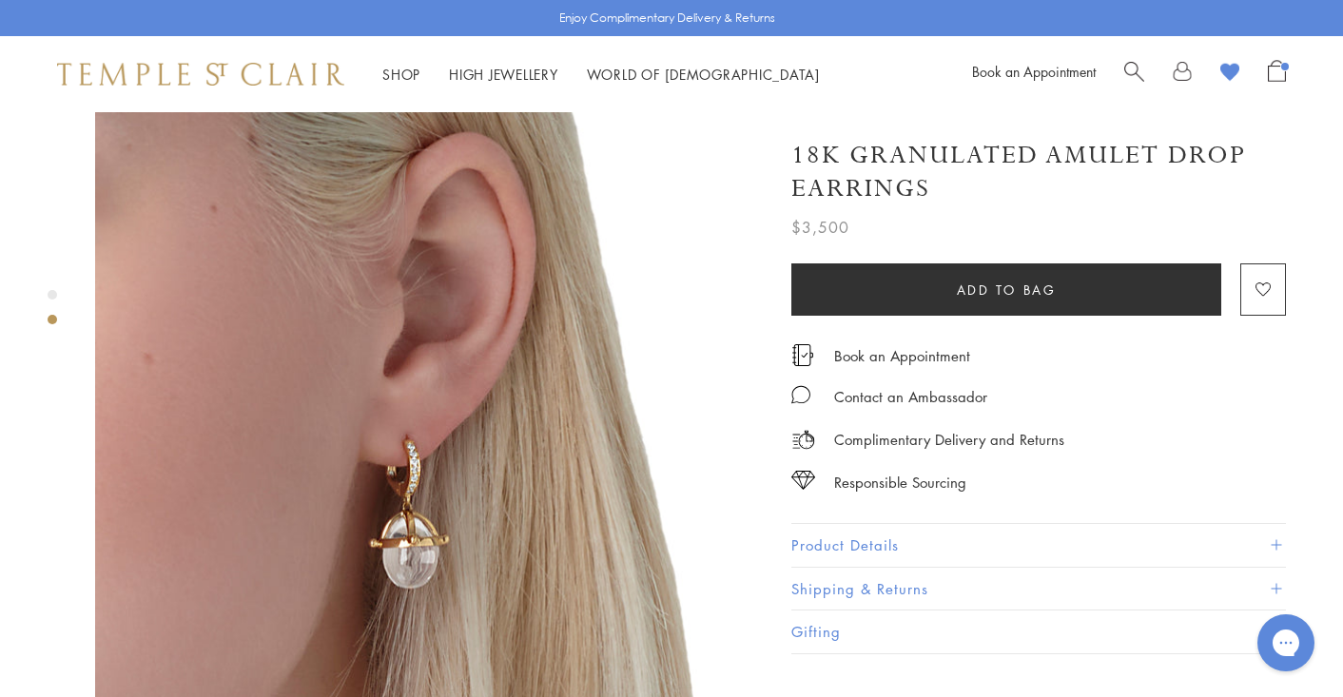
click at [846, 527] on button "Product Details" at bounding box center [1038, 545] width 494 height 43
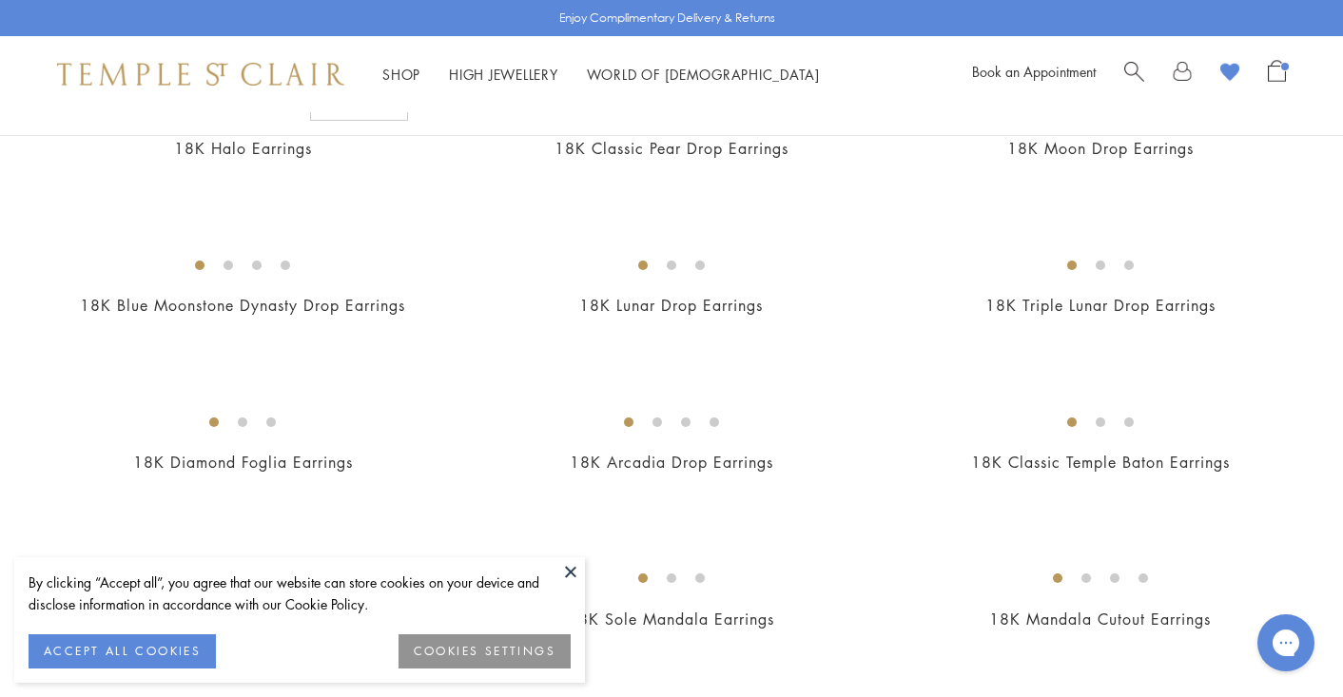
click at [570, 571] on button at bounding box center [570, 571] width 29 height 29
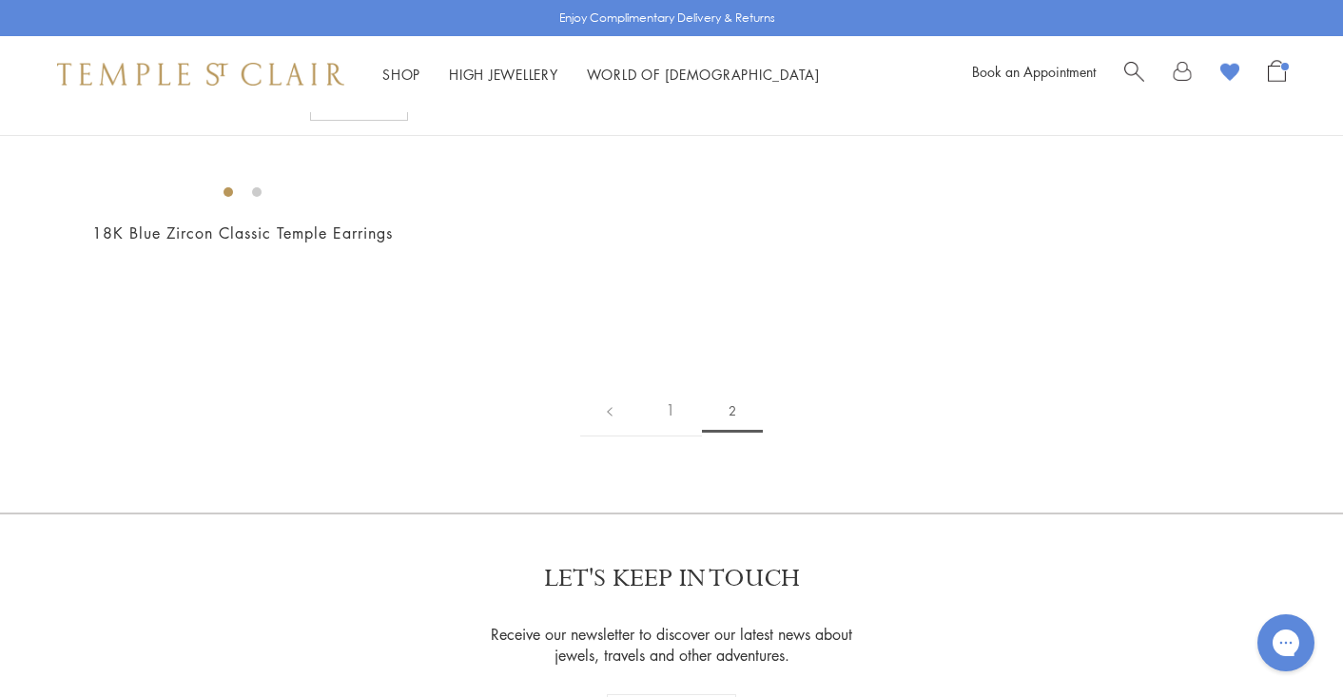
scroll to position [1776, 0]
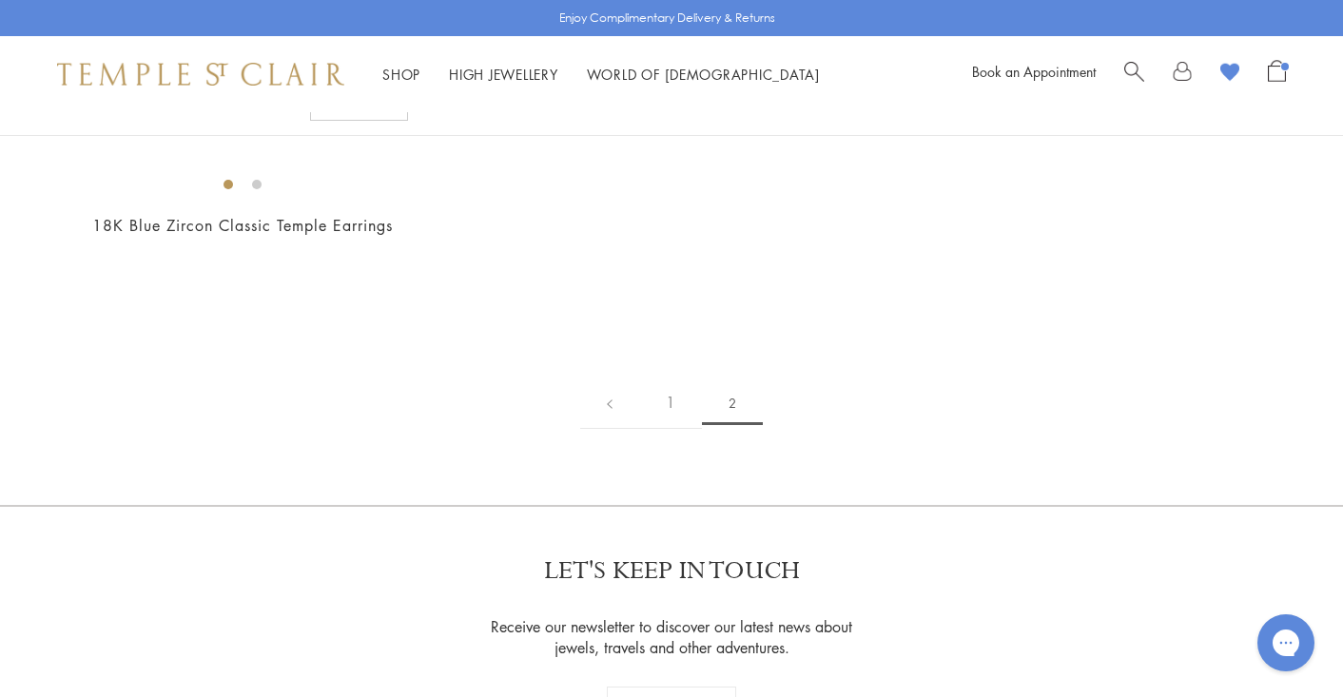
click at [0, 0] on img at bounding box center [0, 0] width 0 height 0
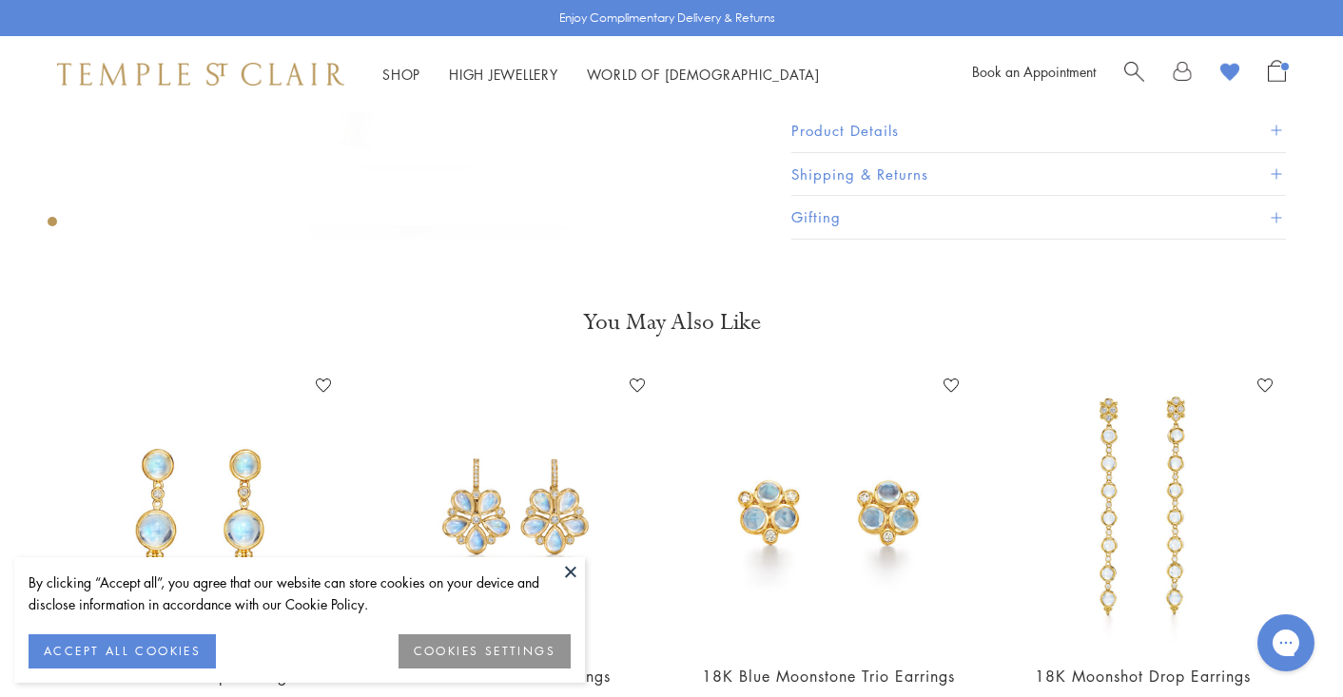
scroll to position [543, 0]
click at [570, 574] on button at bounding box center [570, 571] width 29 height 29
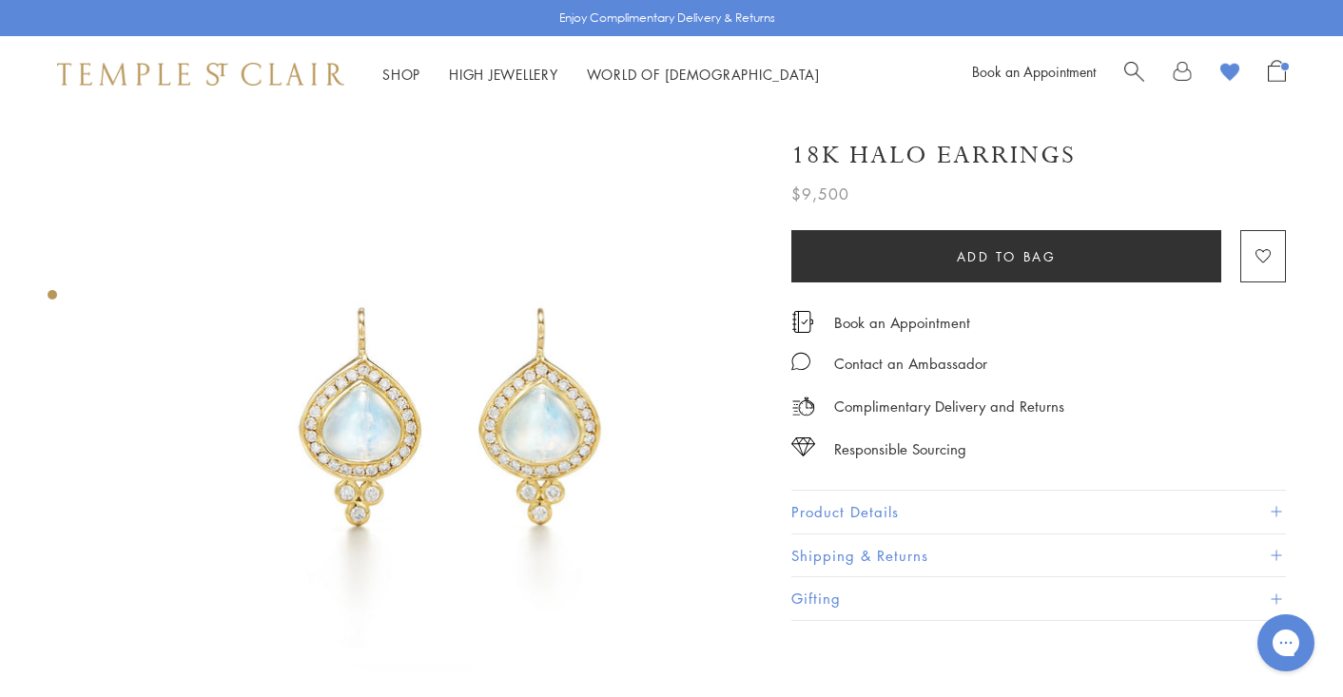
scroll to position [0, 0]
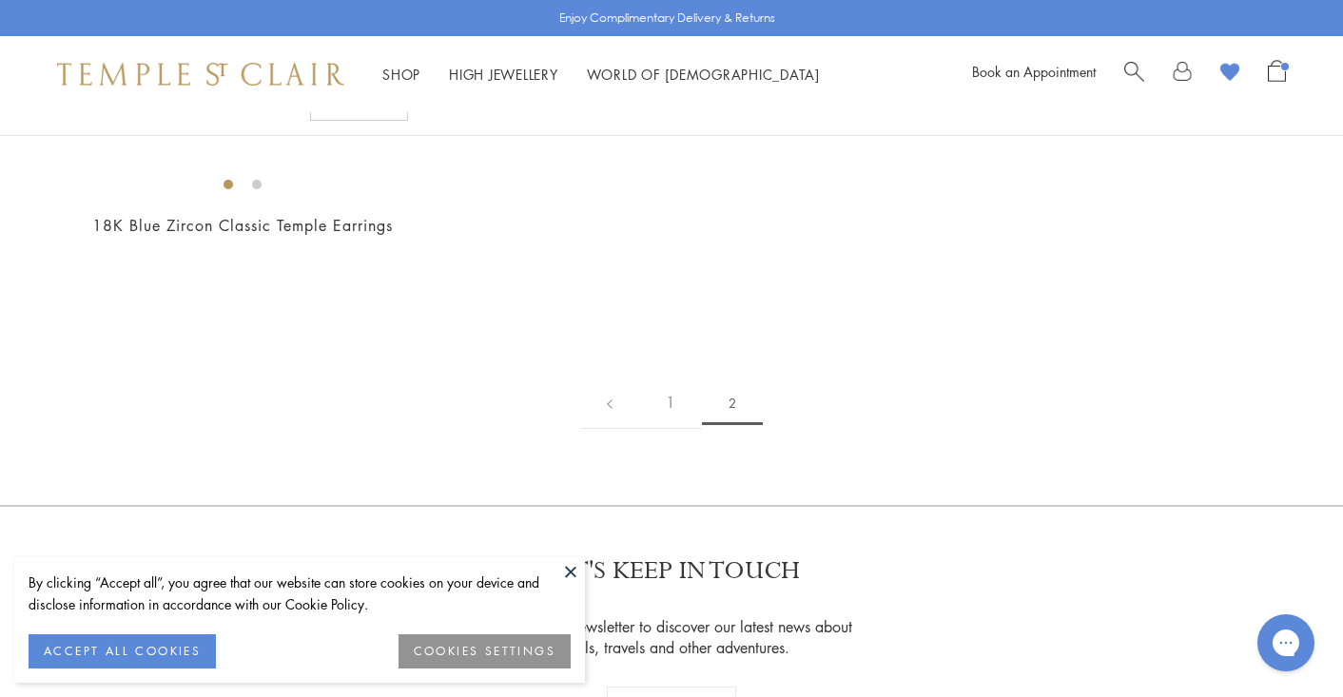
click at [569, 574] on button at bounding box center [570, 571] width 29 height 29
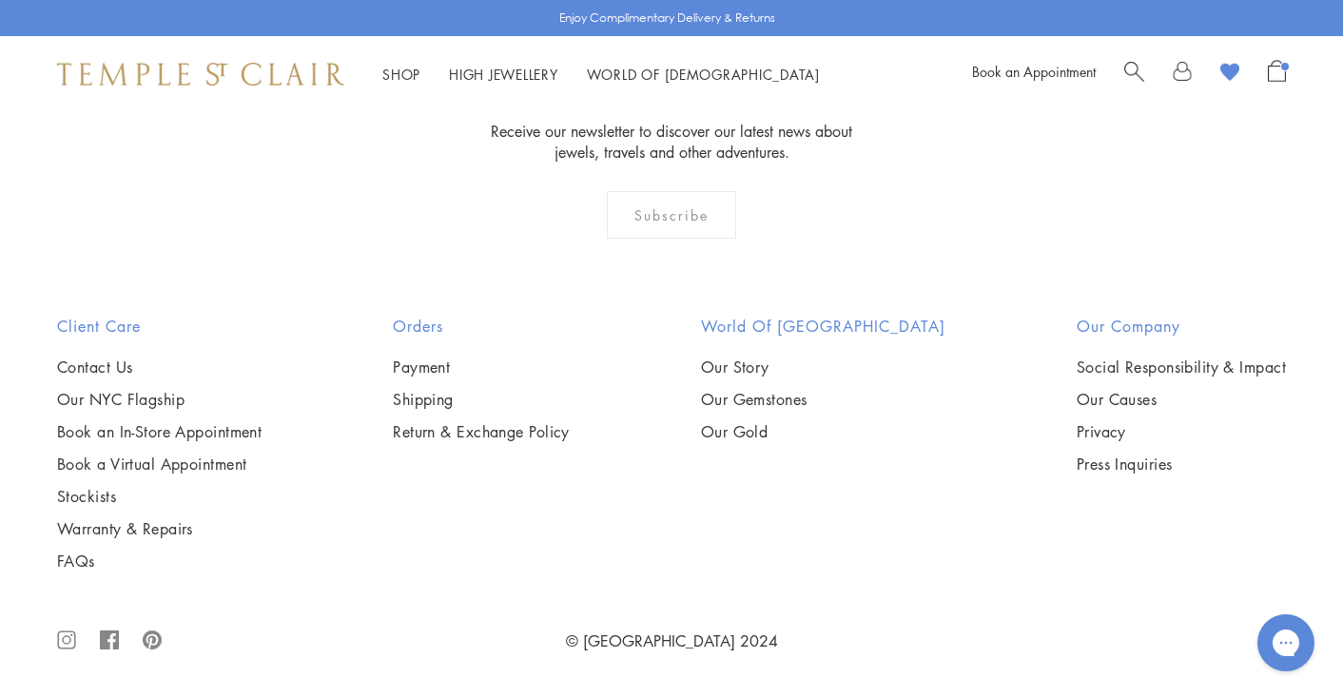
scroll to position [2760, 0]
click at [0, 0] on img at bounding box center [0, 0] width 0 height 0
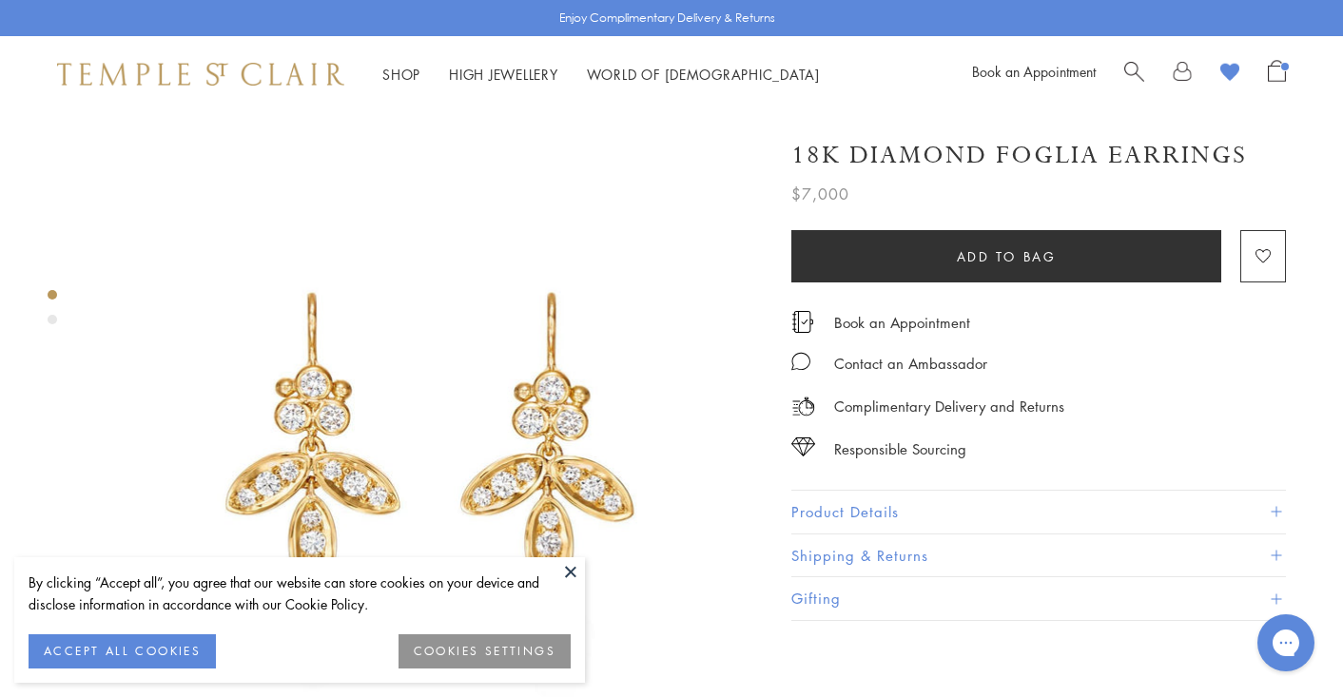
click at [579, 574] on button at bounding box center [570, 571] width 29 height 29
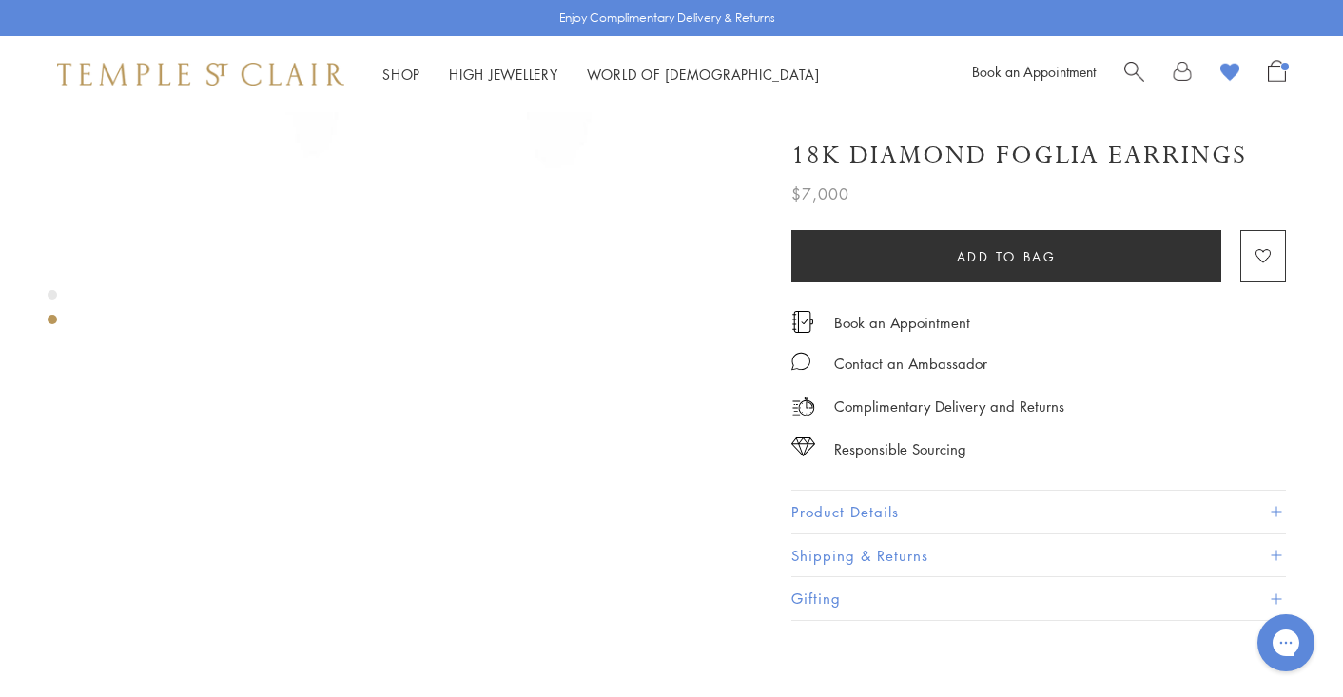
scroll to position [533, 0]
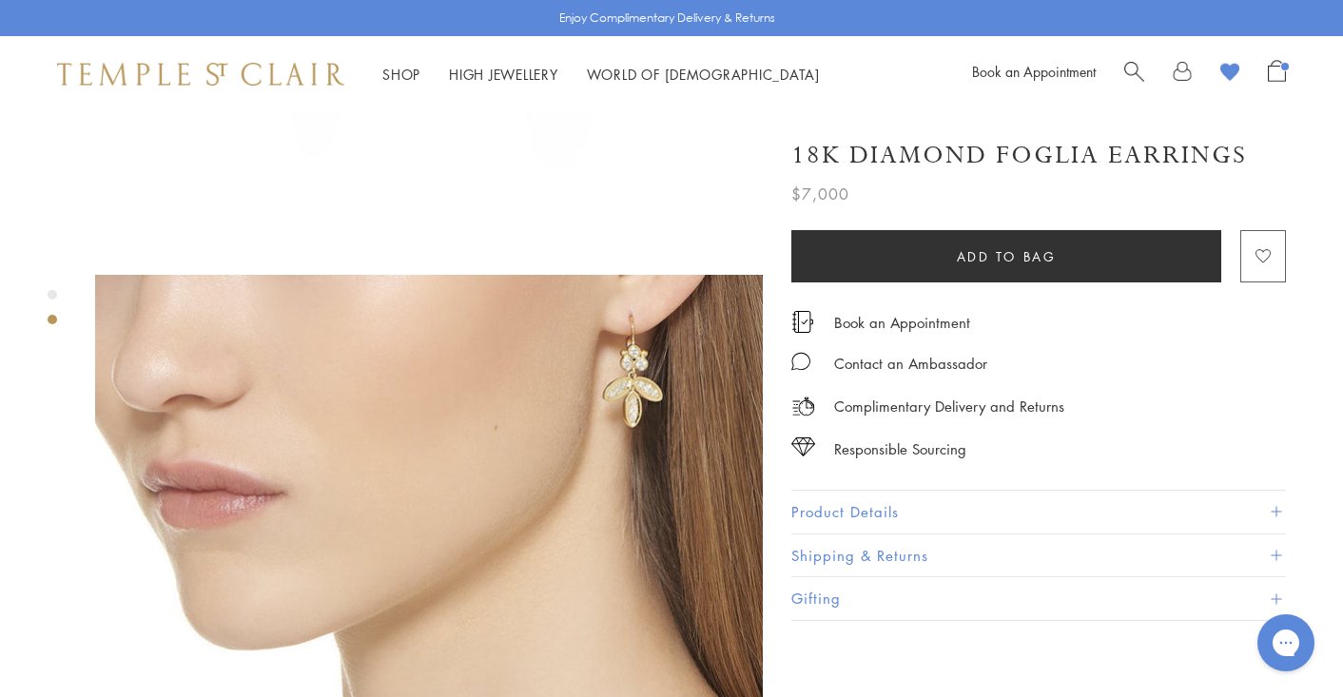
click at [1251, 267] on button "Add to Wishlist" at bounding box center [1263, 256] width 46 height 52
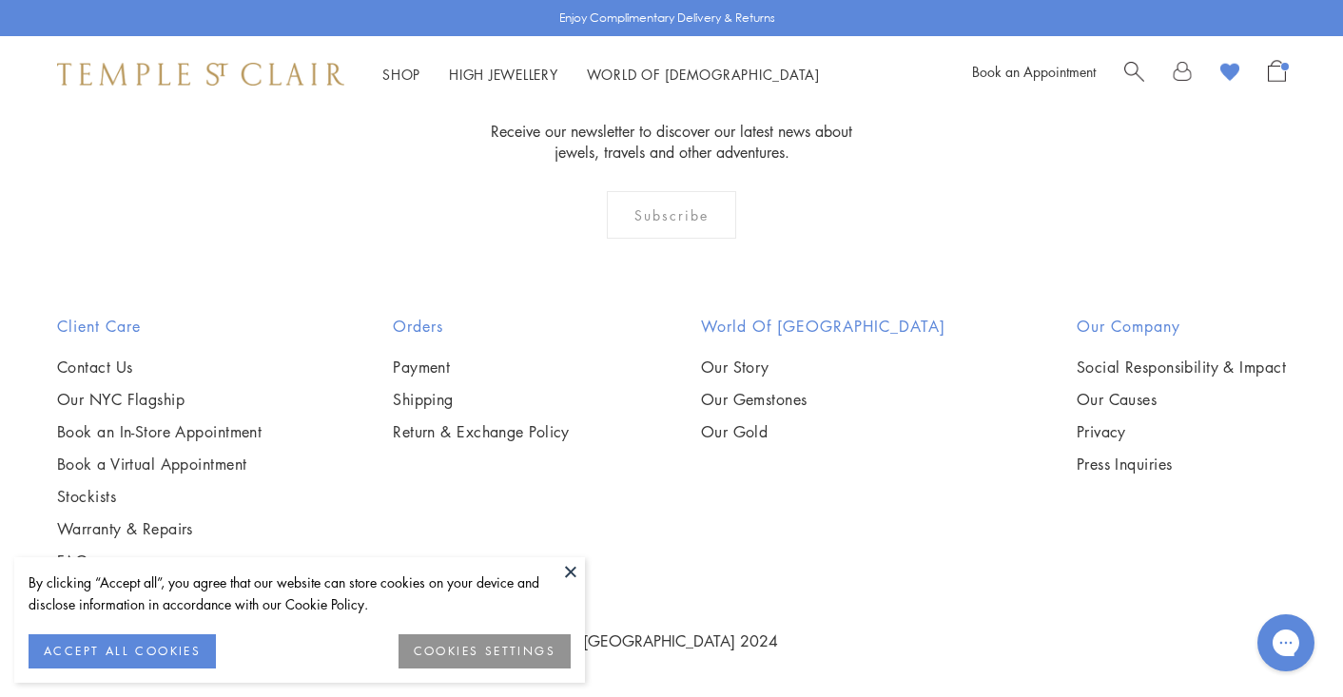
scroll to position [3035, 0]
click at [575, 570] on button at bounding box center [570, 571] width 29 height 29
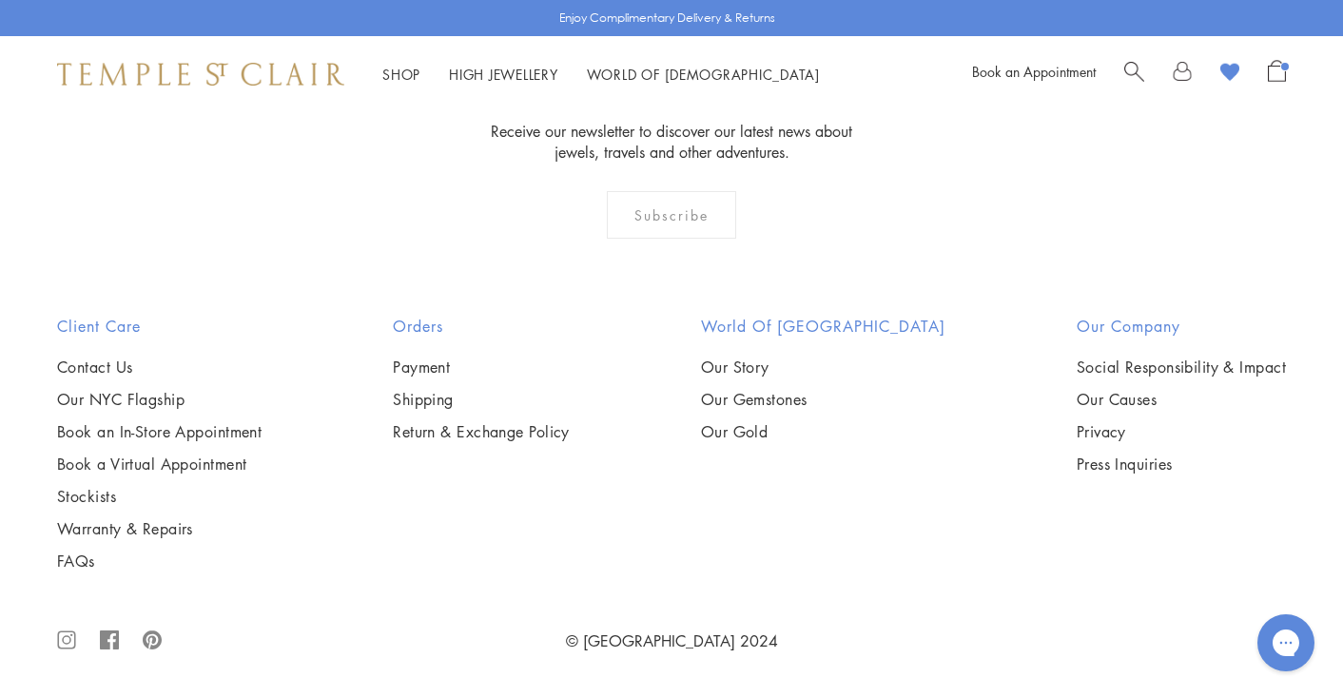
scroll to position [5354, 0]
click at [0, 0] on img at bounding box center [0, 0] width 0 height 0
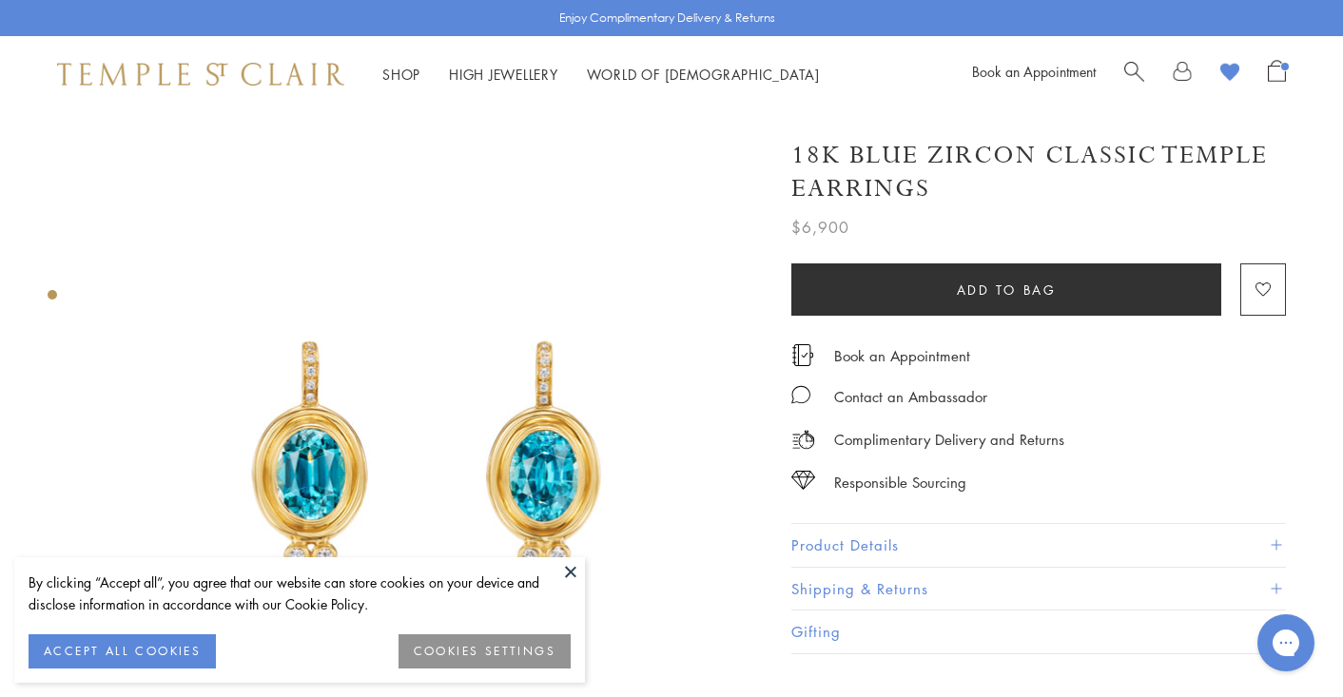
click at [575, 571] on button at bounding box center [570, 571] width 29 height 29
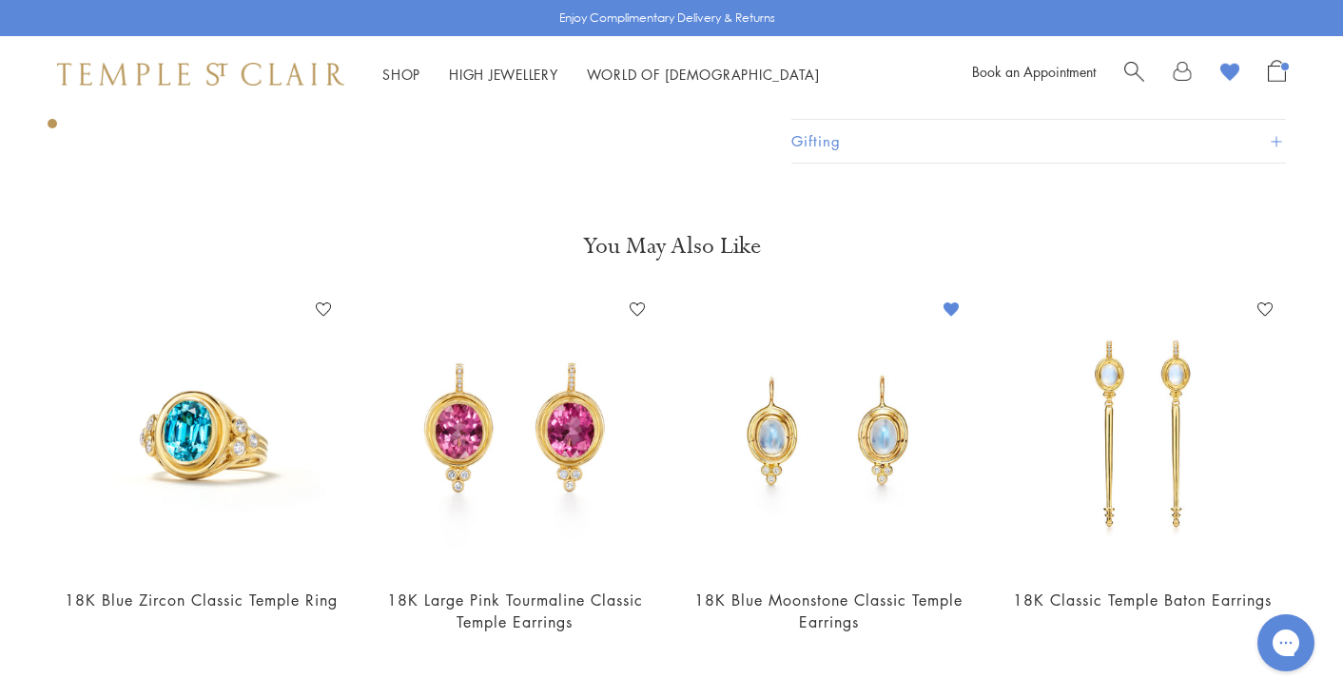
scroll to position [614, 0]
